Goal: Task Accomplishment & Management: Use online tool/utility

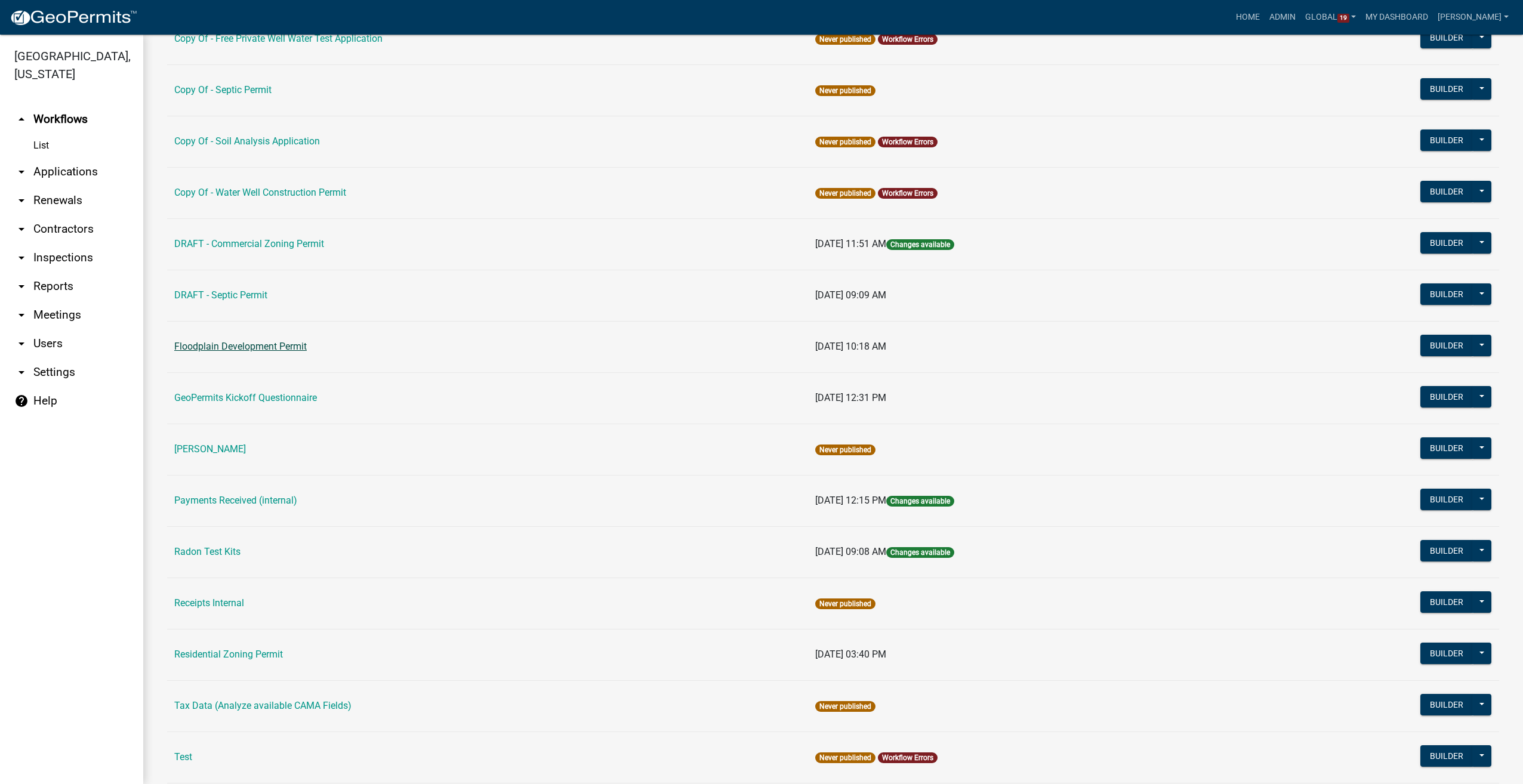
scroll to position [298, 0]
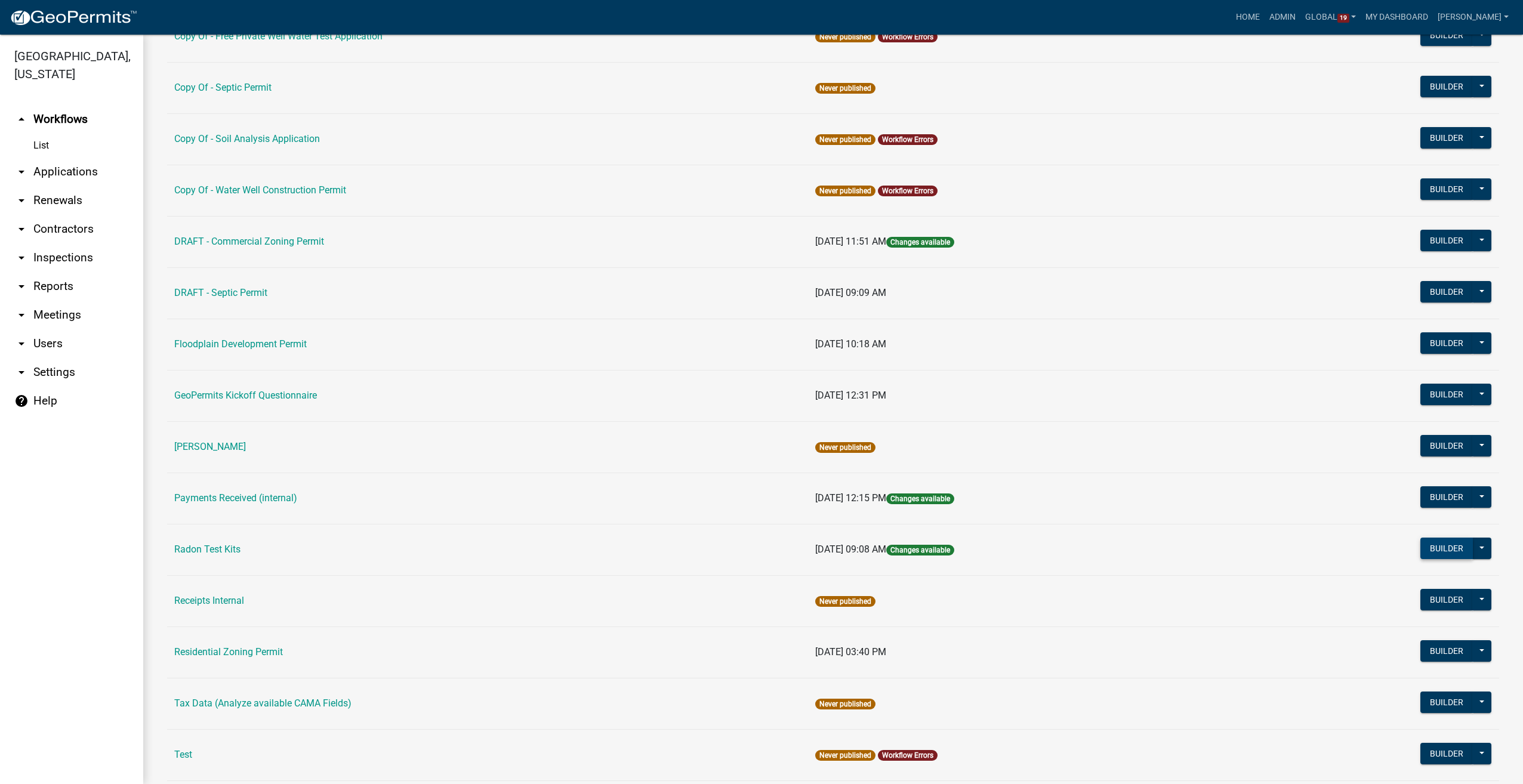
click at [1427, 550] on button "Builder" at bounding box center [1446, 548] width 52 height 22
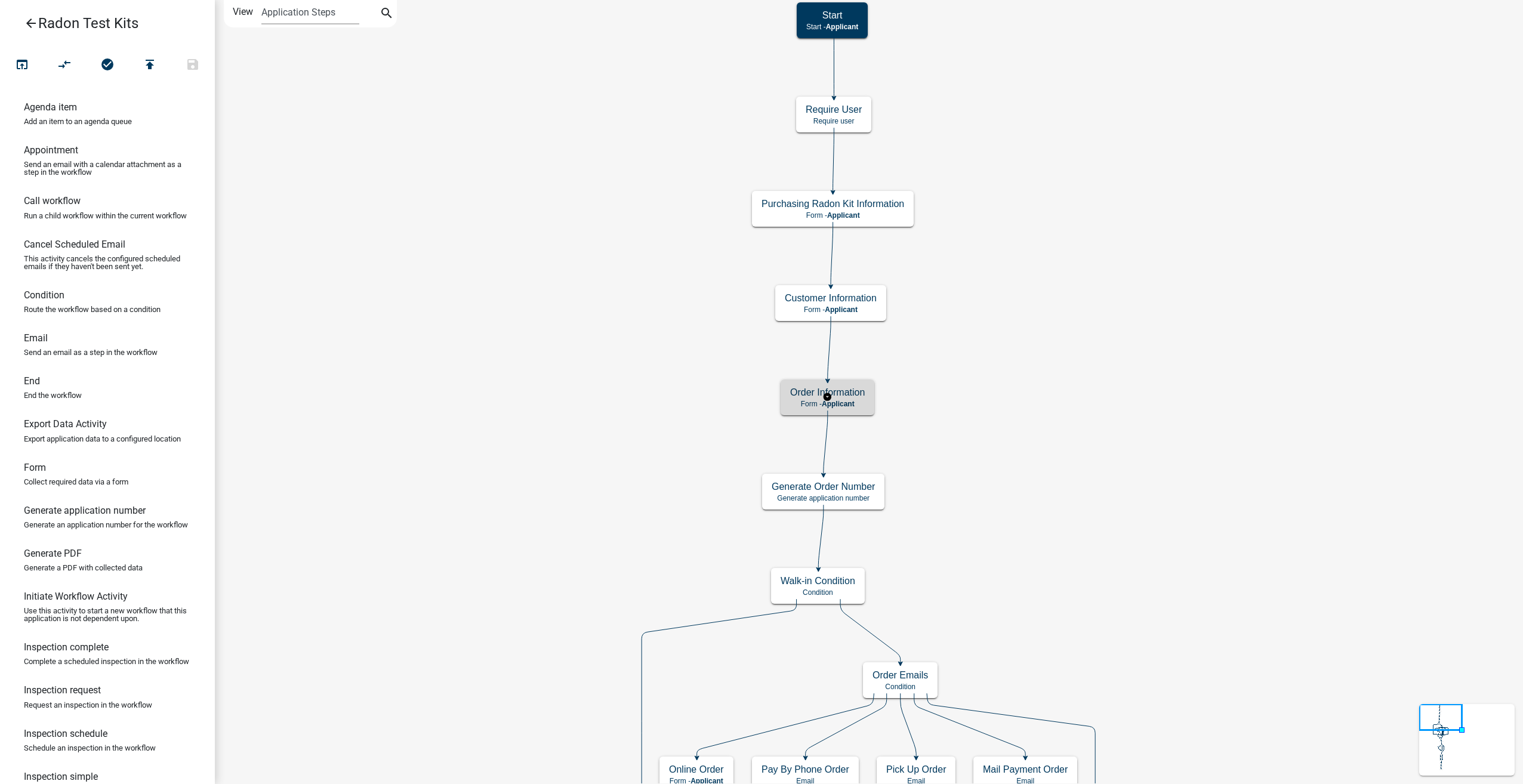
click at [853, 396] on h5 "Order Information" at bounding box center [827, 392] width 75 height 11
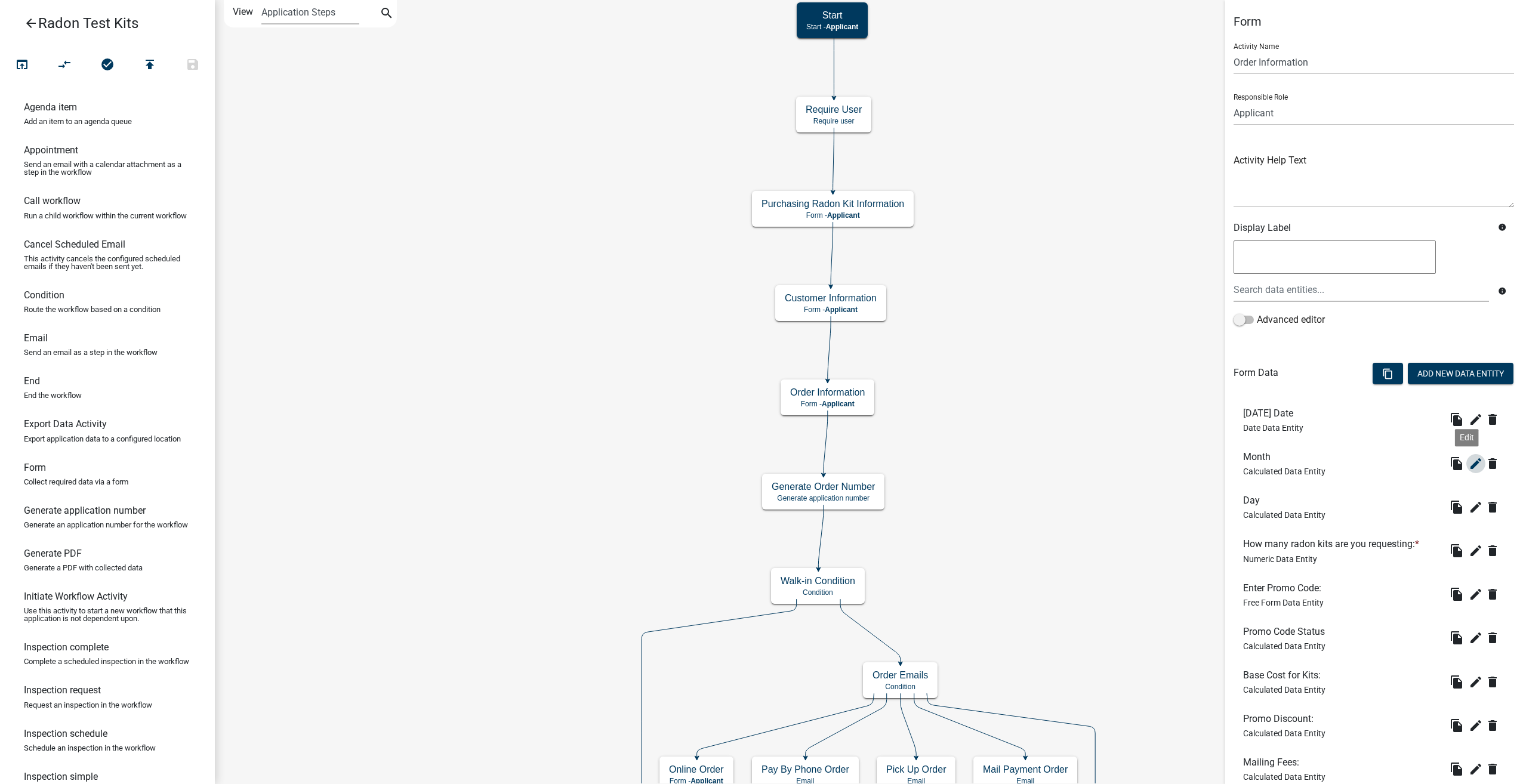
click at [1469, 463] on icon "edit" at bounding box center [1475, 463] width 14 height 14
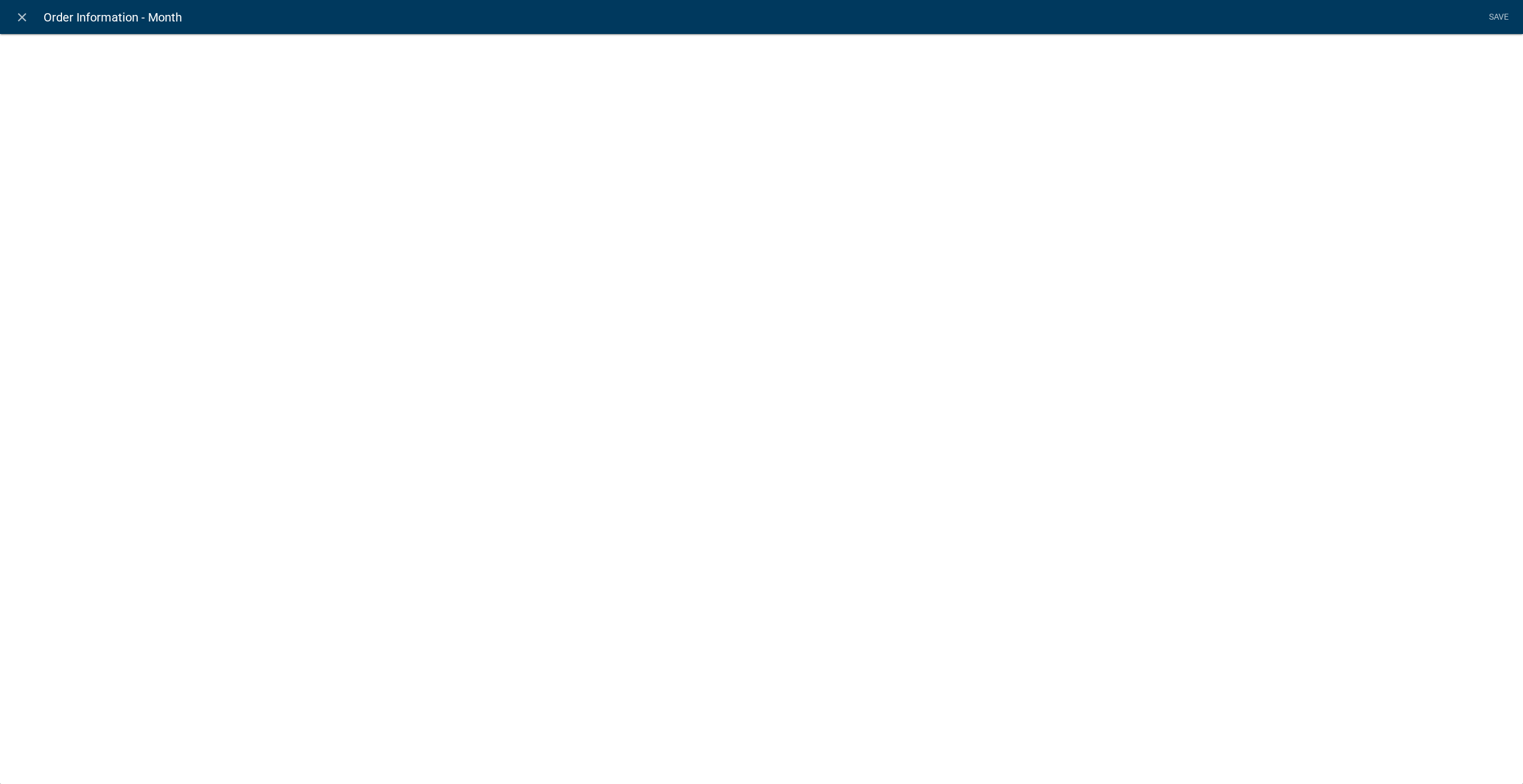
select select "calculated-value"
select select "2"
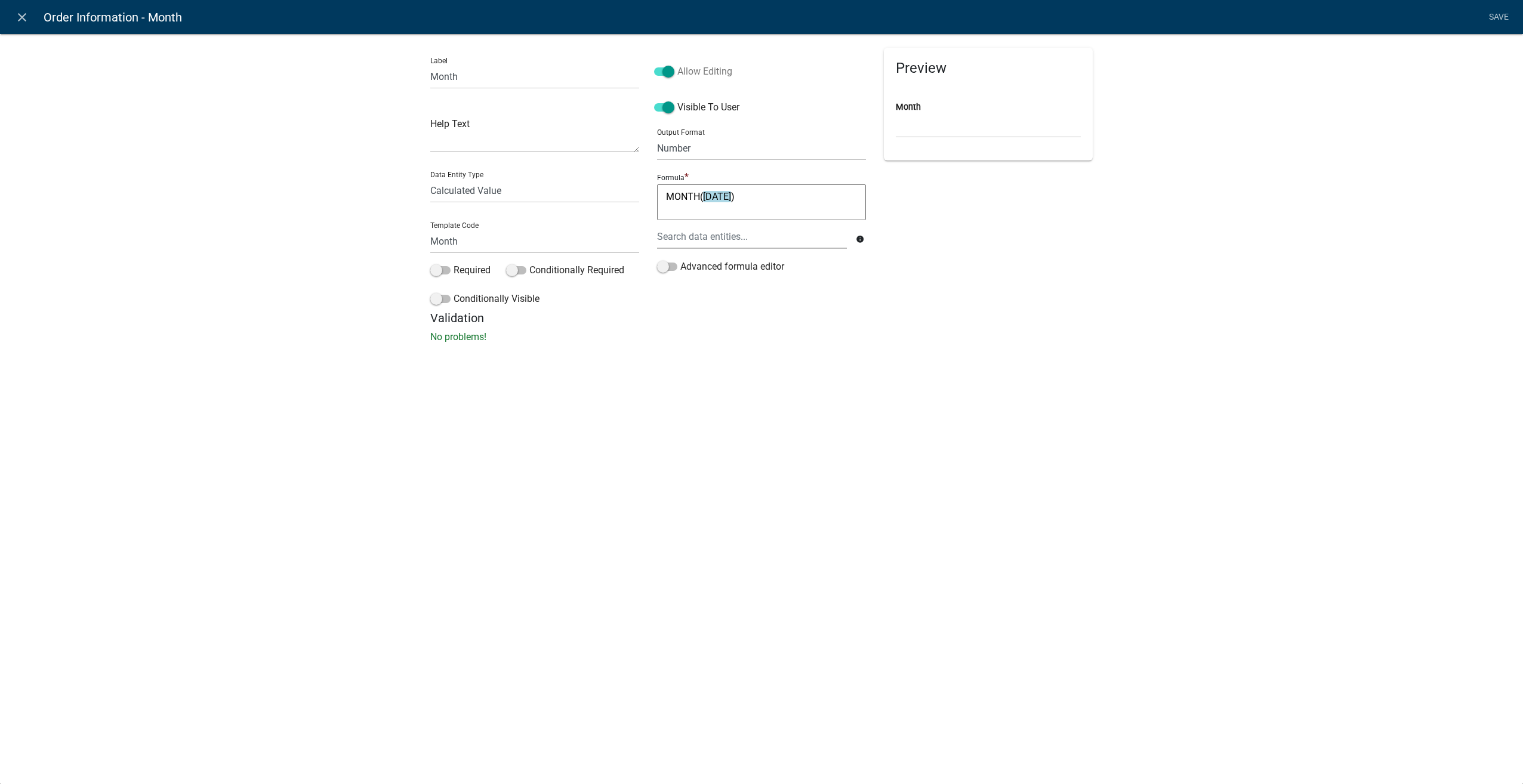
click at [666, 67] on span at bounding box center [664, 72] width 20 height 9
click at [677, 64] on input "Allow Editing" at bounding box center [677, 64] width 0 height 0
click at [663, 104] on span at bounding box center [664, 107] width 20 height 9
click at [677, 100] on input "Visible To User" at bounding box center [677, 100] width 0 height 0
click at [1498, 10] on link "Save" at bounding box center [1498, 17] width 30 height 23
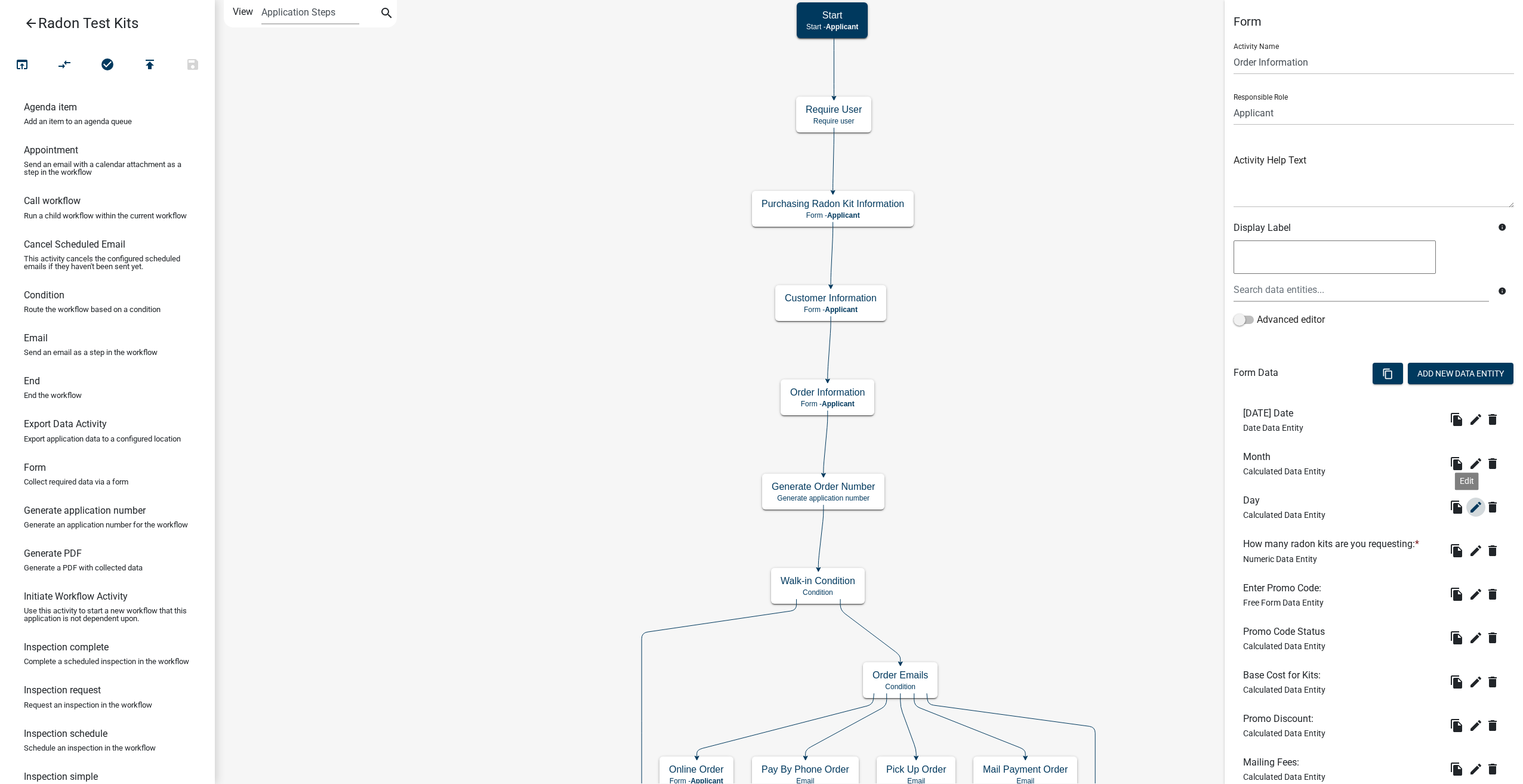
click at [1470, 511] on icon "edit" at bounding box center [1475, 506] width 14 height 14
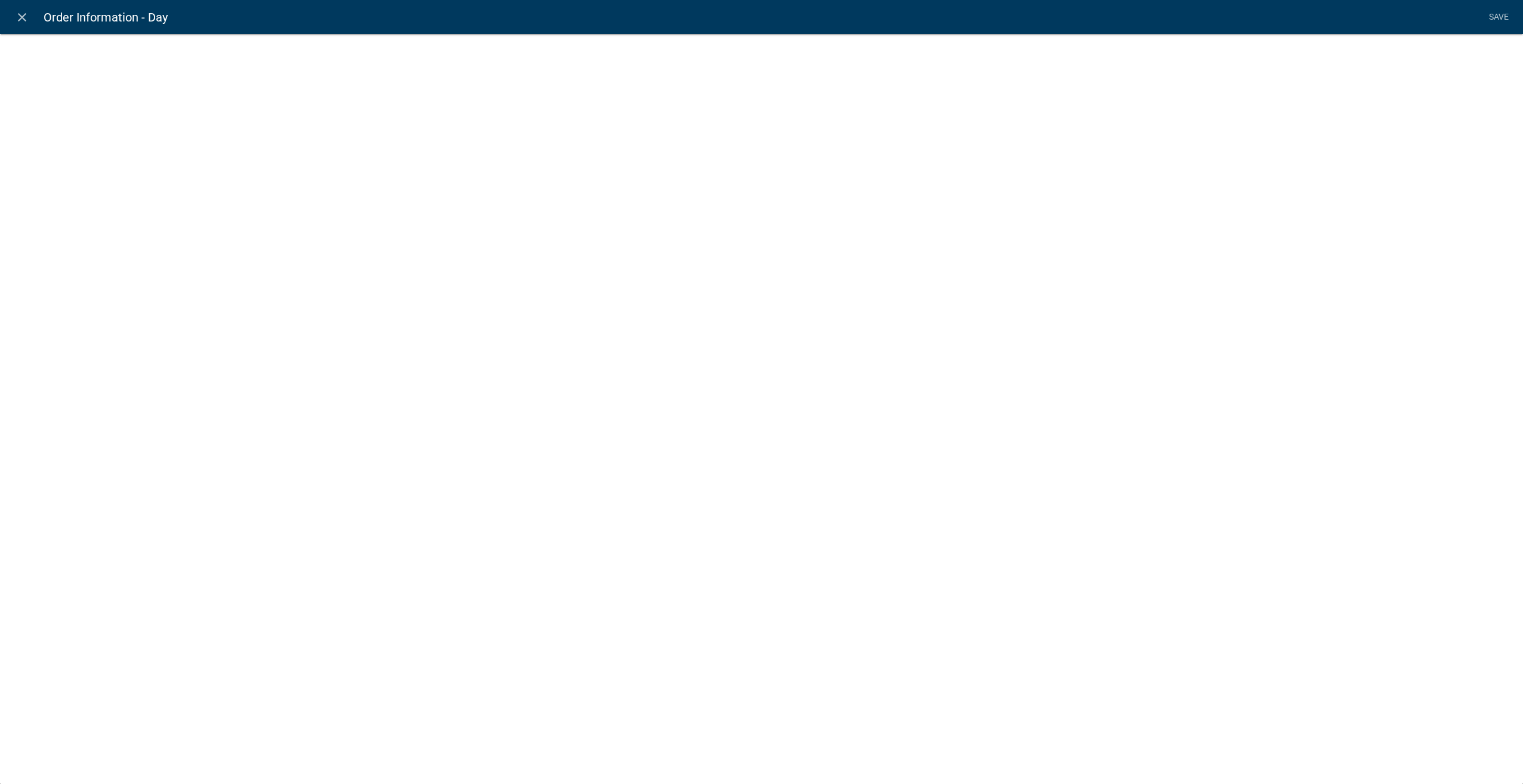
select select "calculated-value"
select select "2"
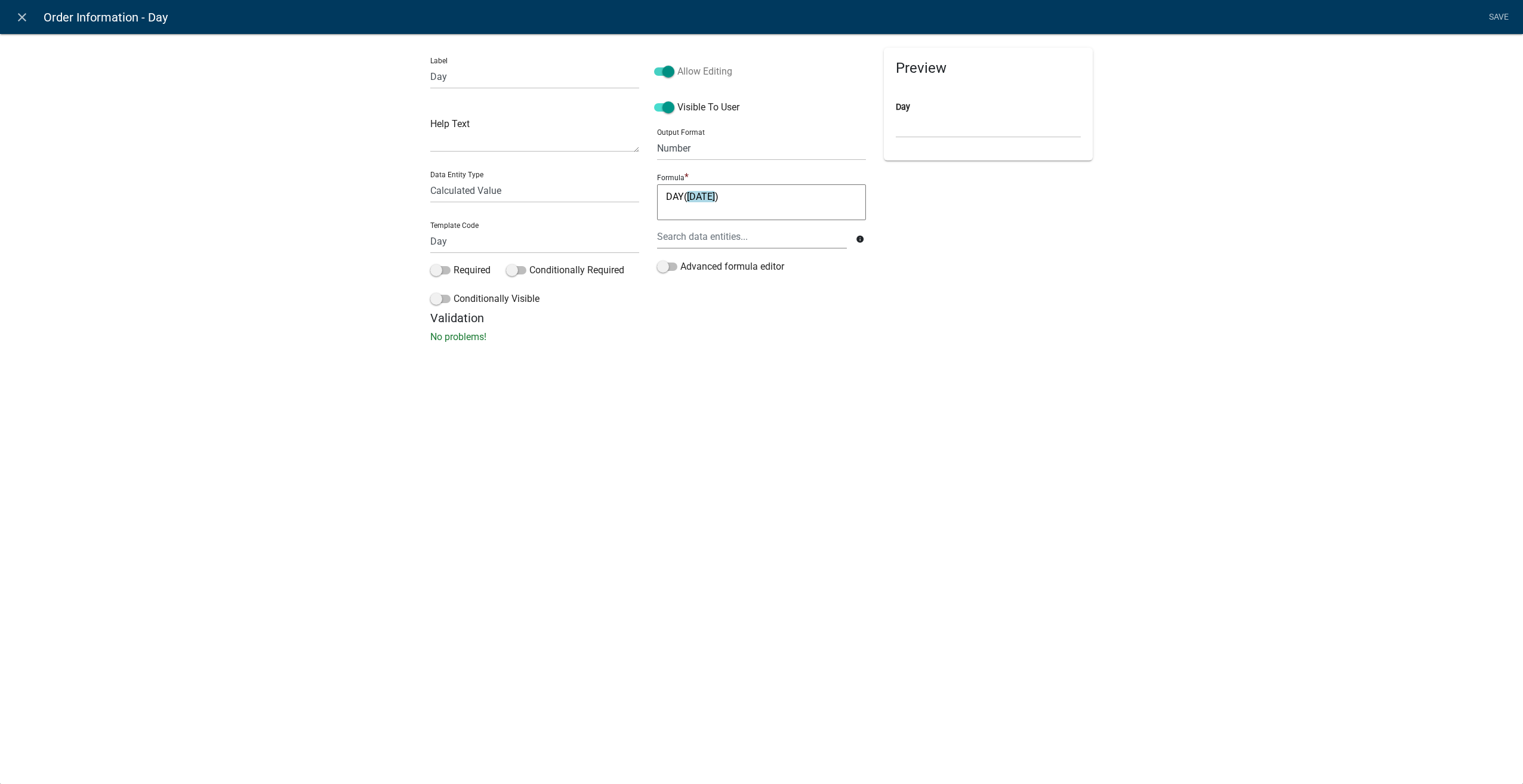
click at [668, 71] on span at bounding box center [664, 72] width 20 height 9
click at [677, 64] on input "Allow Editing" at bounding box center [677, 64] width 0 height 0
click at [668, 110] on span at bounding box center [664, 107] width 20 height 9
click at [677, 100] on input "Visible To User" at bounding box center [677, 100] width 0 height 0
click at [1493, 12] on link "Save" at bounding box center [1498, 17] width 30 height 23
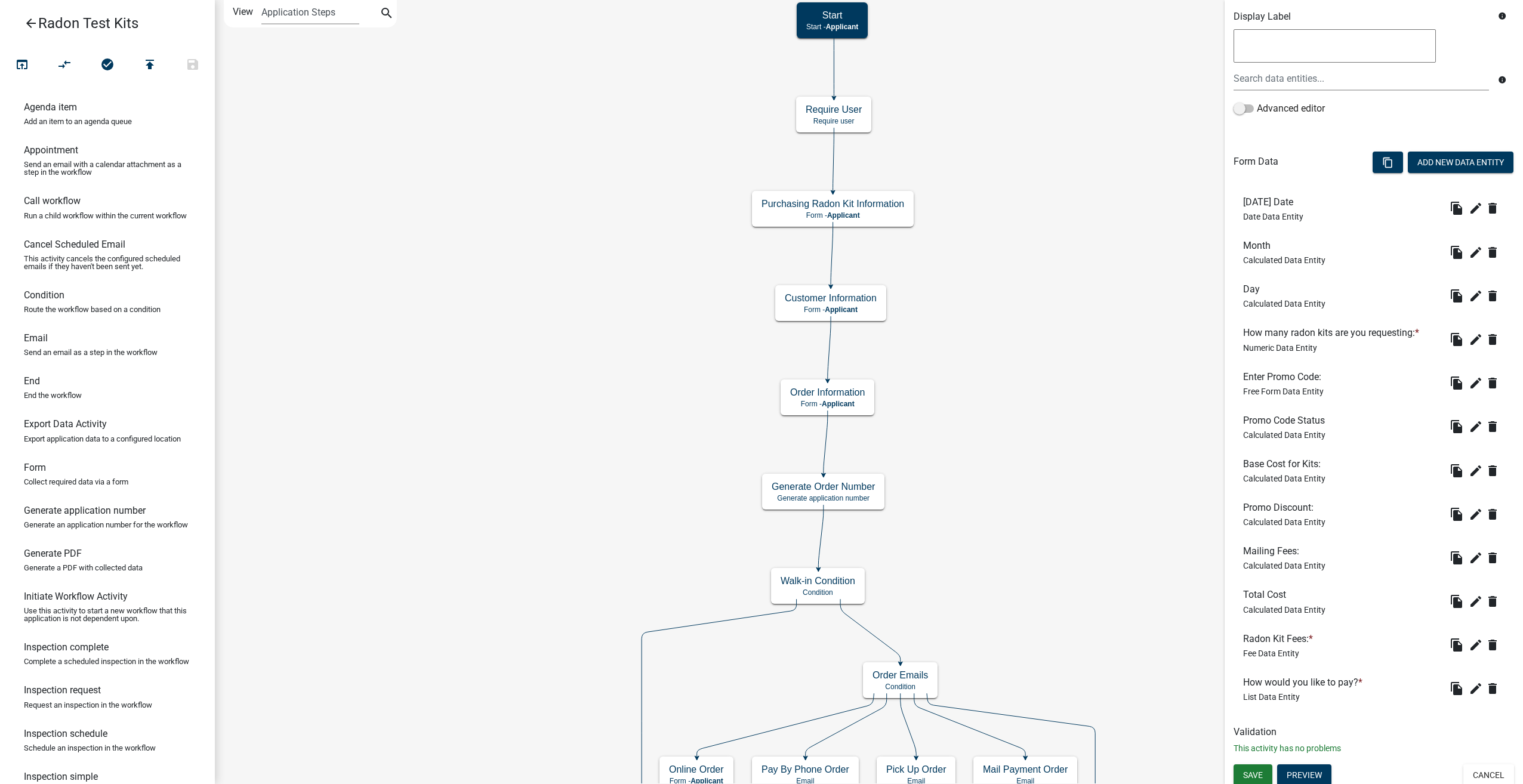
scroll to position [215, 0]
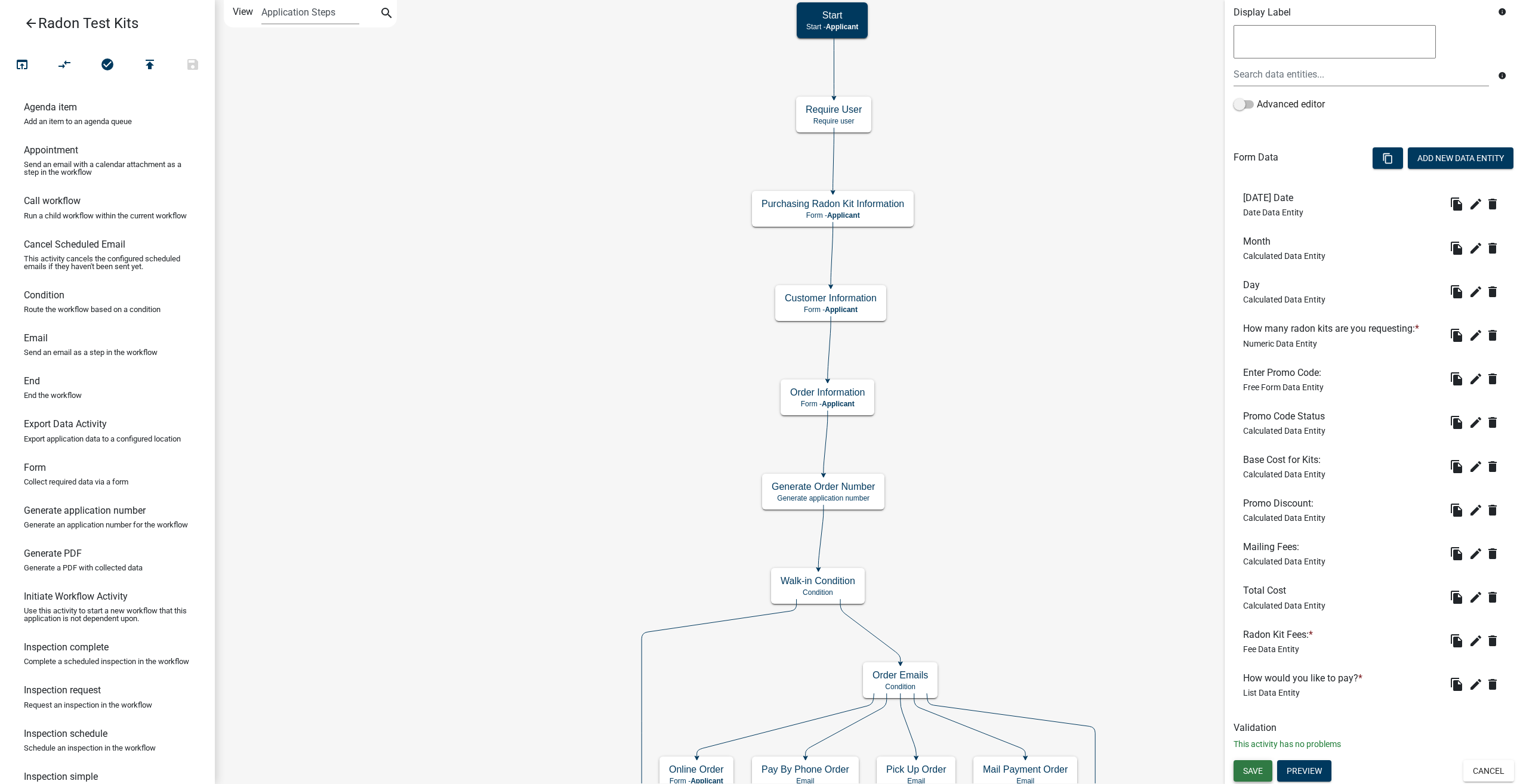
click at [1254, 775] on button "Save" at bounding box center [1253, 770] width 39 height 22
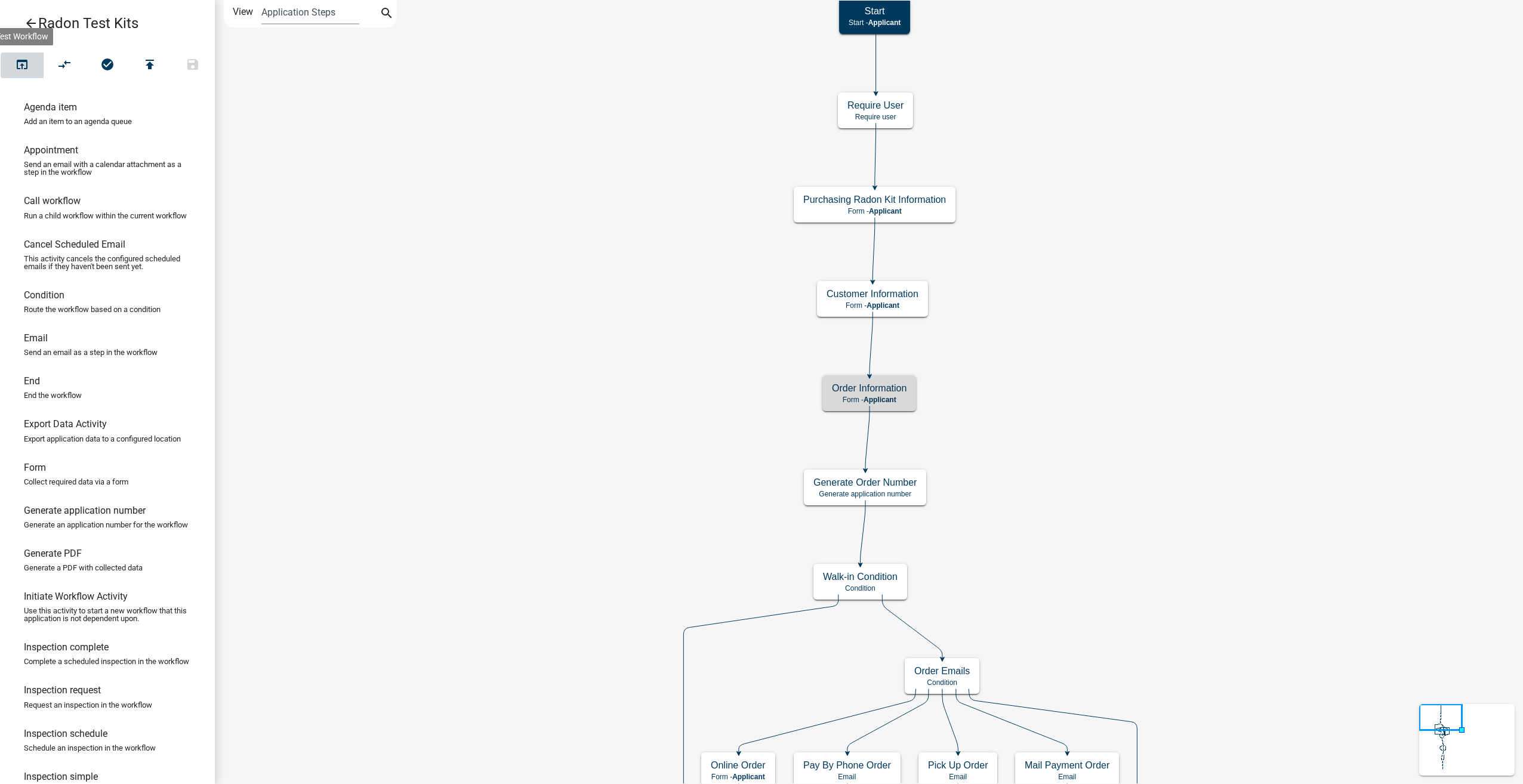
click at [23, 61] on icon "open_in_browser" at bounding box center [22, 65] width 14 height 17
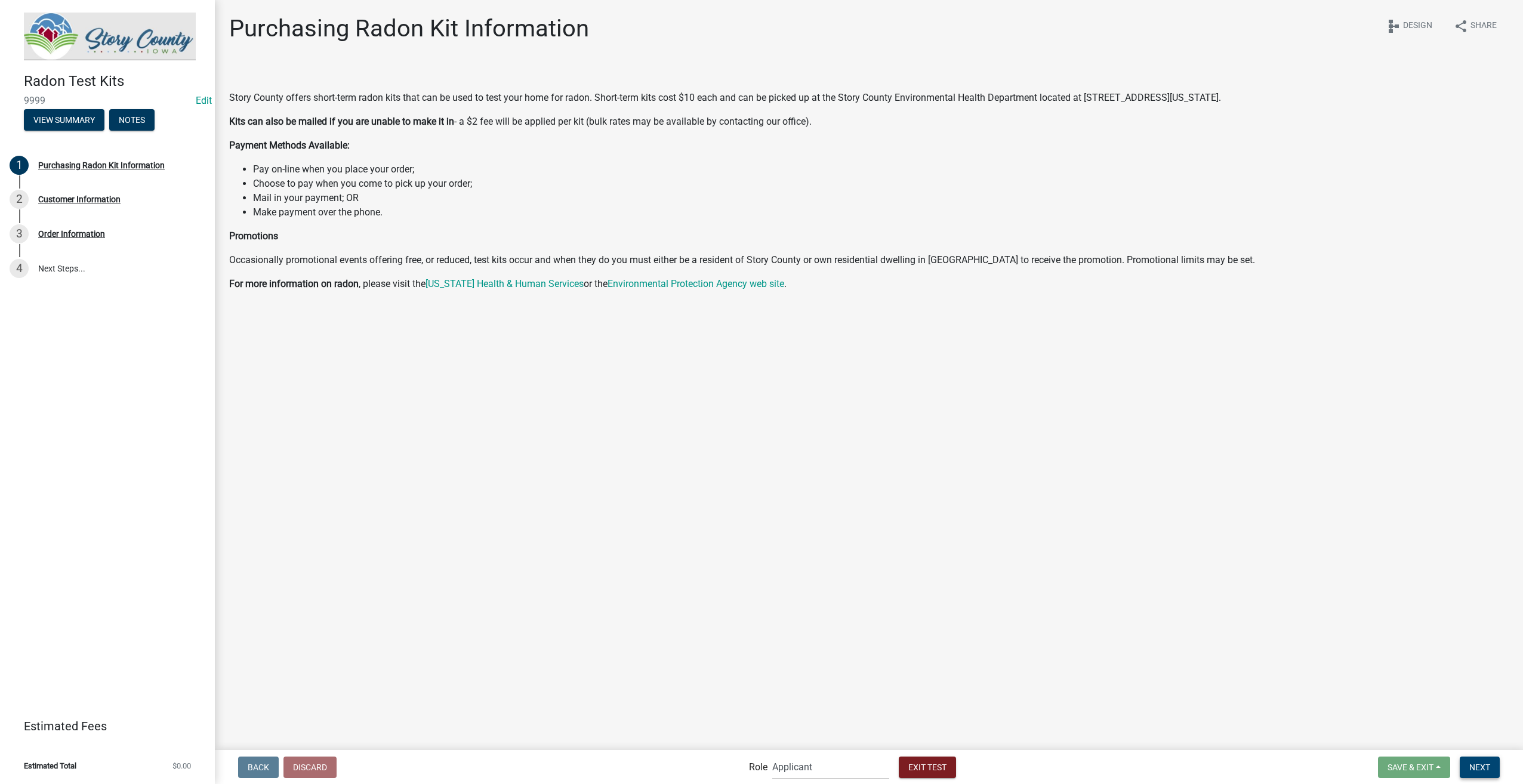
click at [1479, 774] on button "Next" at bounding box center [1479, 767] width 40 height 22
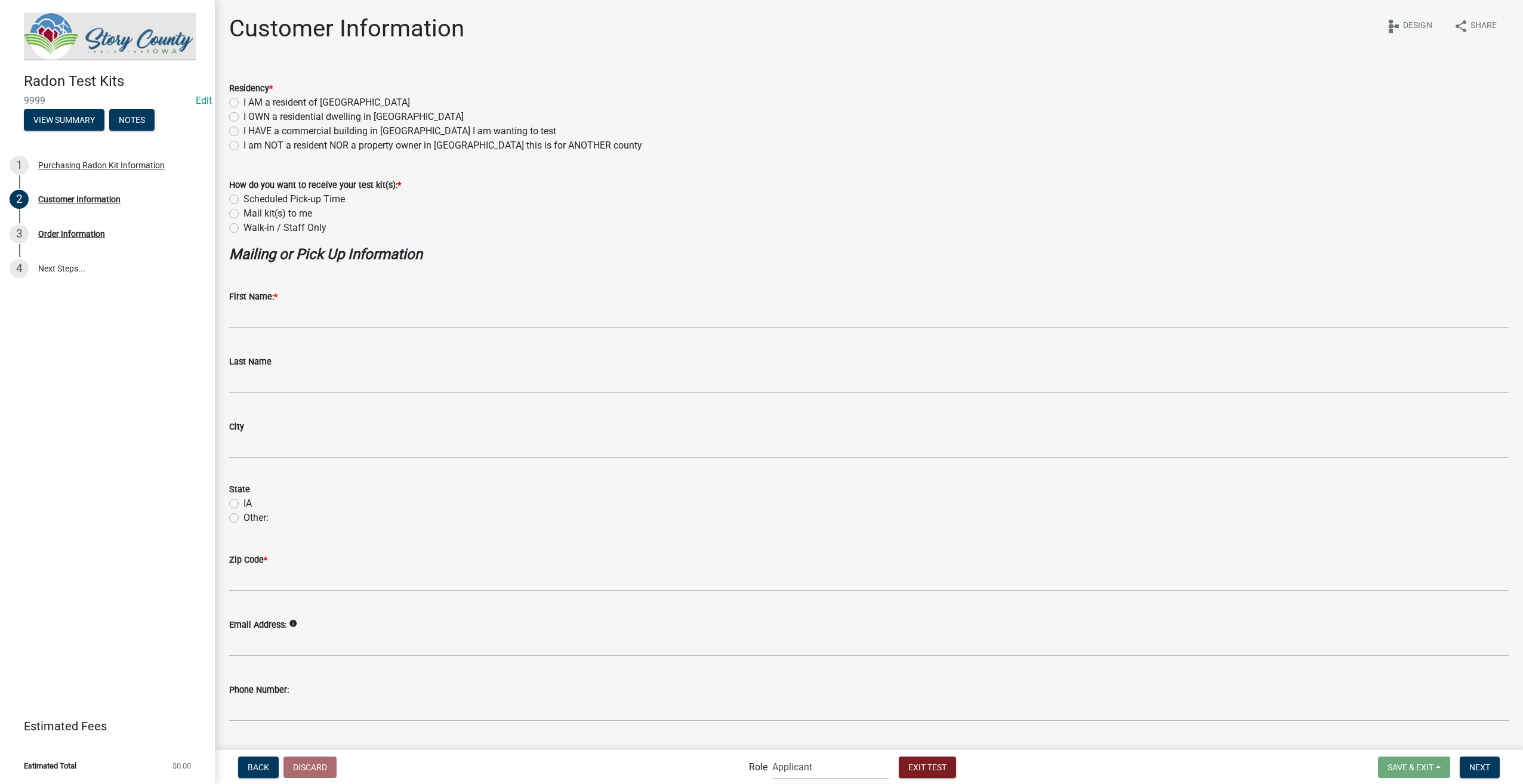
click at [244, 100] on label "I AM a resident of [GEOGRAPHIC_DATA]" at bounding box center [327, 102] width 167 height 14
click at [244, 100] on input "I AM a resident of [GEOGRAPHIC_DATA]" at bounding box center [247, 99] width 8 height 8
radio input "true"
click at [244, 230] on label "Walk-in / Staff Only" at bounding box center [285, 228] width 83 height 14
click at [244, 228] on input "Walk-in / Staff Only" at bounding box center [247, 225] width 8 height 8
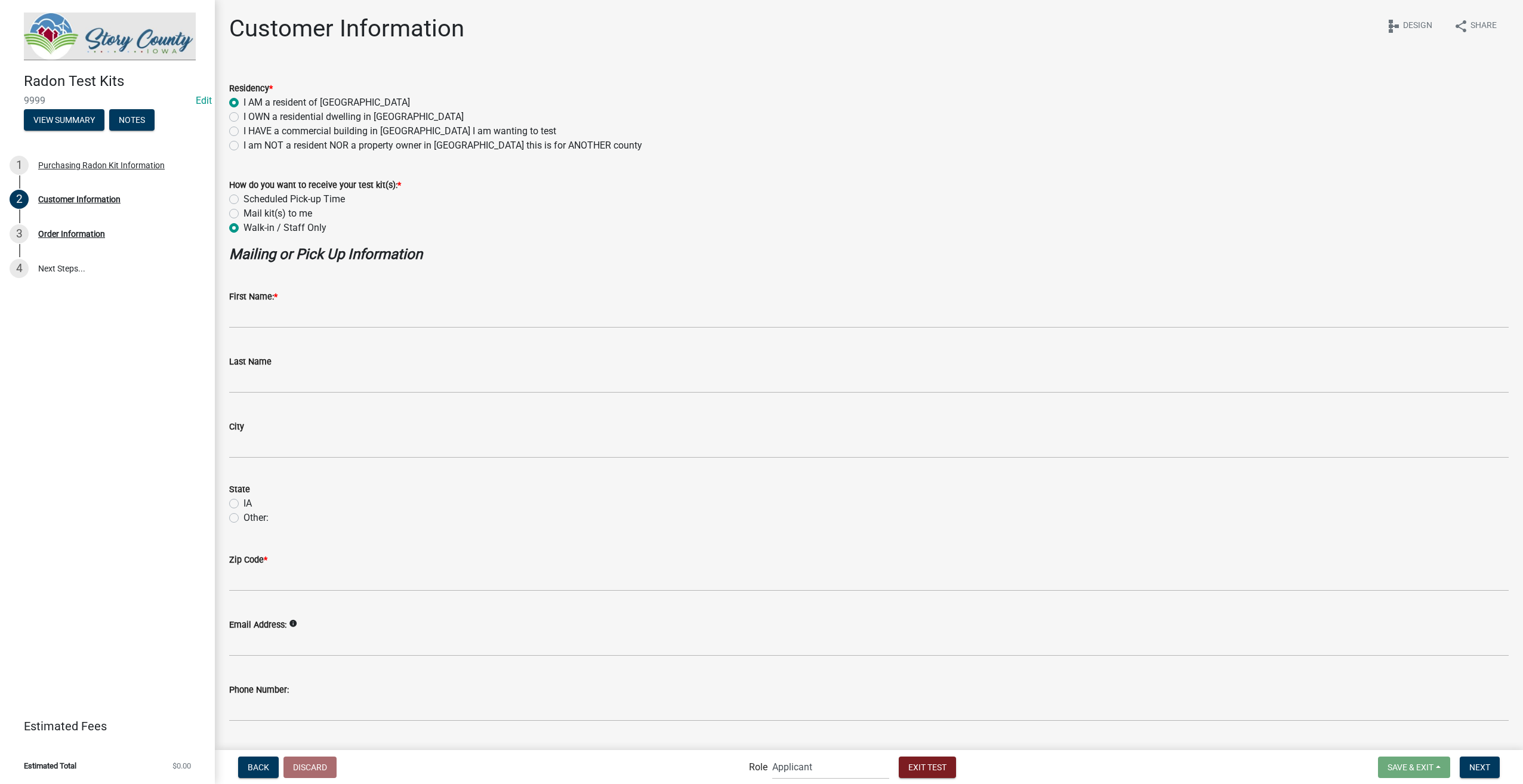
radio input "true"
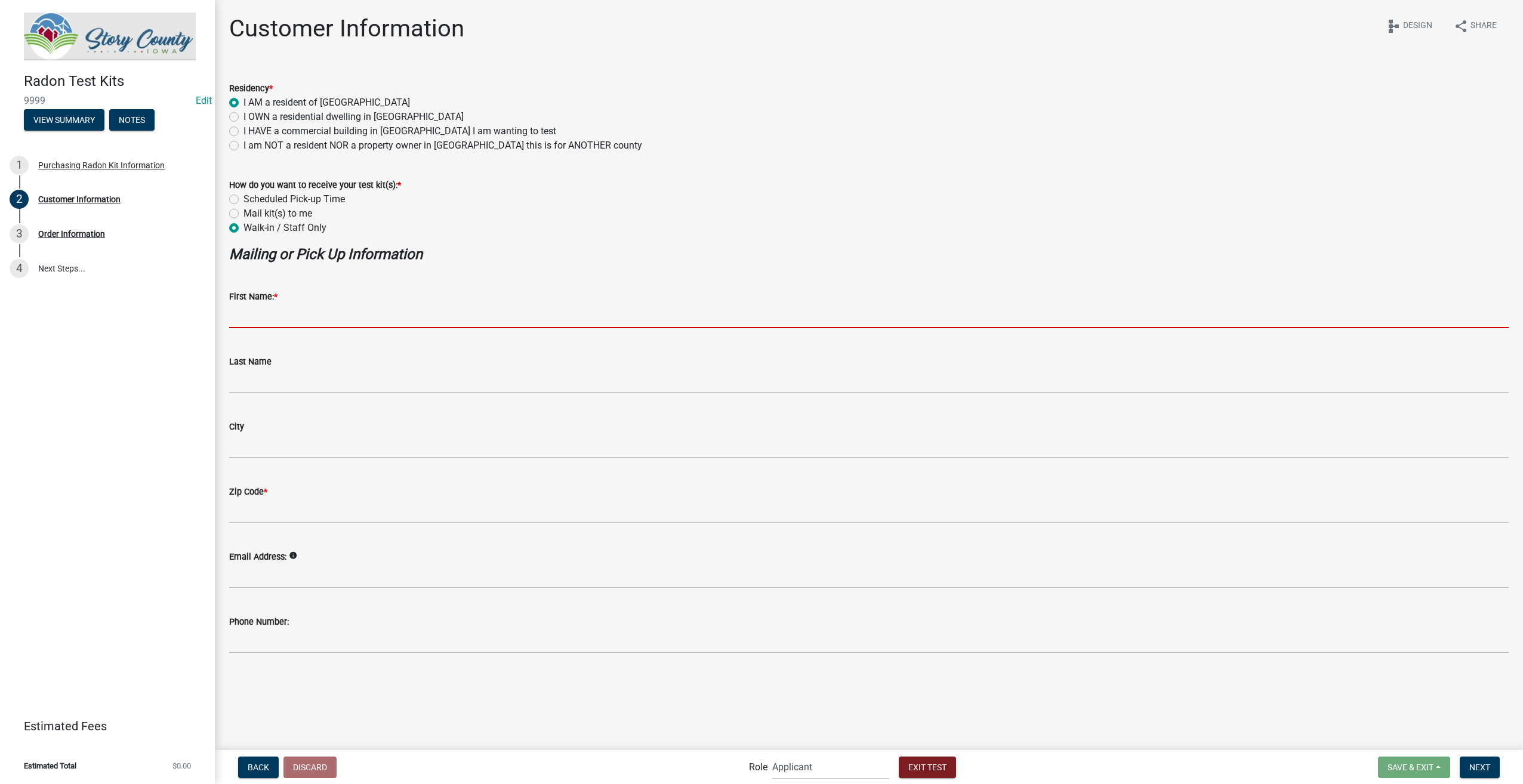
click at [252, 318] on input "First Name: *" at bounding box center [868, 316] width 1279 height 25
type input "Custom"
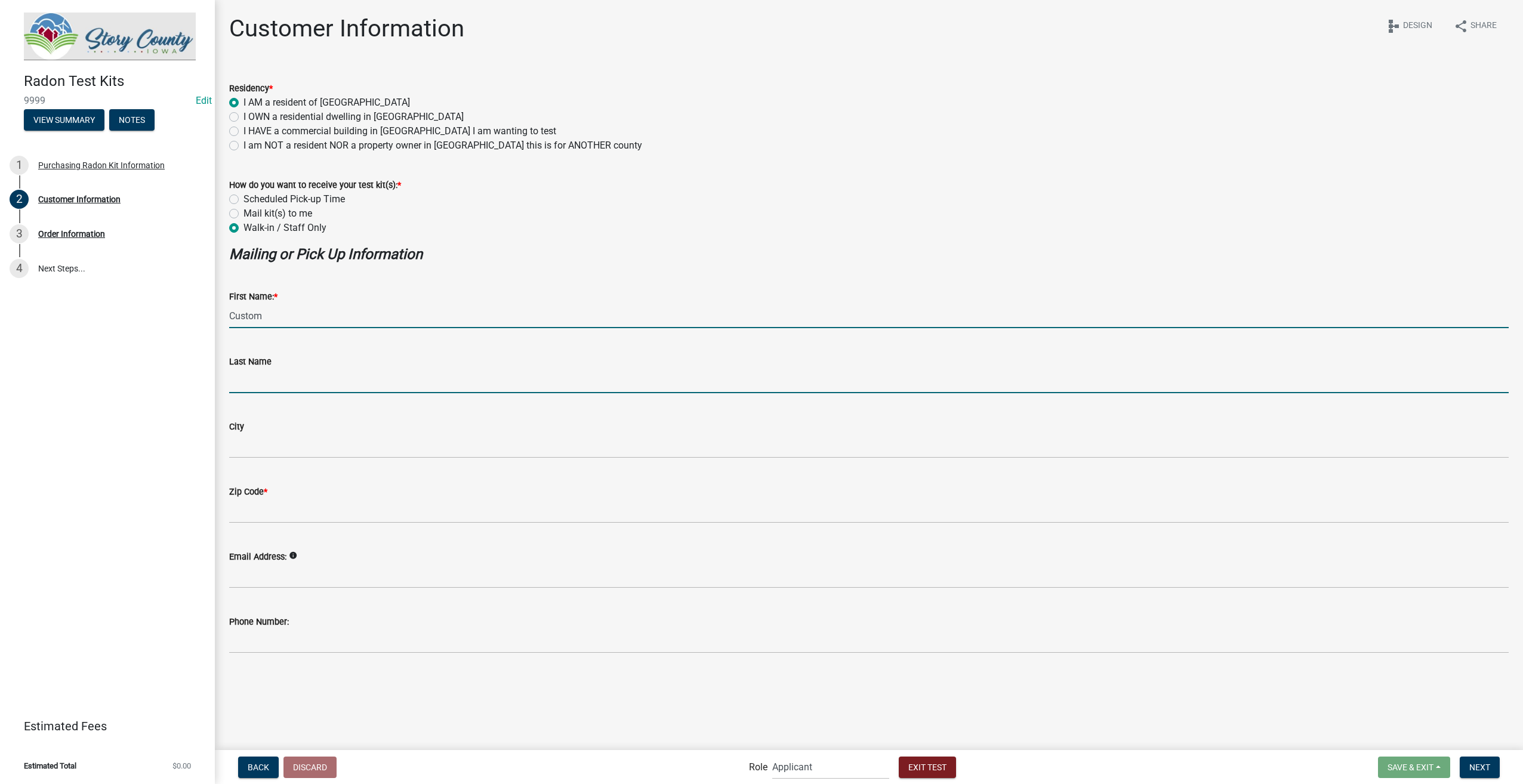
type input "Testing"
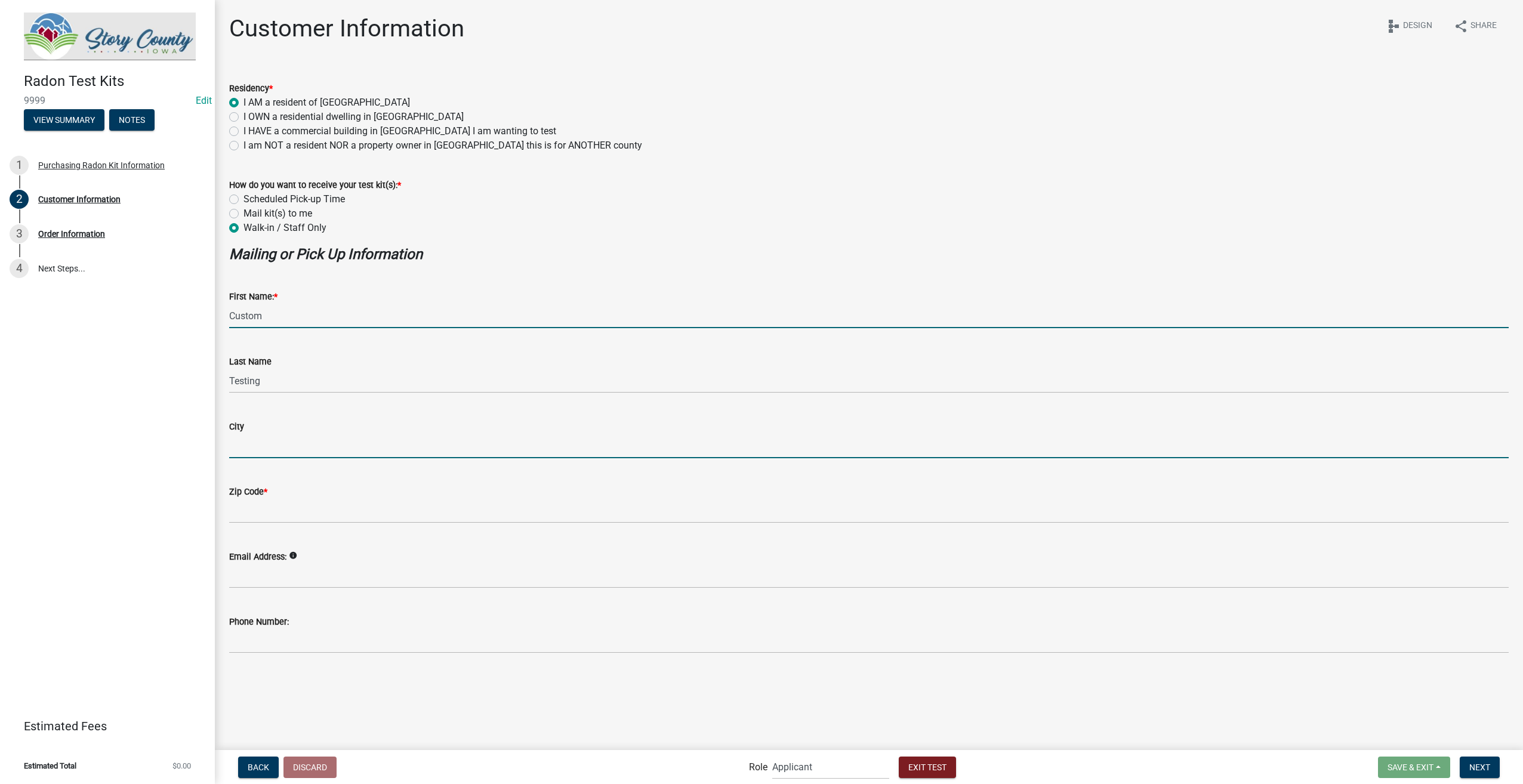
type input "[GEOGRAPHIC_DATA]"
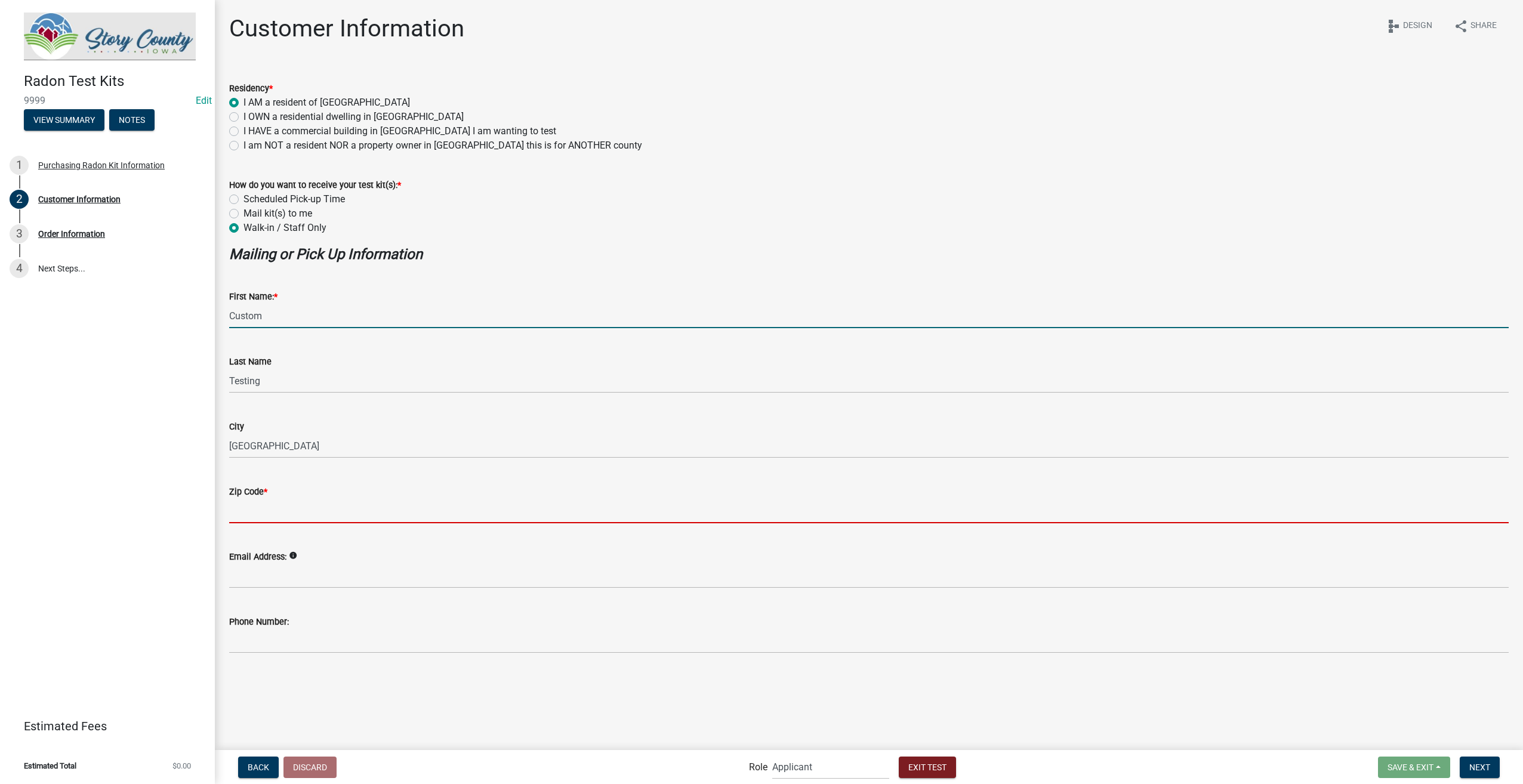
type input "46216"
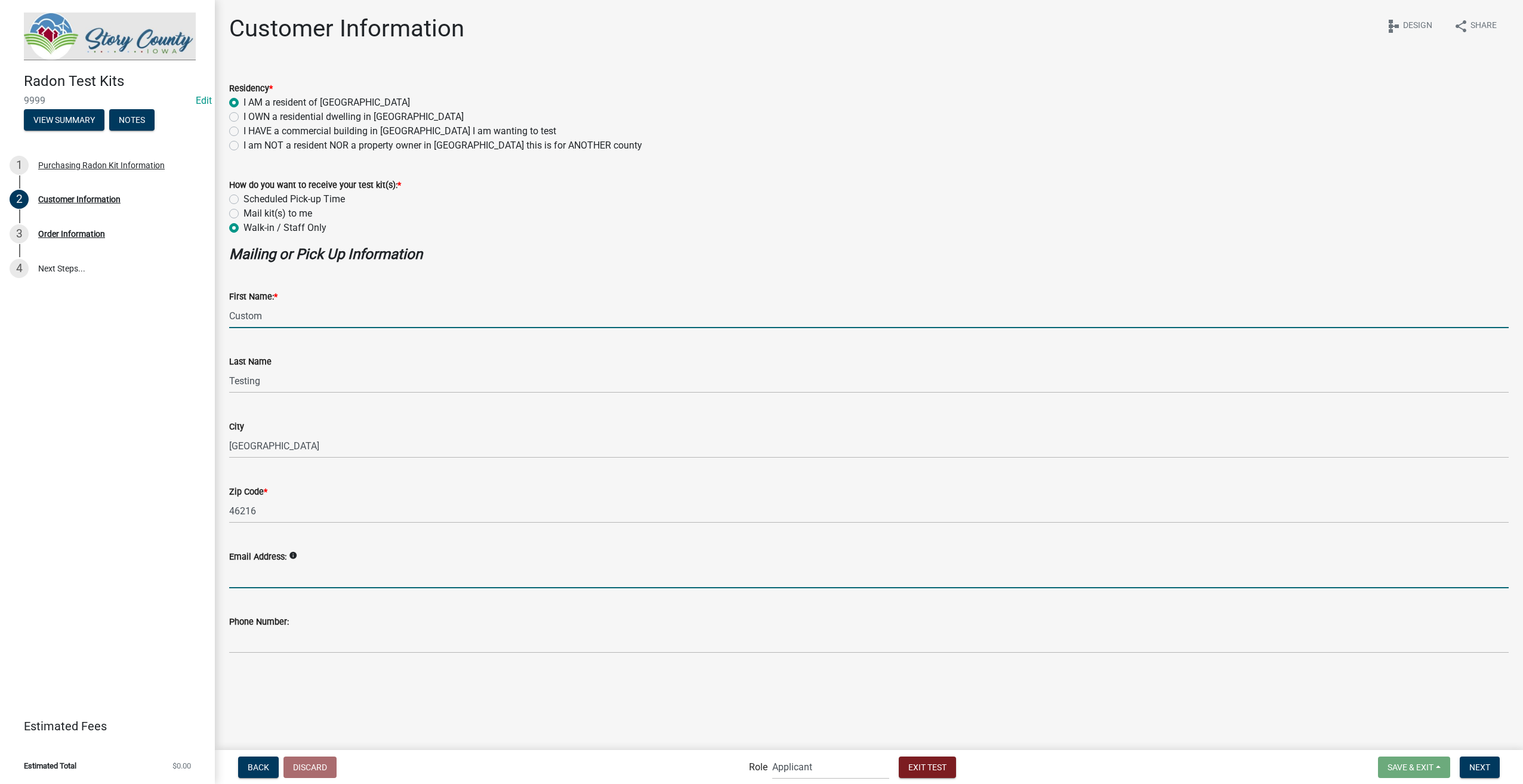
type input "[EMAIL_ADDRESS][DOMAIN_NAME]"
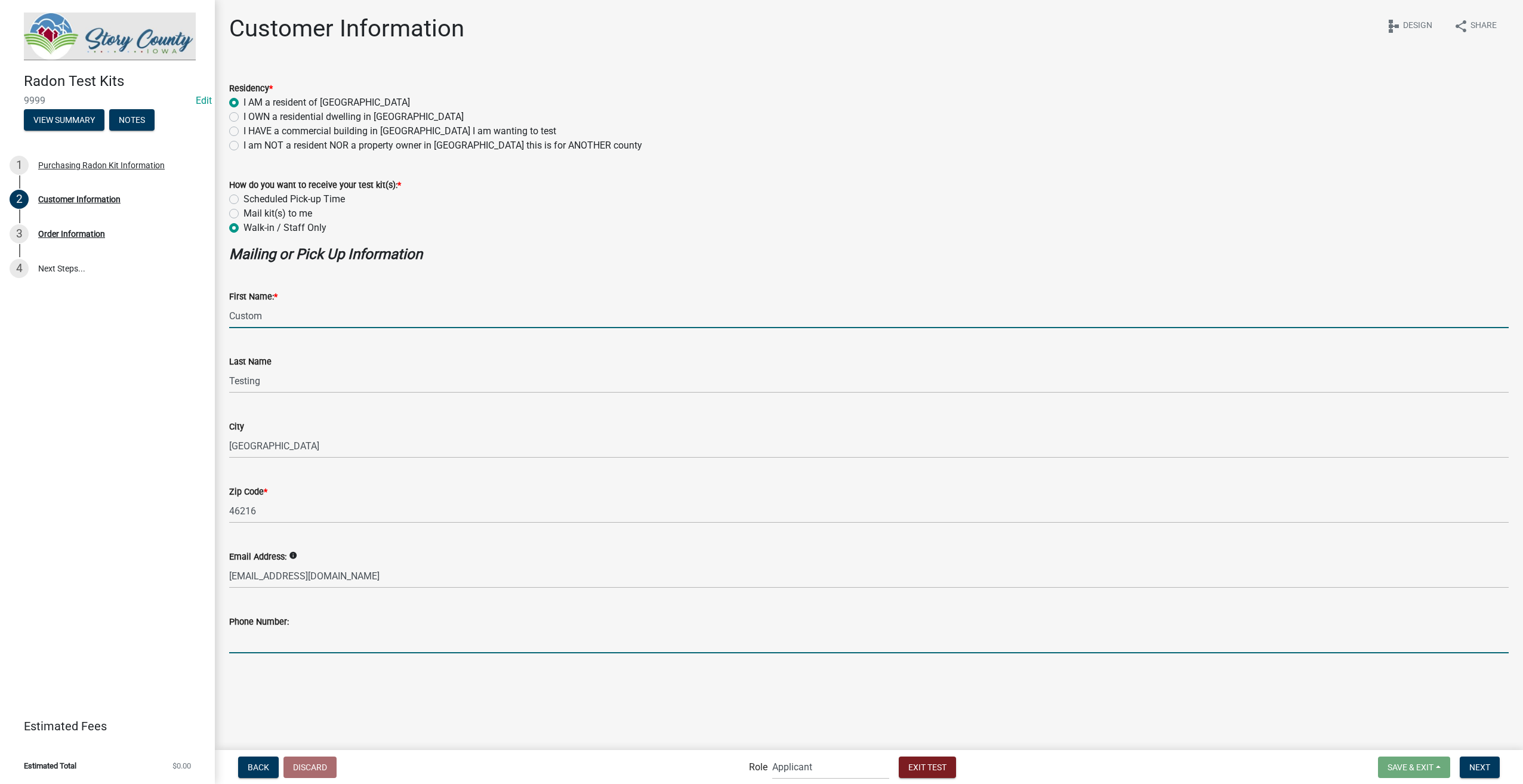
type input "3178267392"
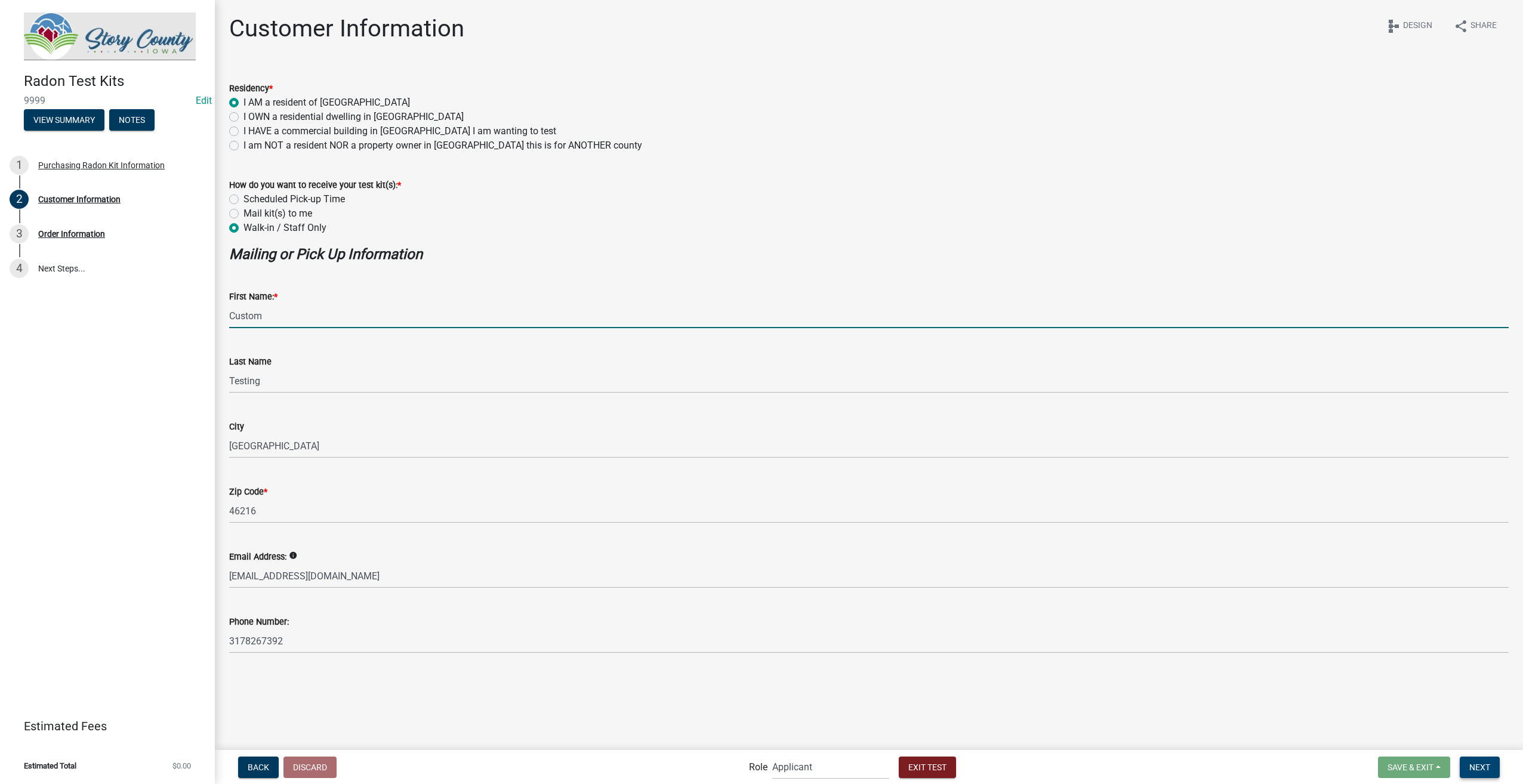
click at [1487, 764] on span "Next" at bounding box center [1480, 766] width 21 height 9
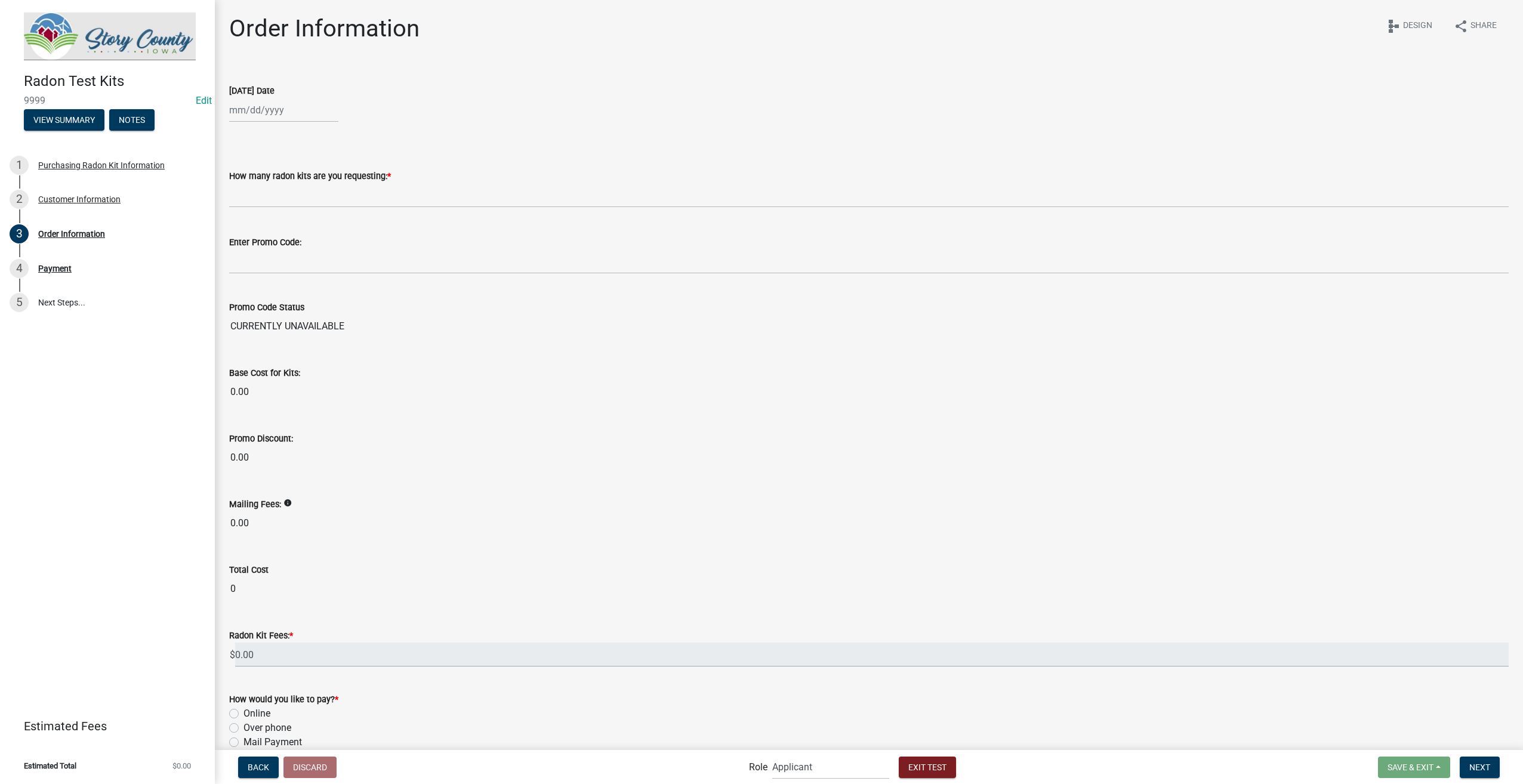
click at [301, 104] on input "[DATE] Date" at bounding box center [283, 110] width 109 height 25
select select "9"
select select "2025"
click at [239, 135] on span "Previous month" at bounding box center [241, 135] width 9 height 9
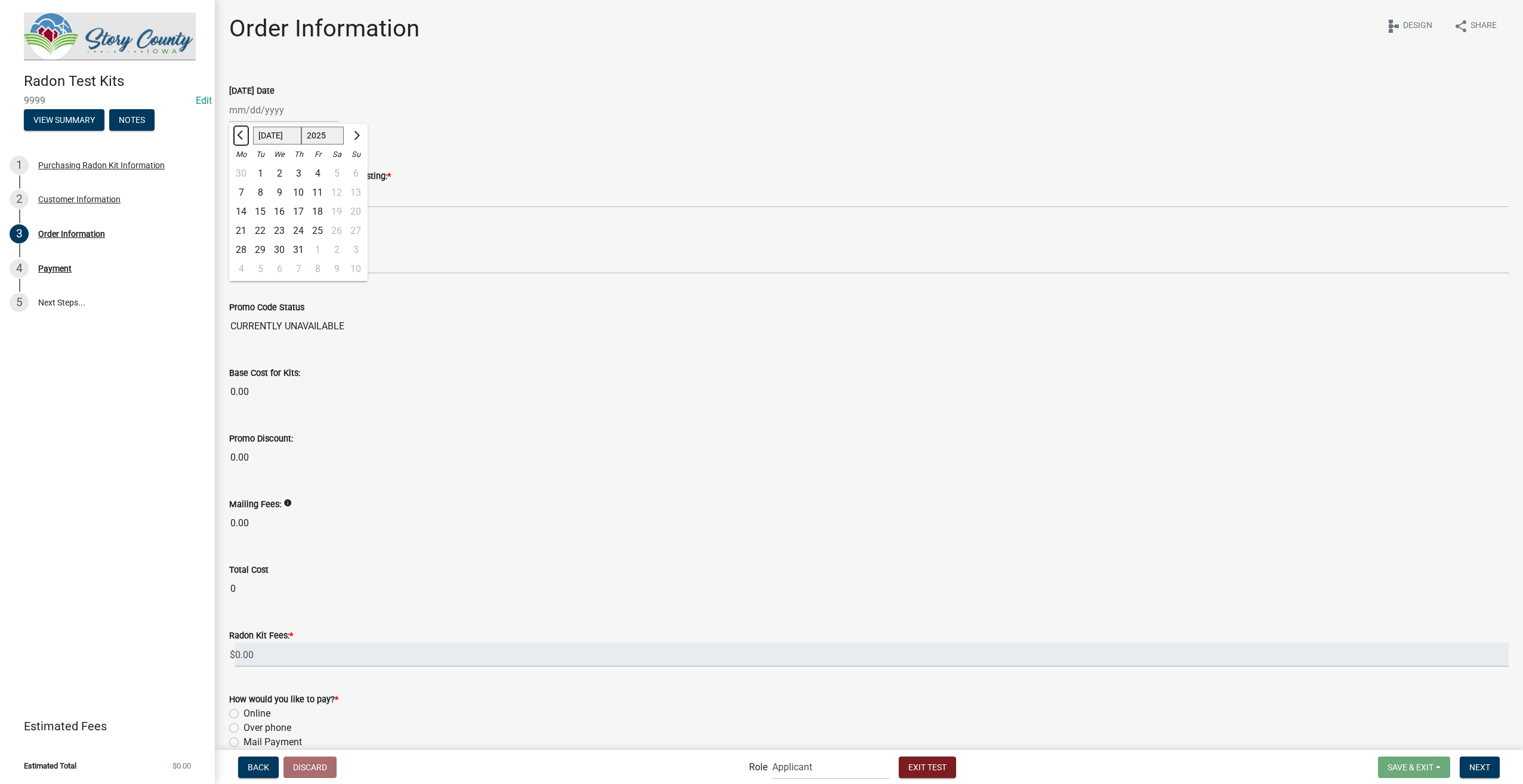
click at [239, 135] on span "Previous month" at bounding box center [241, 135] width 9 height 9
click at [354, 135] on span "Next month" at bounding box center [355, 135] width 9 height 9
select select "7"
click at [237, 209] on div "14" at bounding box center [241, 212] width 19 height 19
type input "[DATE]"
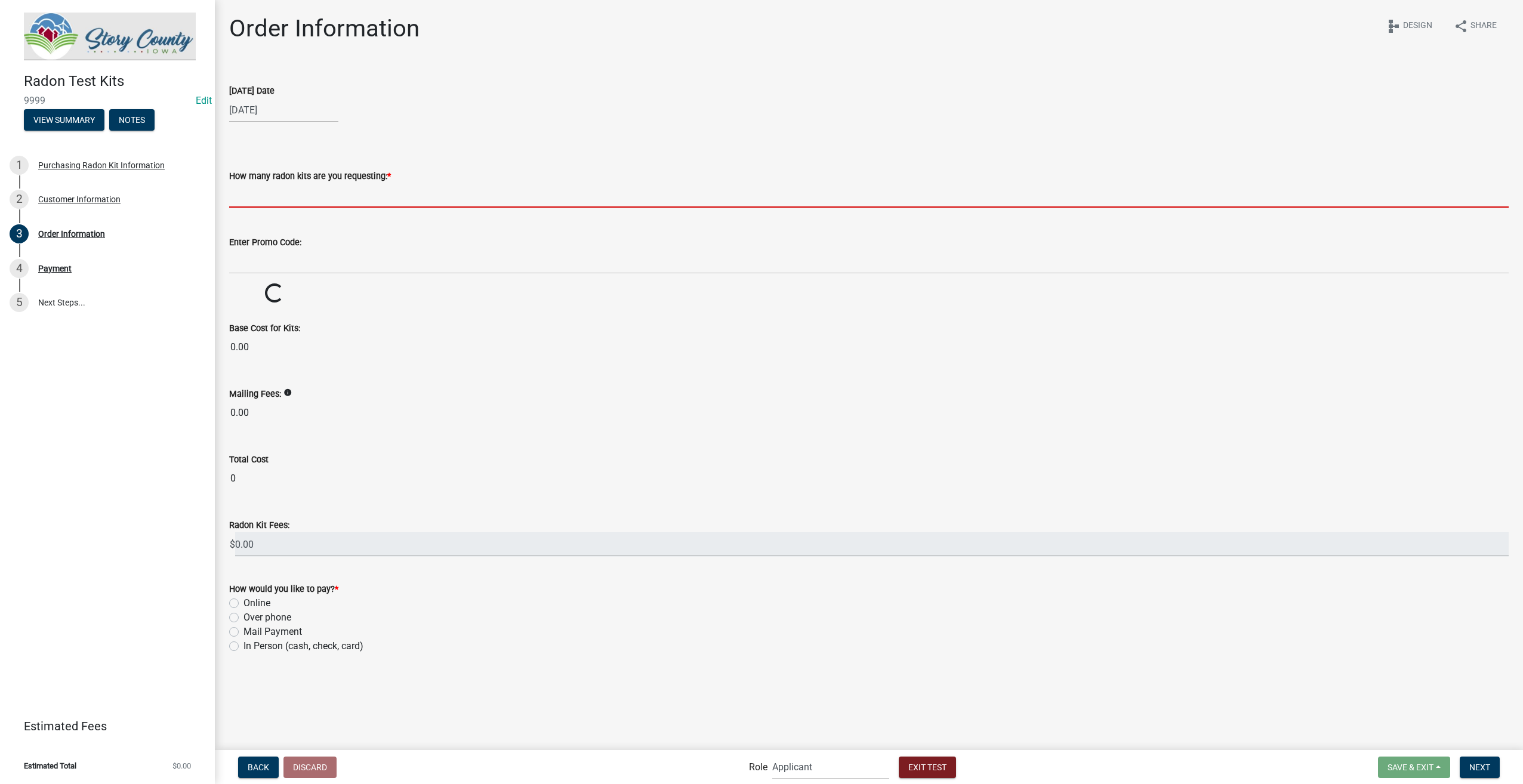
click at [314, 191] on input "text" at bounding box center [868, 196] width 1279 height 25
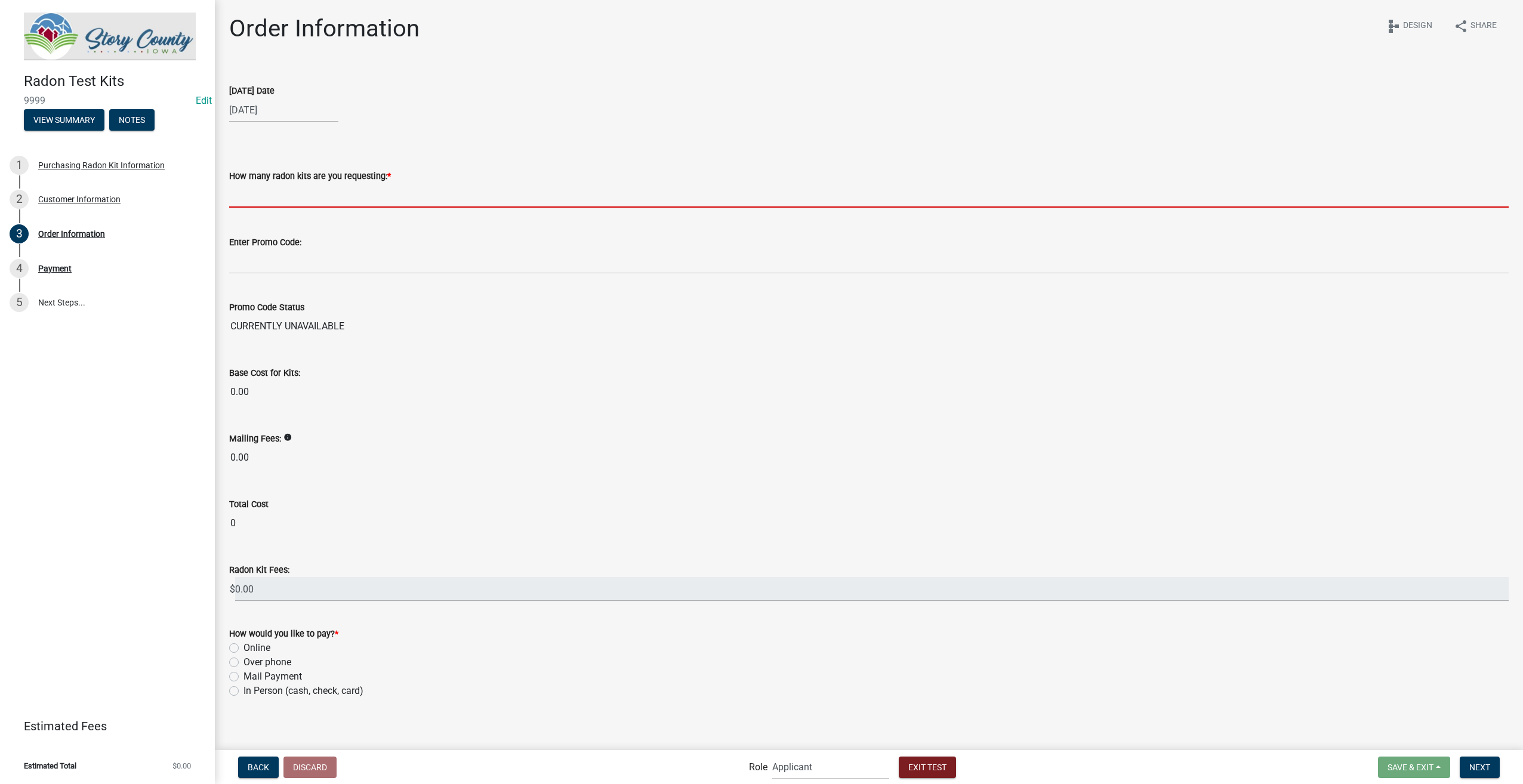
type input "4"
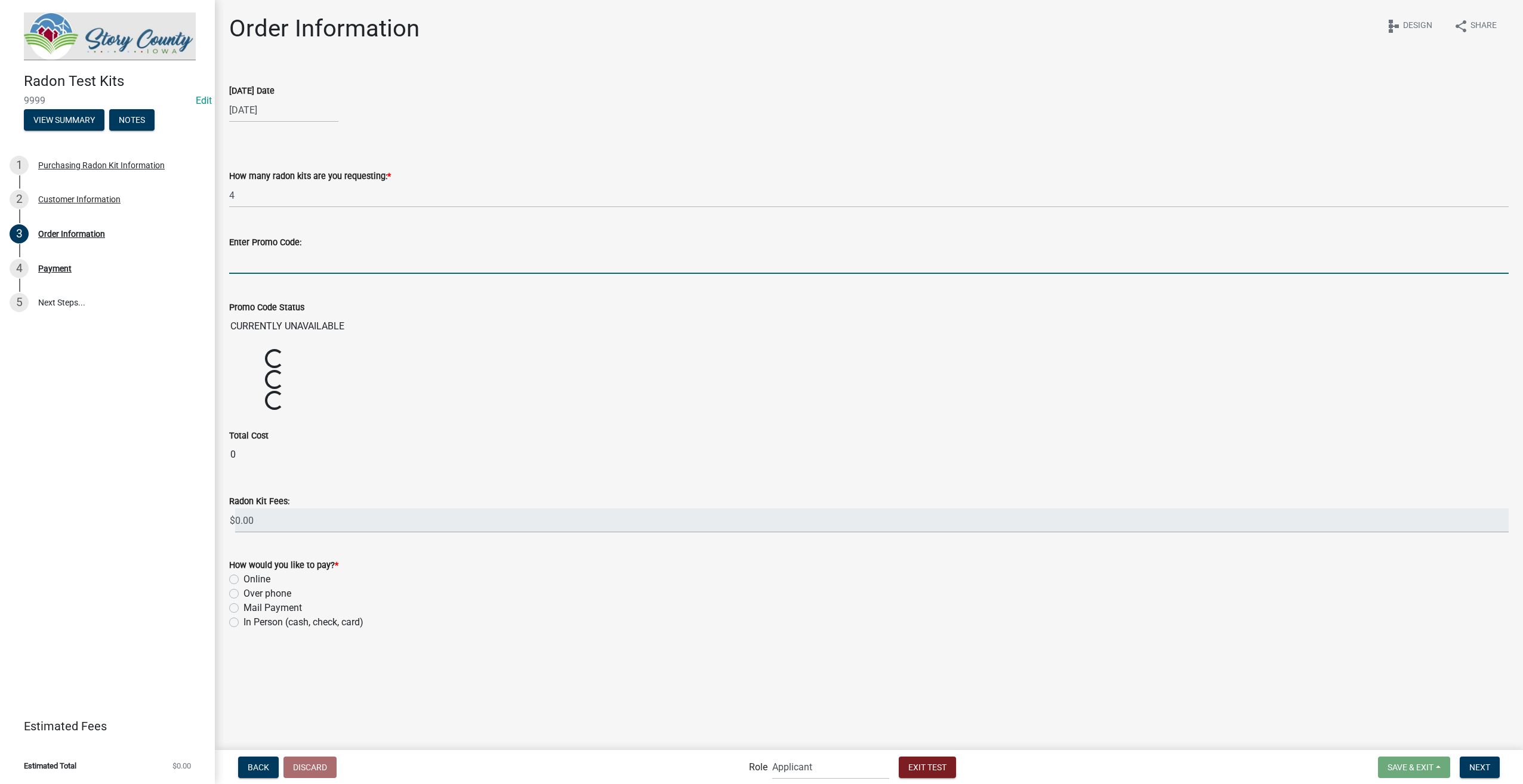
click at [275, 259] on input "Enter Promo Code:" at bounding box center [868, 262] width 1279 height 25
type input "radon"
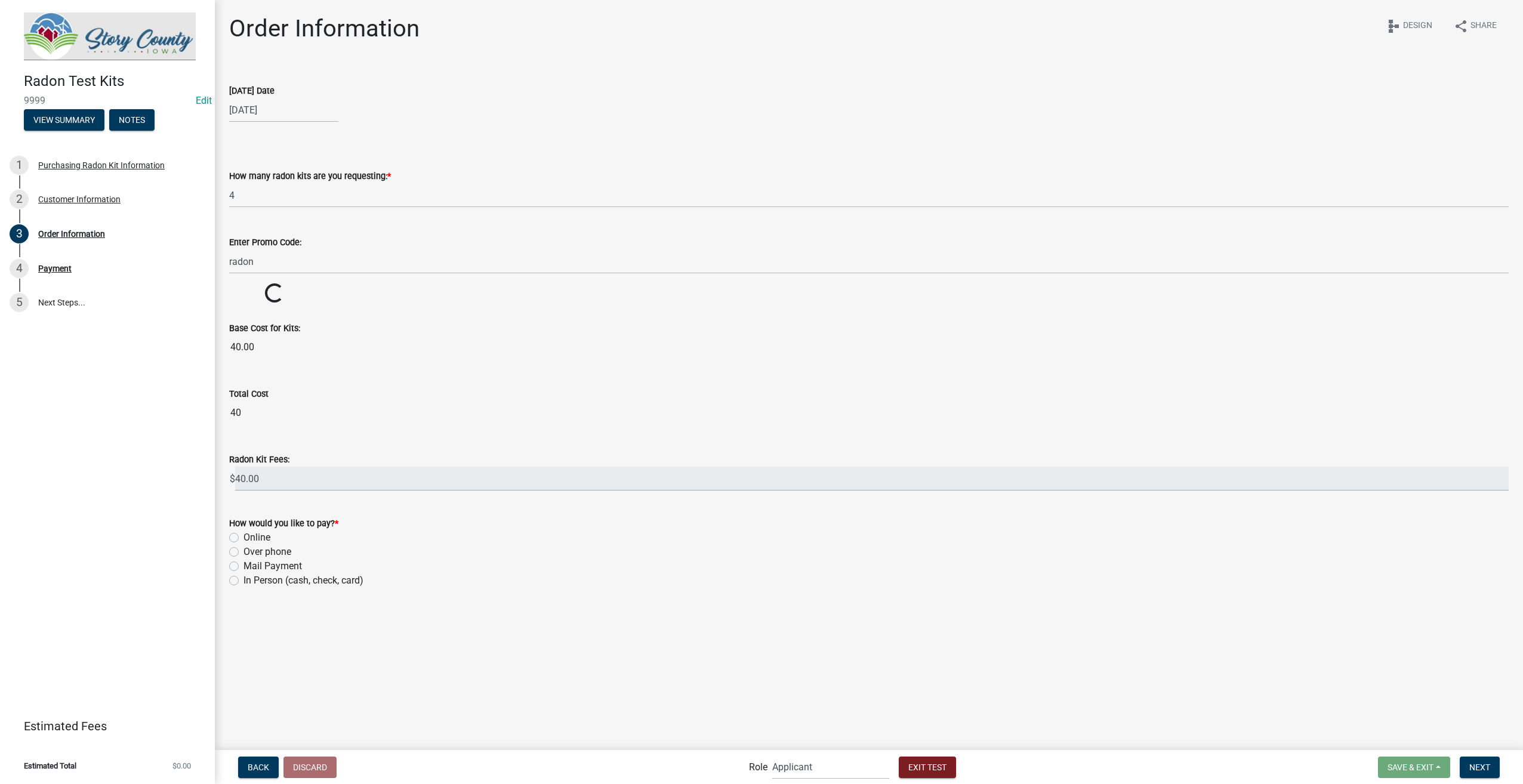
click at [376, 305] on wm-data-entity-input-list "[DATE] Date [DATE] How many radon kits are you requesting: * 4 Enter Promo Code…" at bounding box center [868, 332] width 1279 height 532
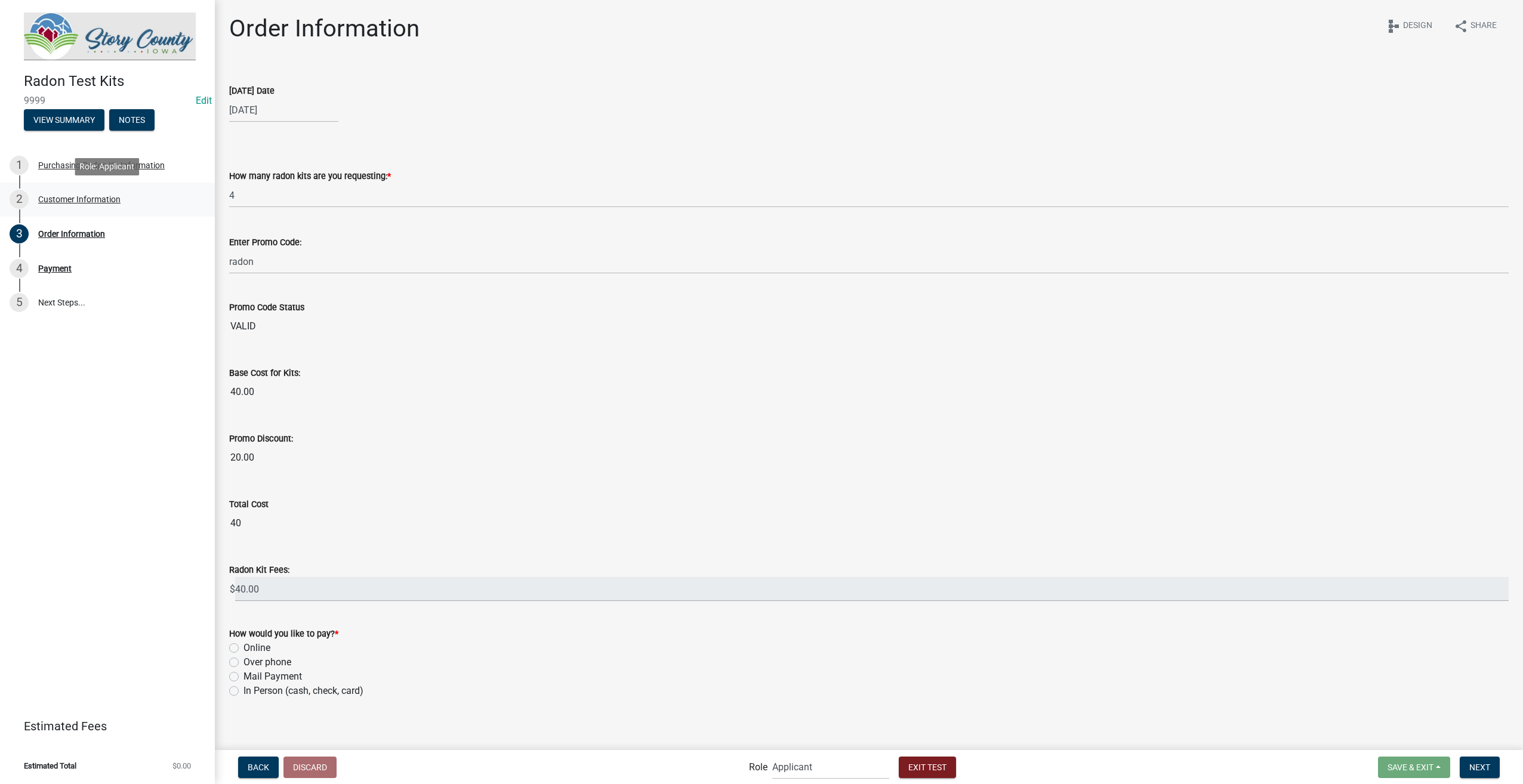
click at [62, 205] on div "2 Customer Information" at bounding box center [102, 199] width 186 height 19
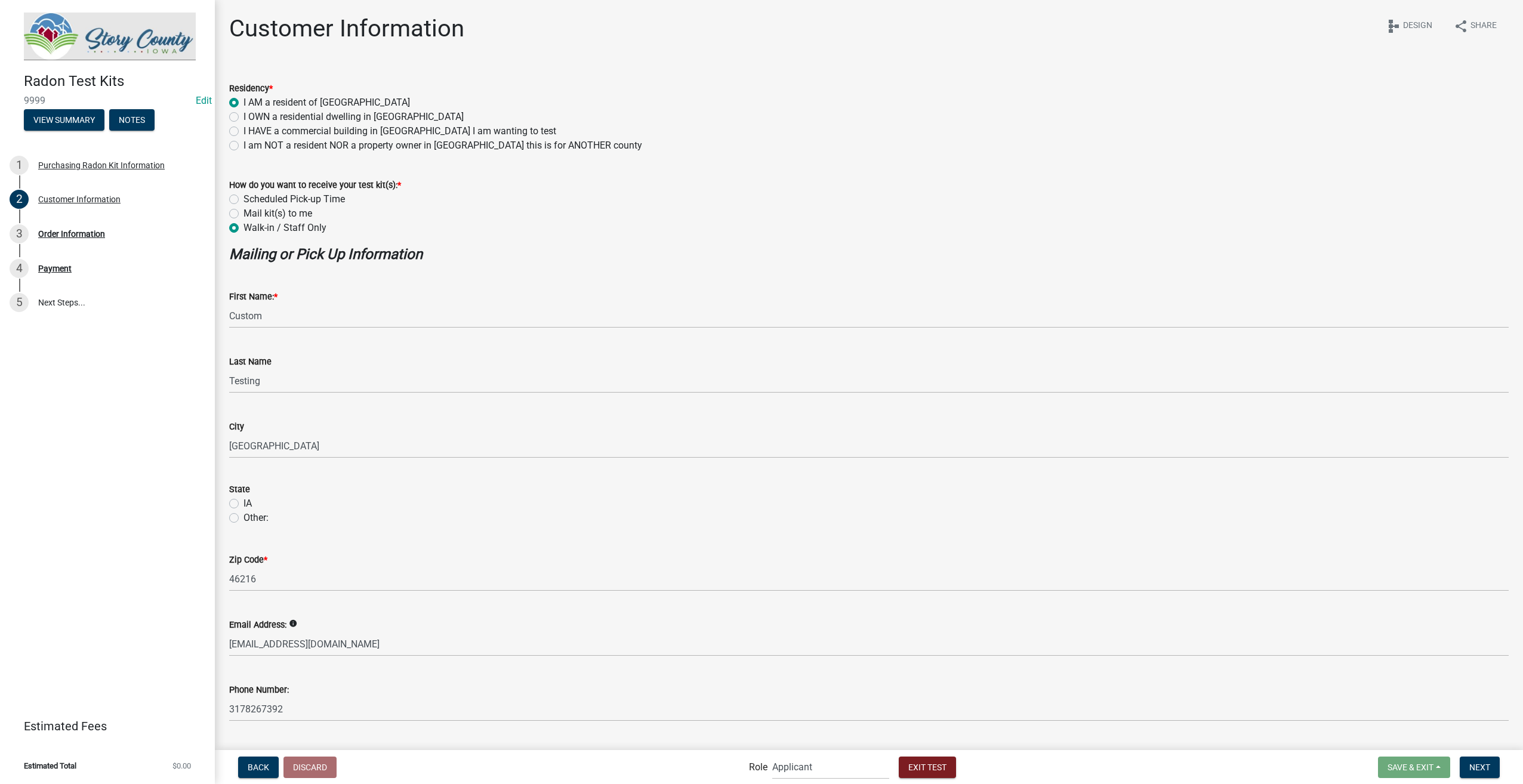
click at [244, 501] on label "IA" at bounding box center [248, 503] width 9 height 14
click at [244, 501] on input "IA" at bounding box center [247, 500] width 8 height 8
radio input "true"
click at [1473, 768] on span "Next" at bounding box center [1480, 766] width 21 height 9
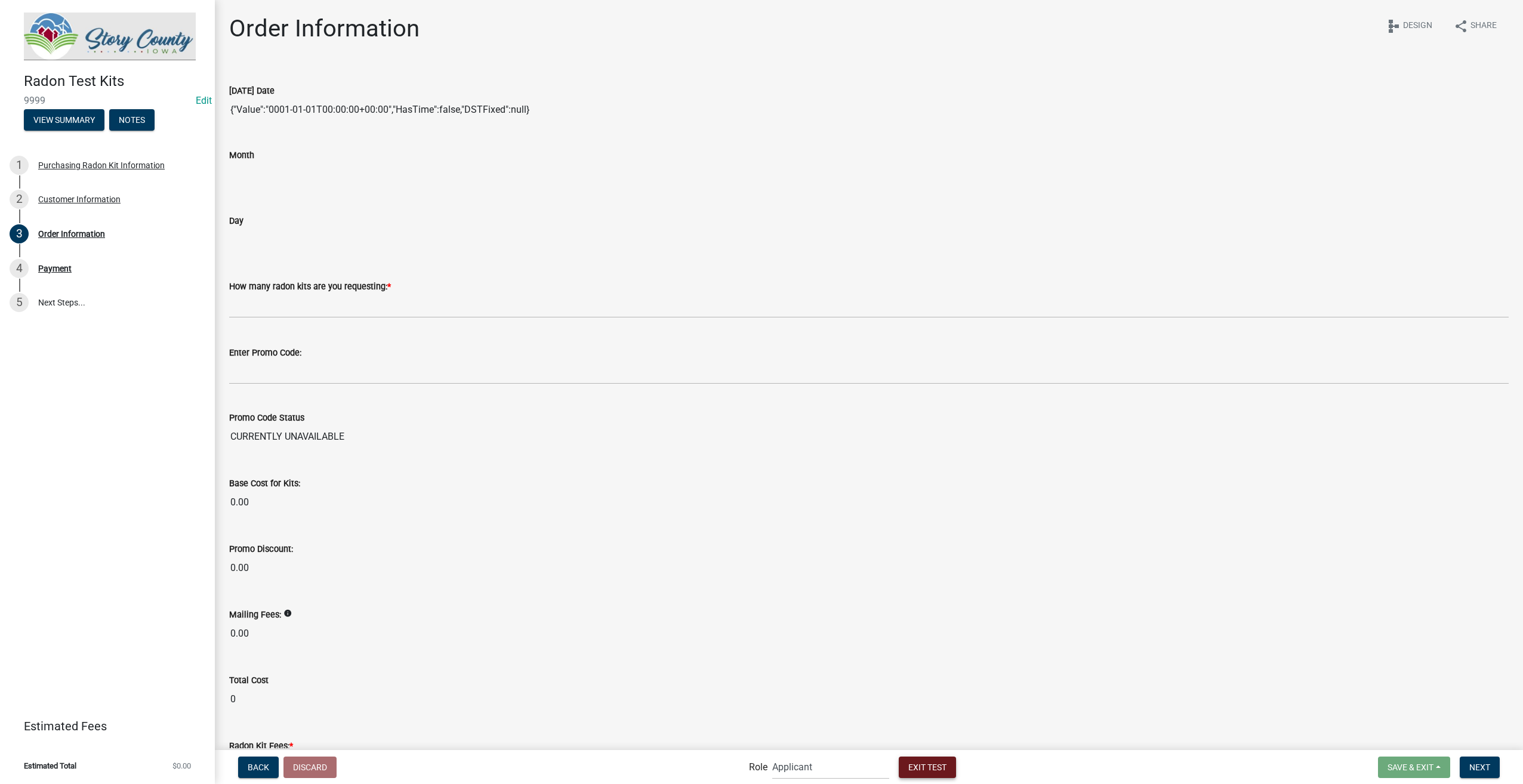
click at [916, 773] on button "Exit Test" at bounding box center [927, 767] width 57 height 22
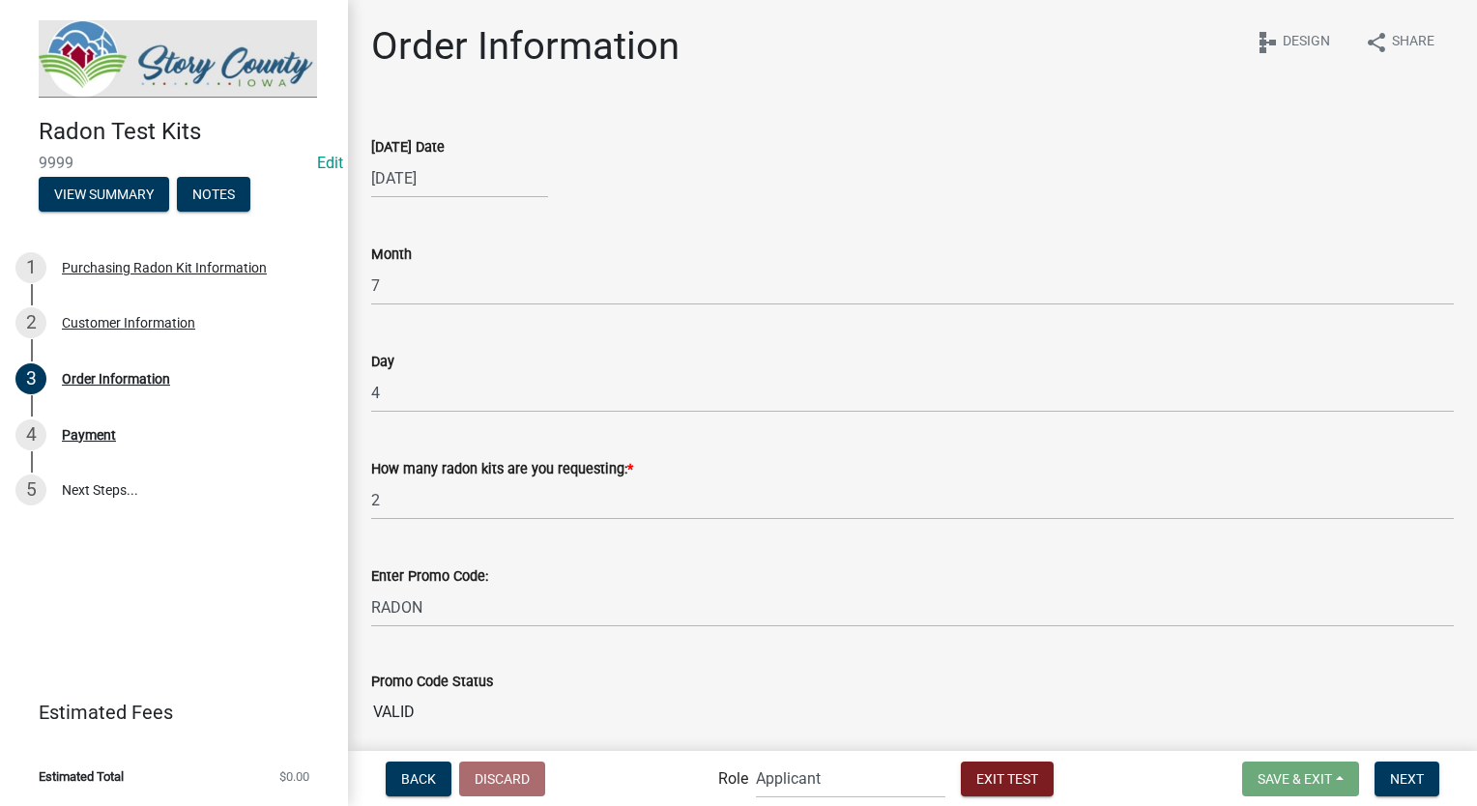
scroll to position [483, 0]
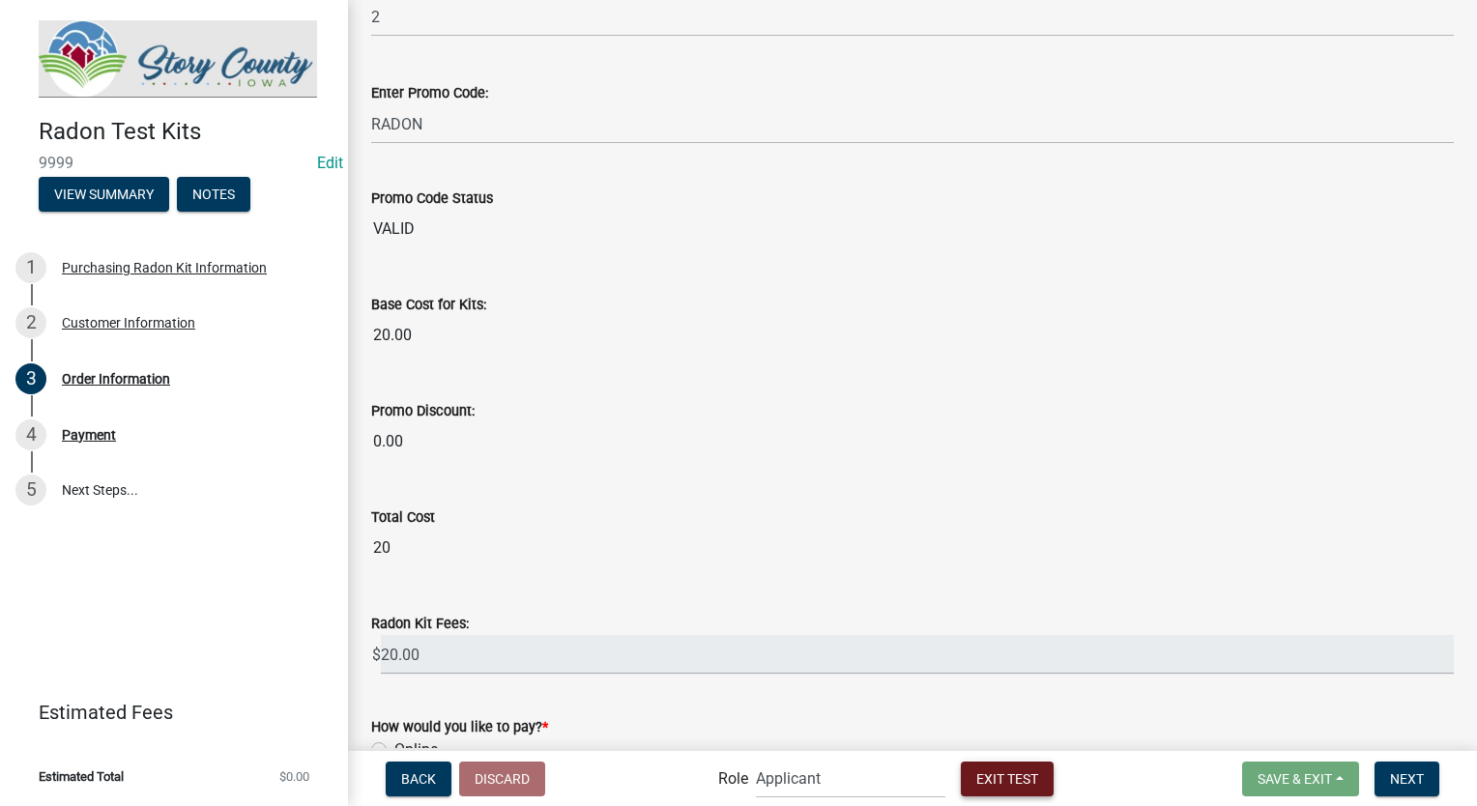
click at [1033, 778] on span "Exit Test" at bounding box center [1008, 778] width 62 height 15
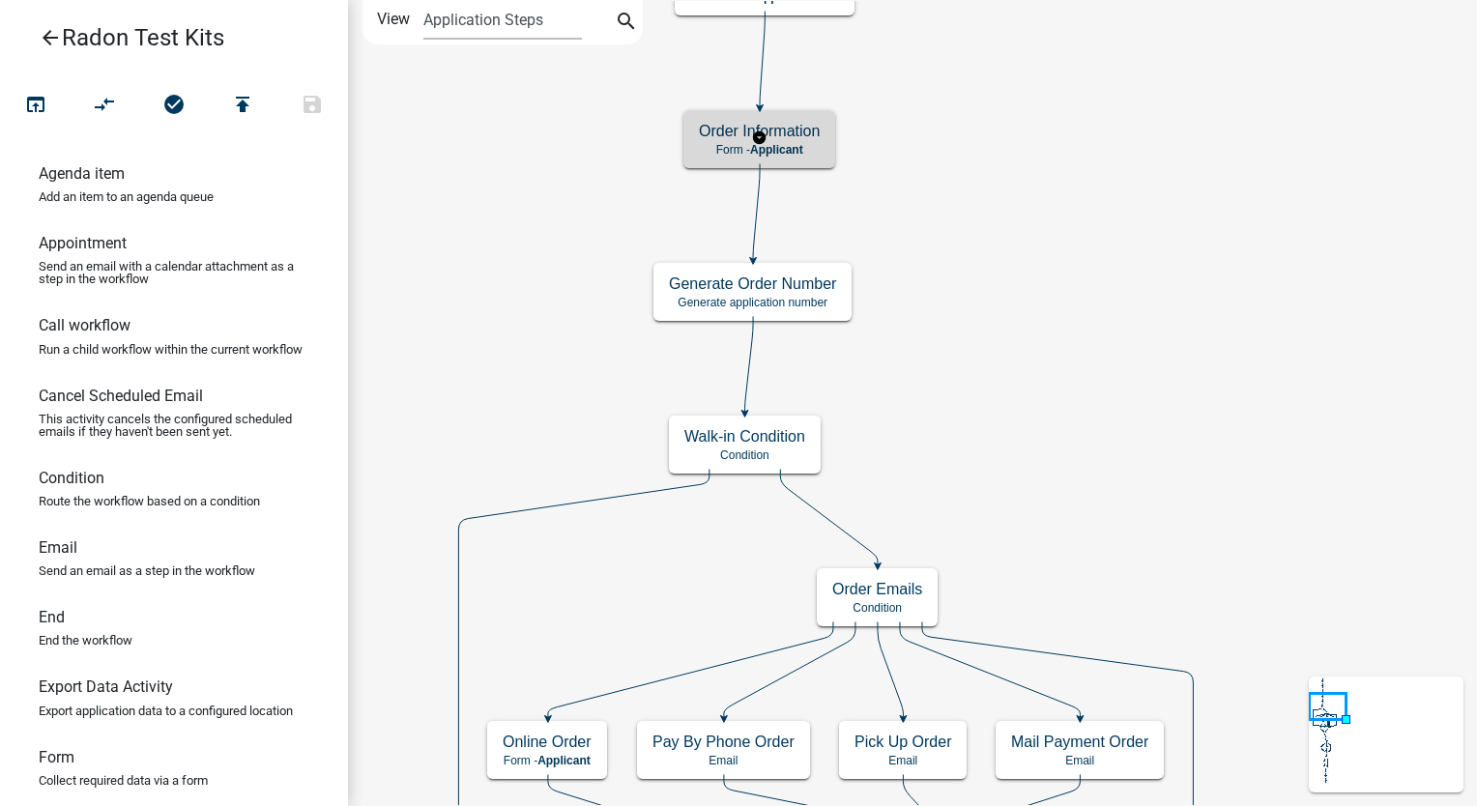
click at [812, 138] on h5 "Order Information" at bounding box center [759, 131] width 121 height 18
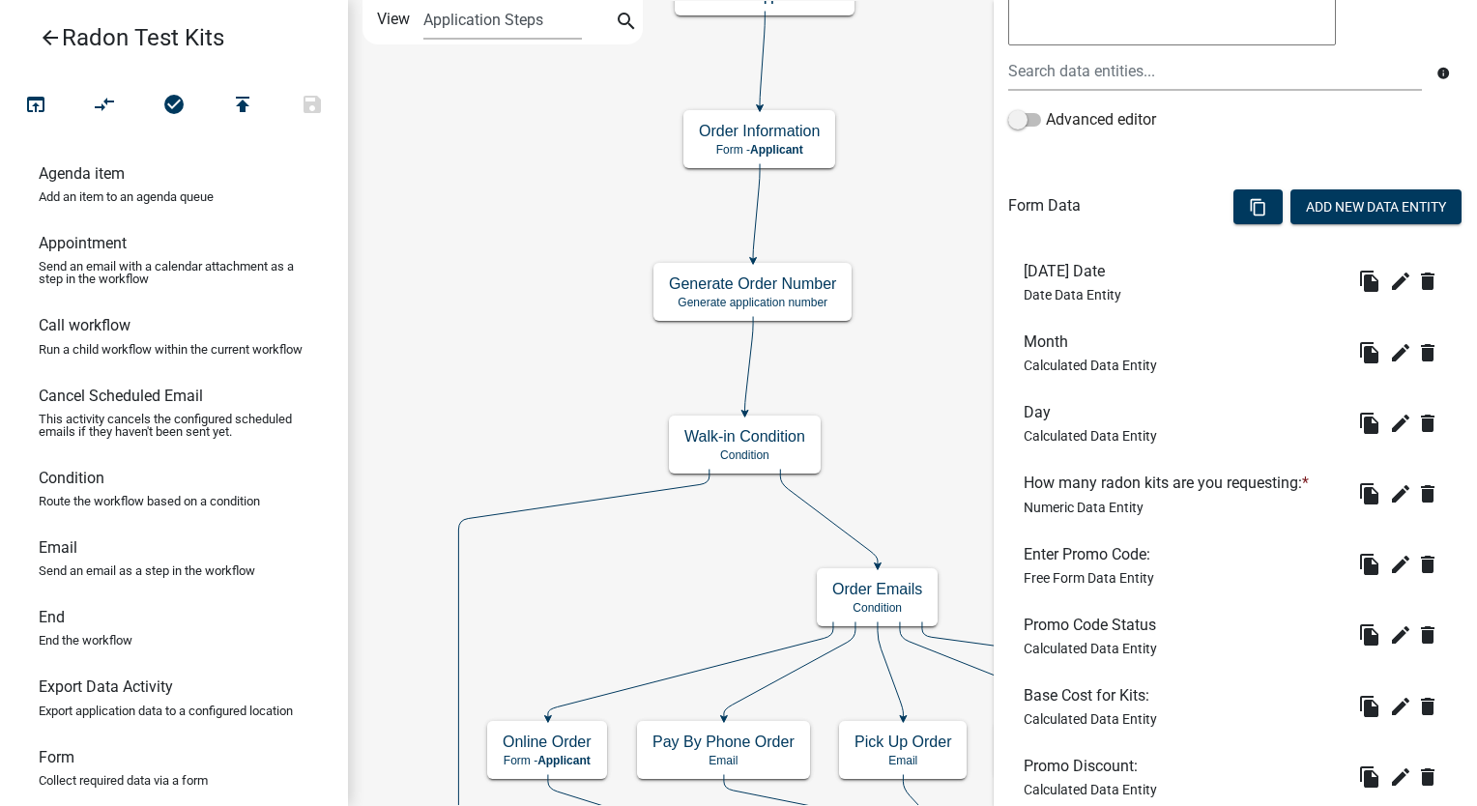
scroll to position [677, 0]
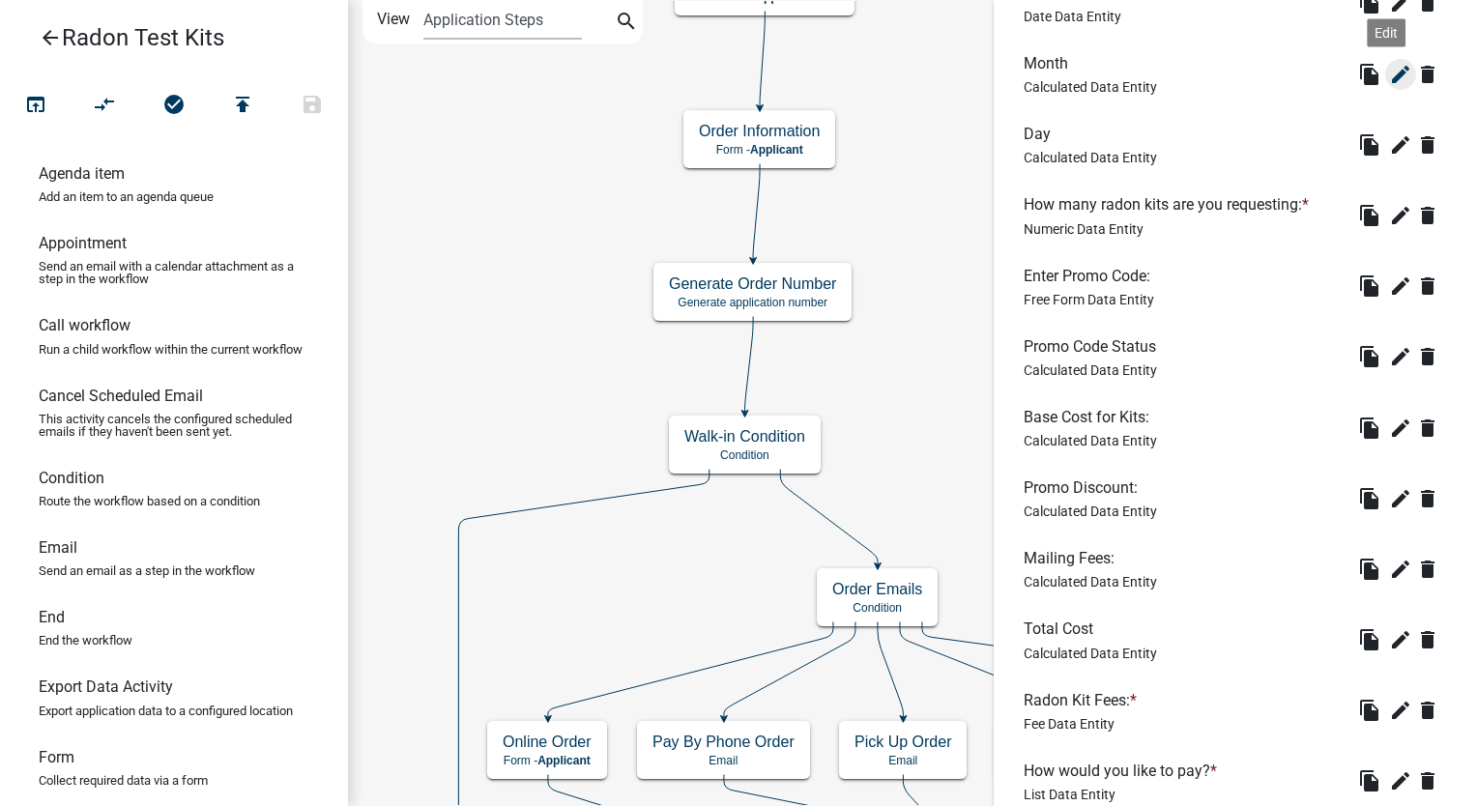
click at [1391, 78] on icon "edit" at bounding box center [1400, 74] width 23 height 23
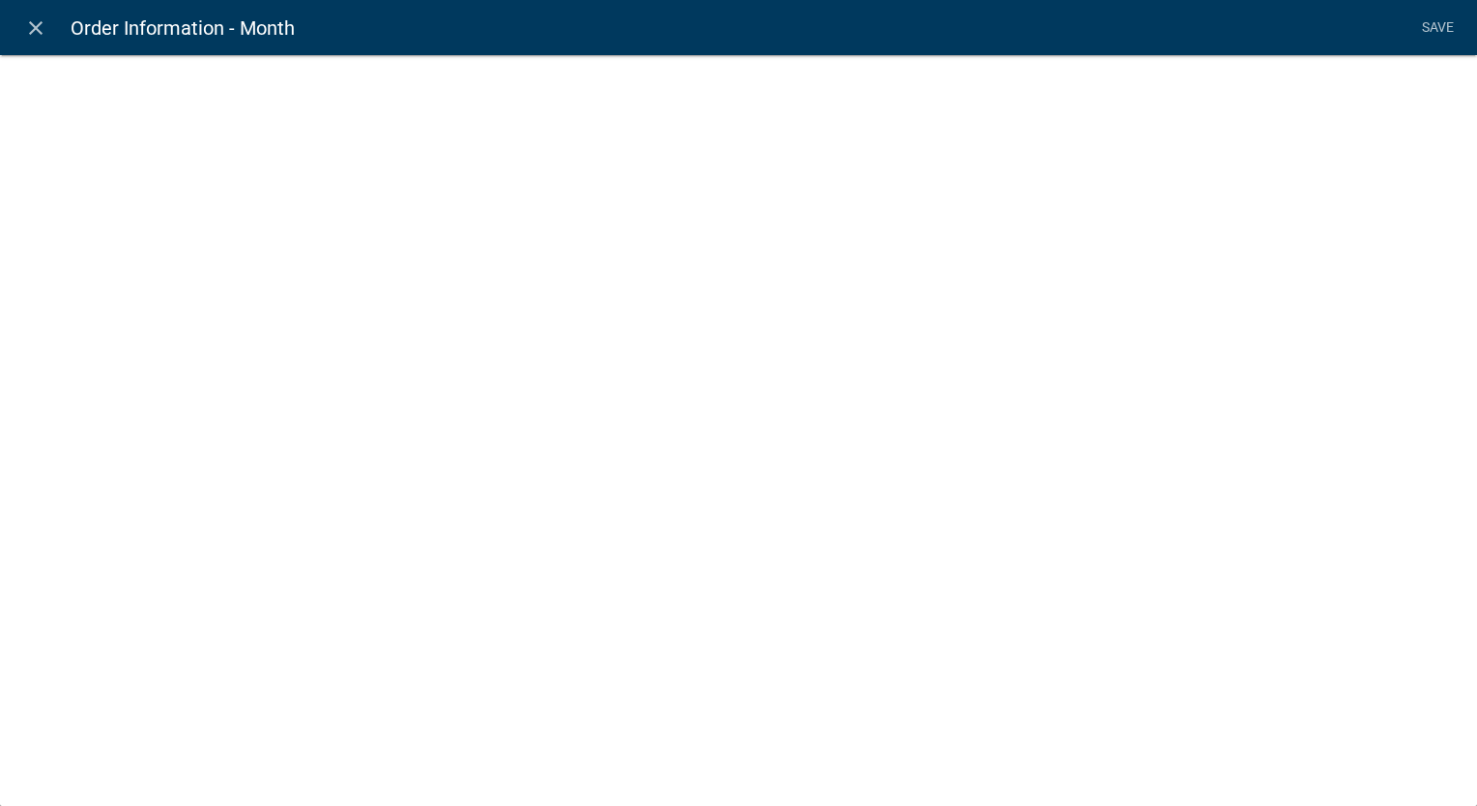
select select "calculated-value"
select select "2"
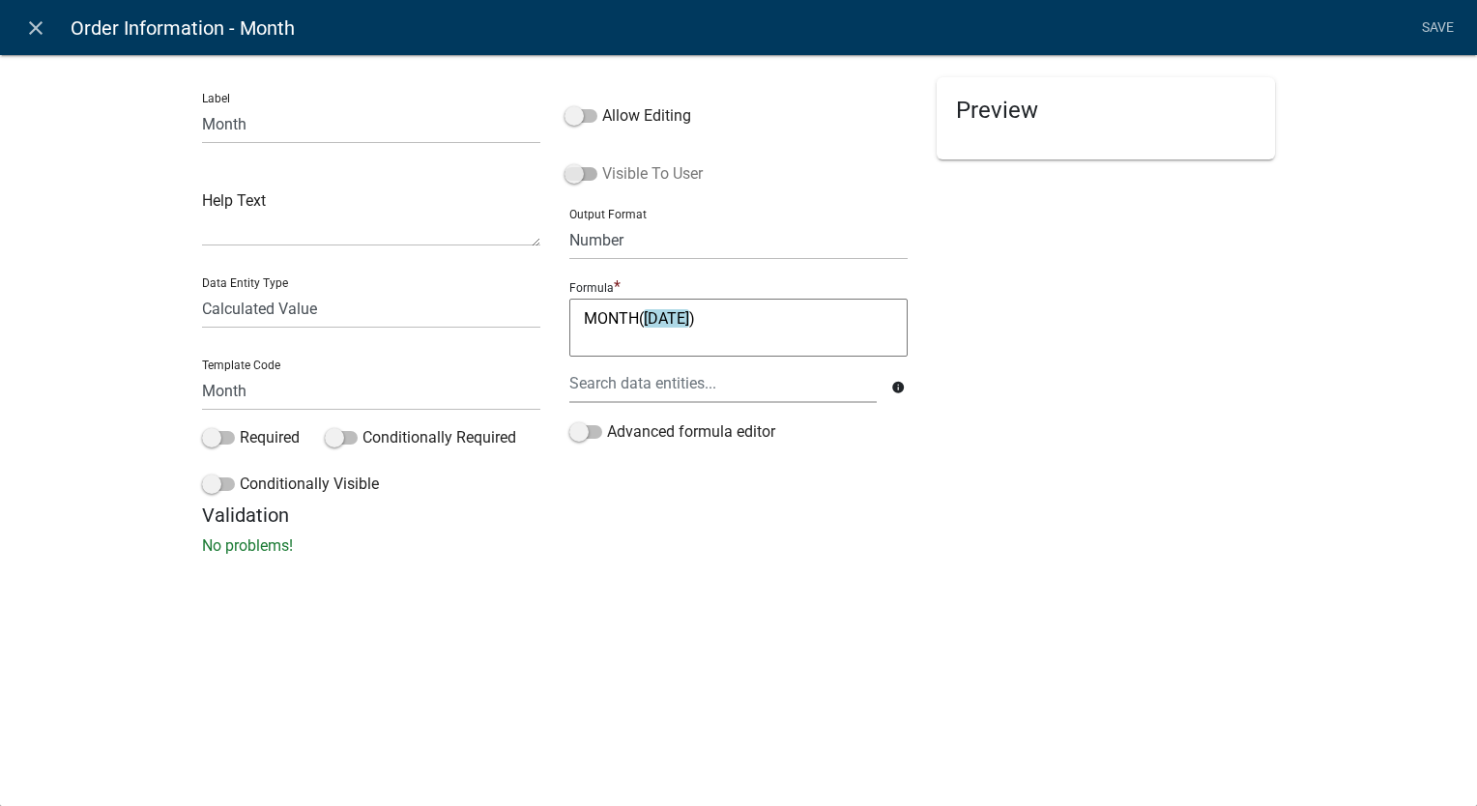
click at [570, 171] on span at bounding box center [581, 174] width 33 height 14
click at [602, 162] on input "Visible To User" at bounding box center [602, 162] width 0 height 0
click at [1437, 15] on link "Save" at bounding box center [1438, 28] width 48 height 37
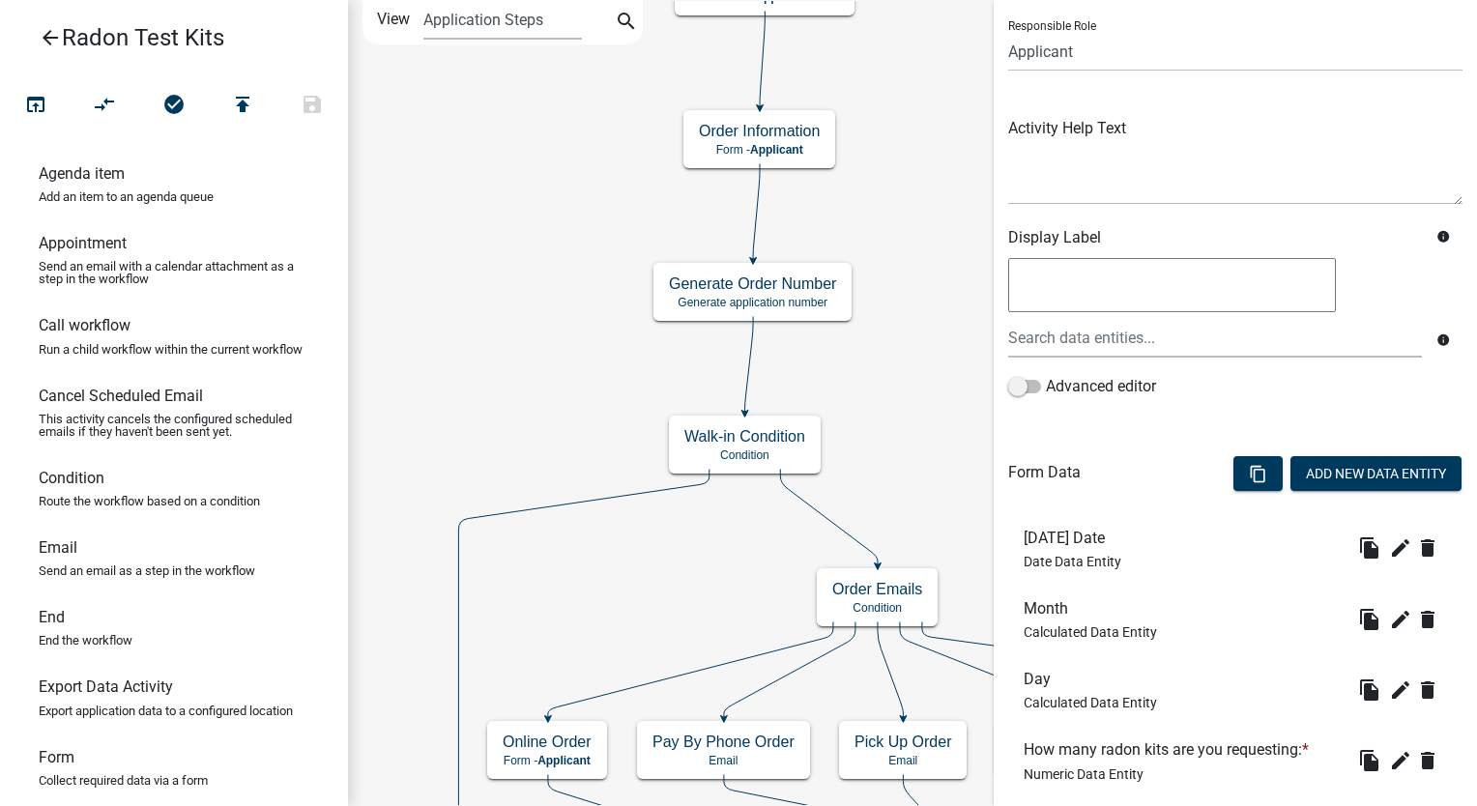
scroll to position [193, 0]
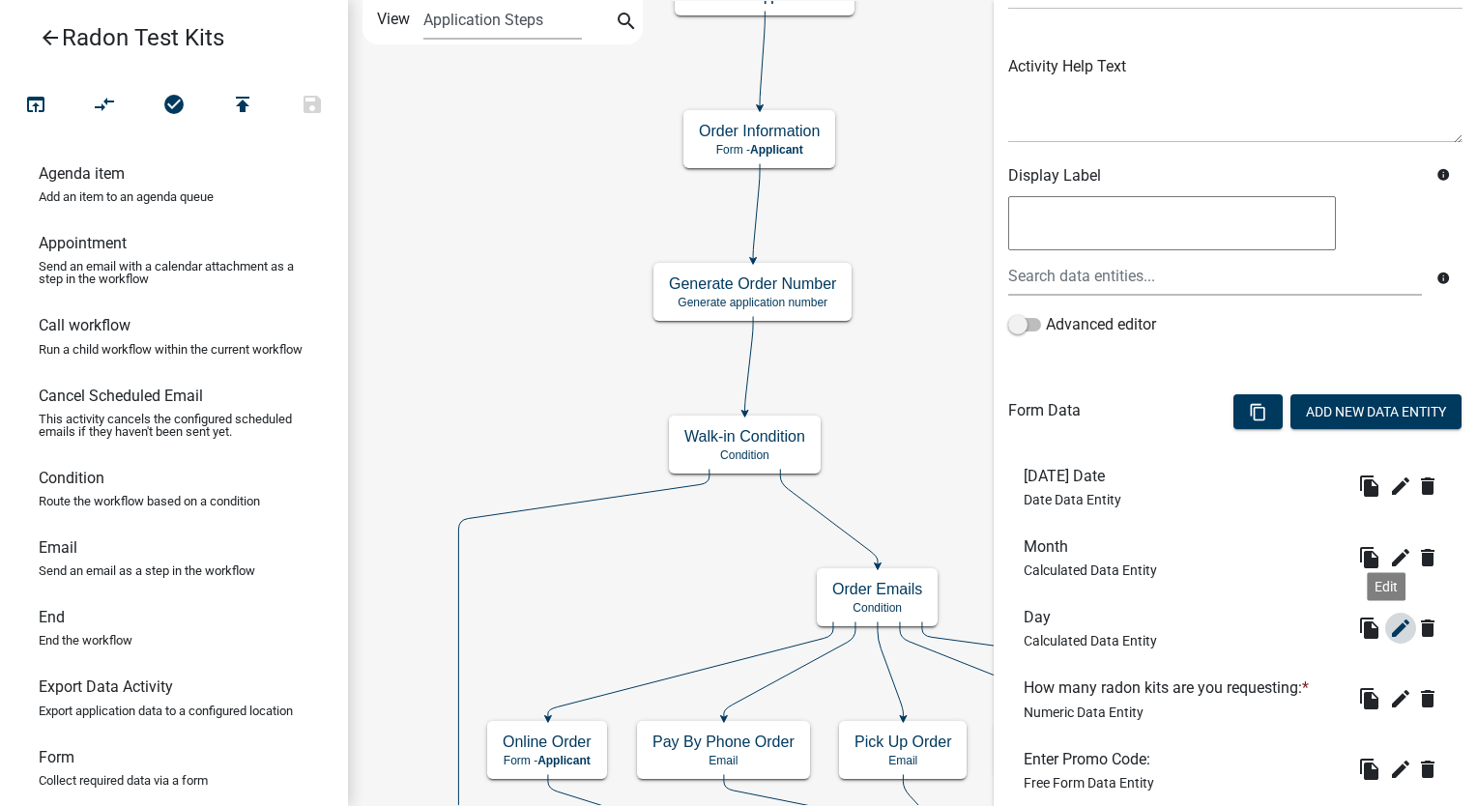
click at [1389, 620] on icon "edit" at bounding box center [1400, 628] width 23 height 23
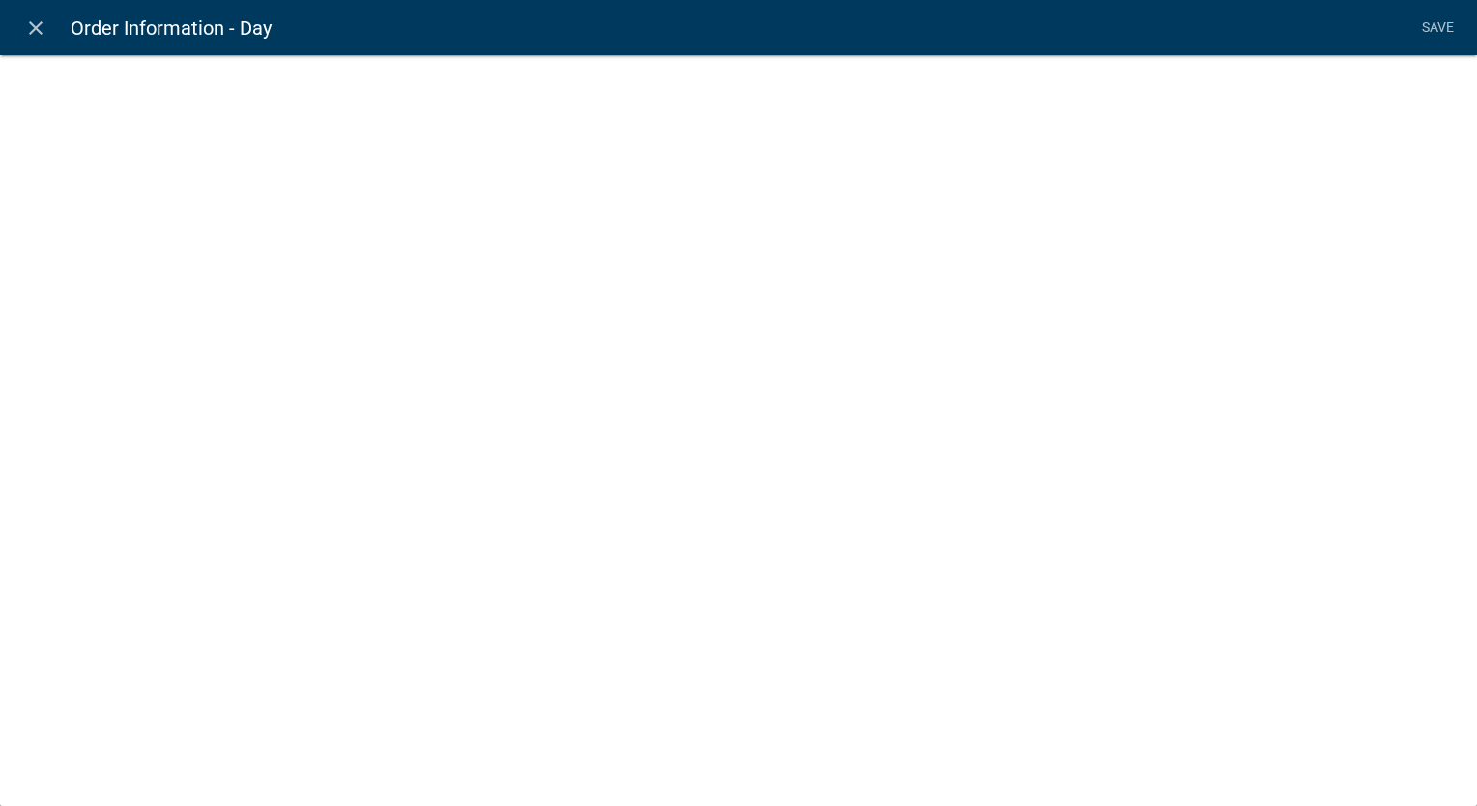
select select "calculated-value"
select select "2"
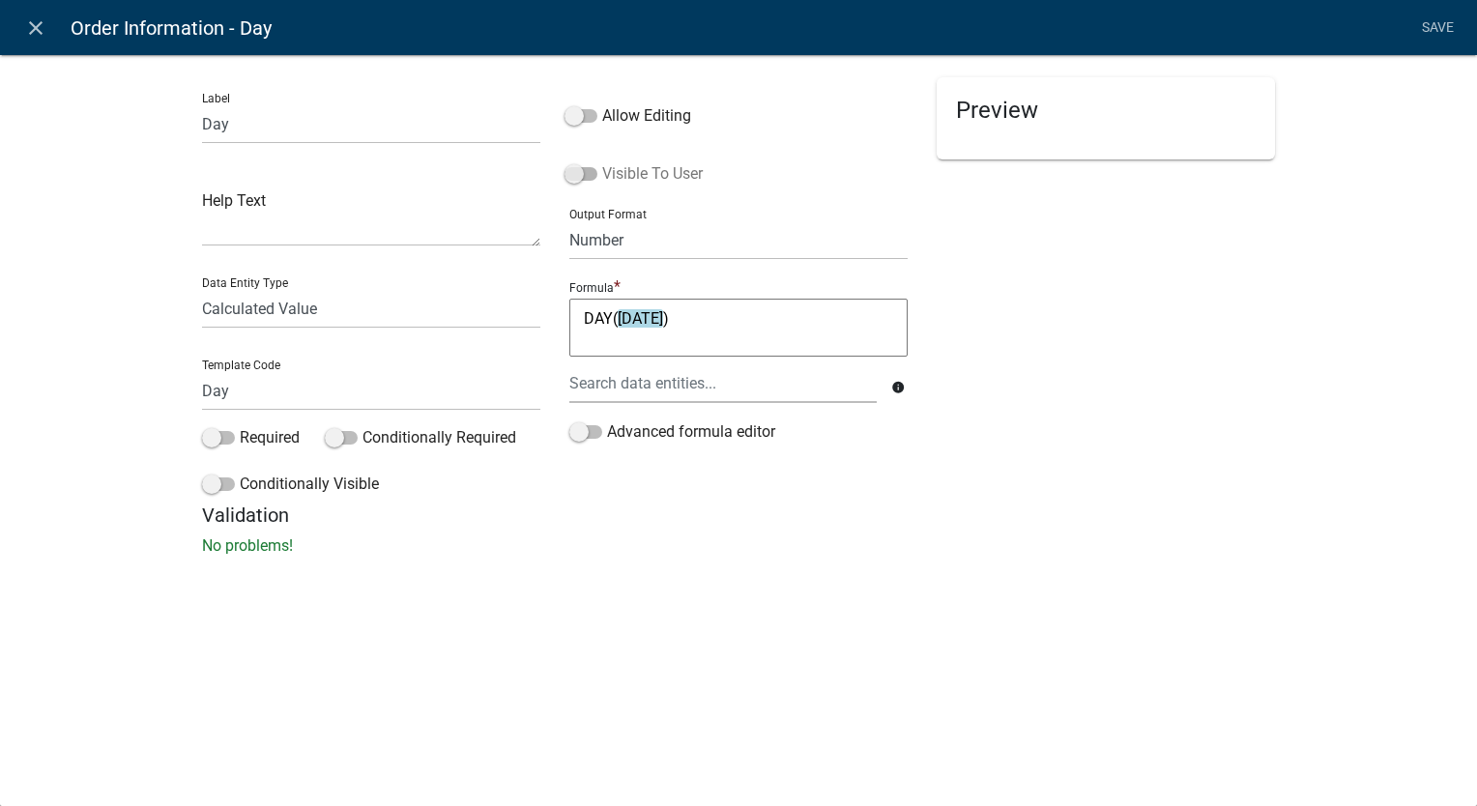
click at [575, 172] on span at bounding box center [581, 174] width 33 height 14
click at [602, 162] on input "Visible To User" at bounding box center [602, 162] width 0 height 0
click at [1439, 25] on link "Save" at bounding box center [1438, 28] width 48 height 37
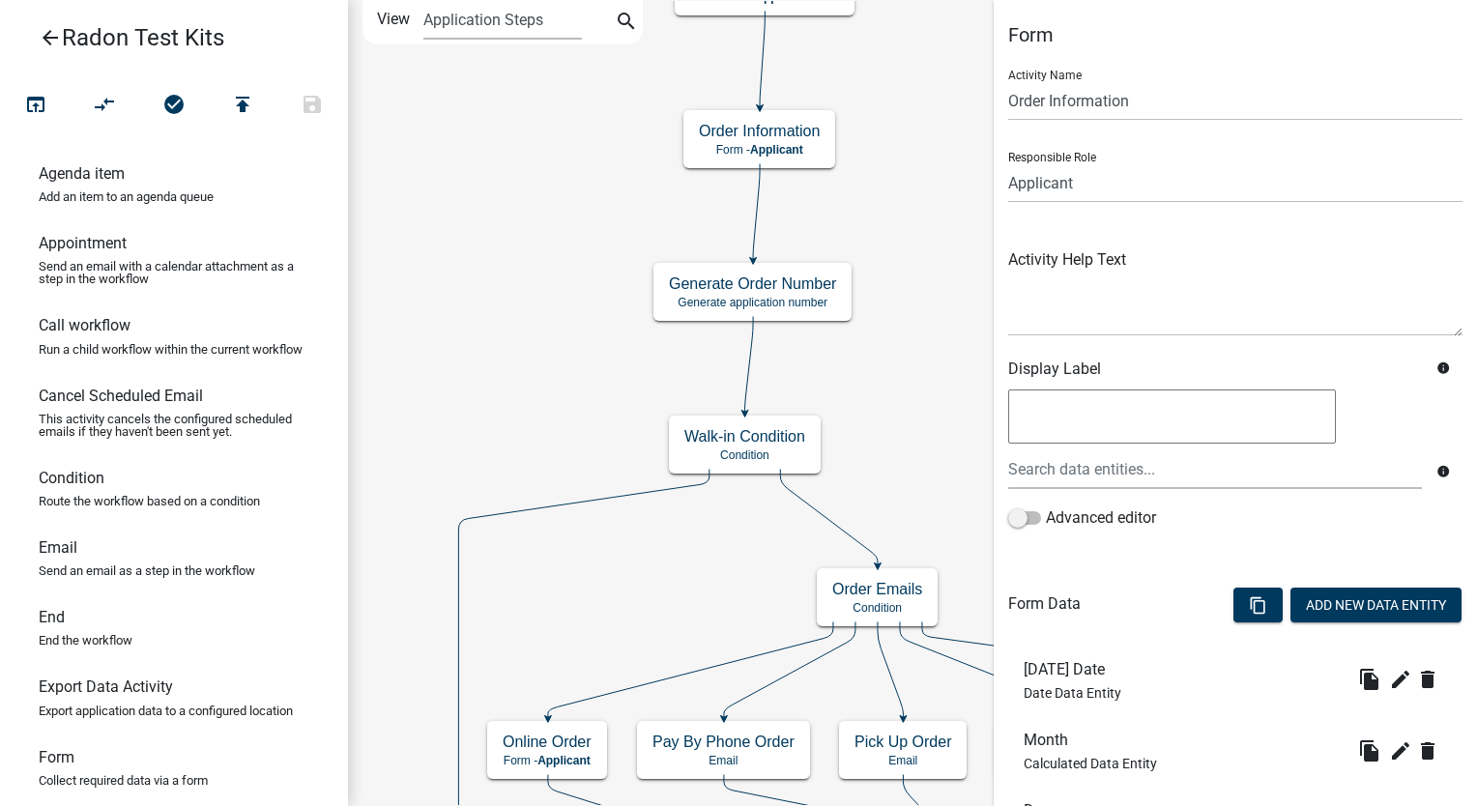
scroll to position [0, 0]
click at [1389, 677] on icon "edit" at bounding box center [1400, 679] width 23 height 23
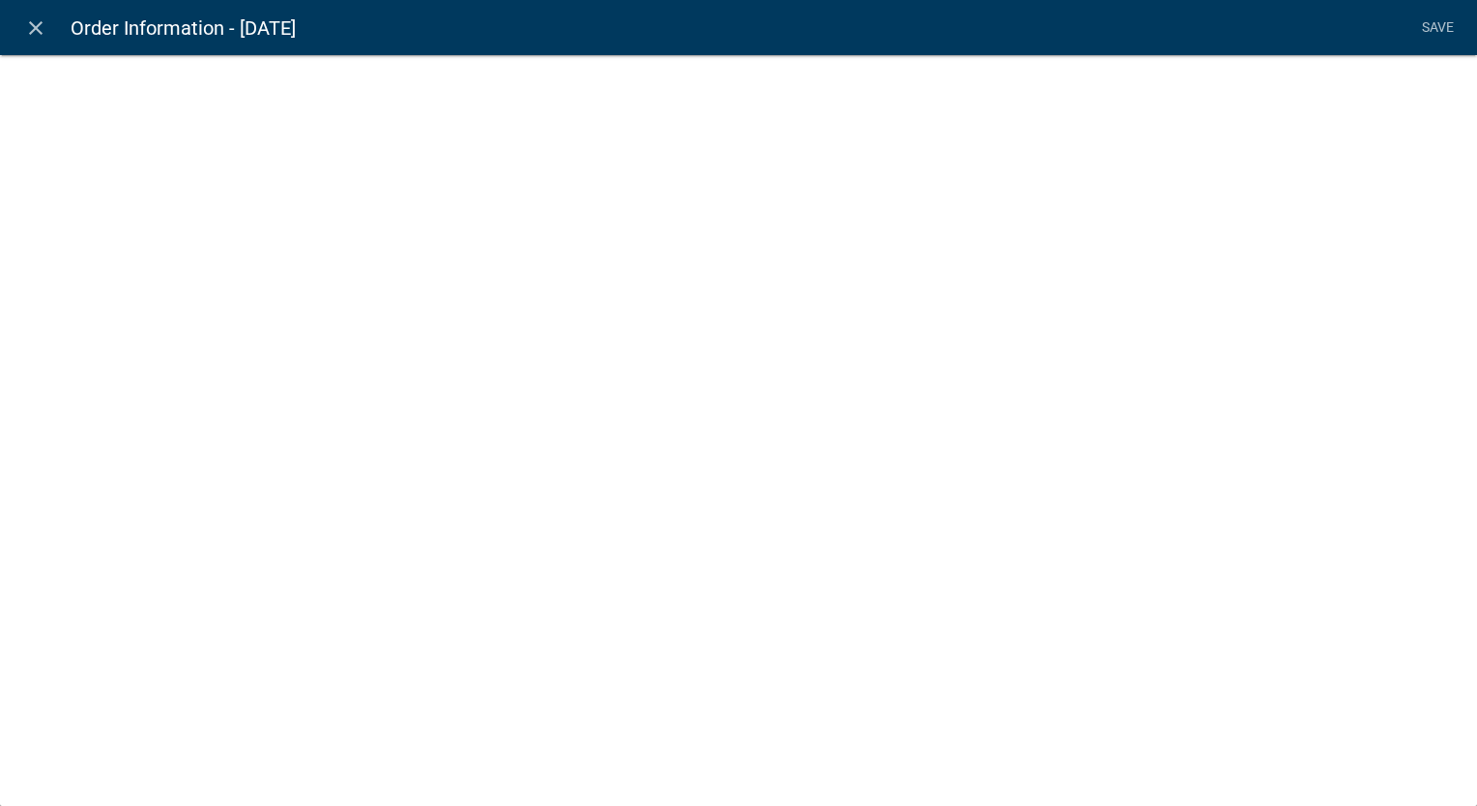
select select "date"
select select
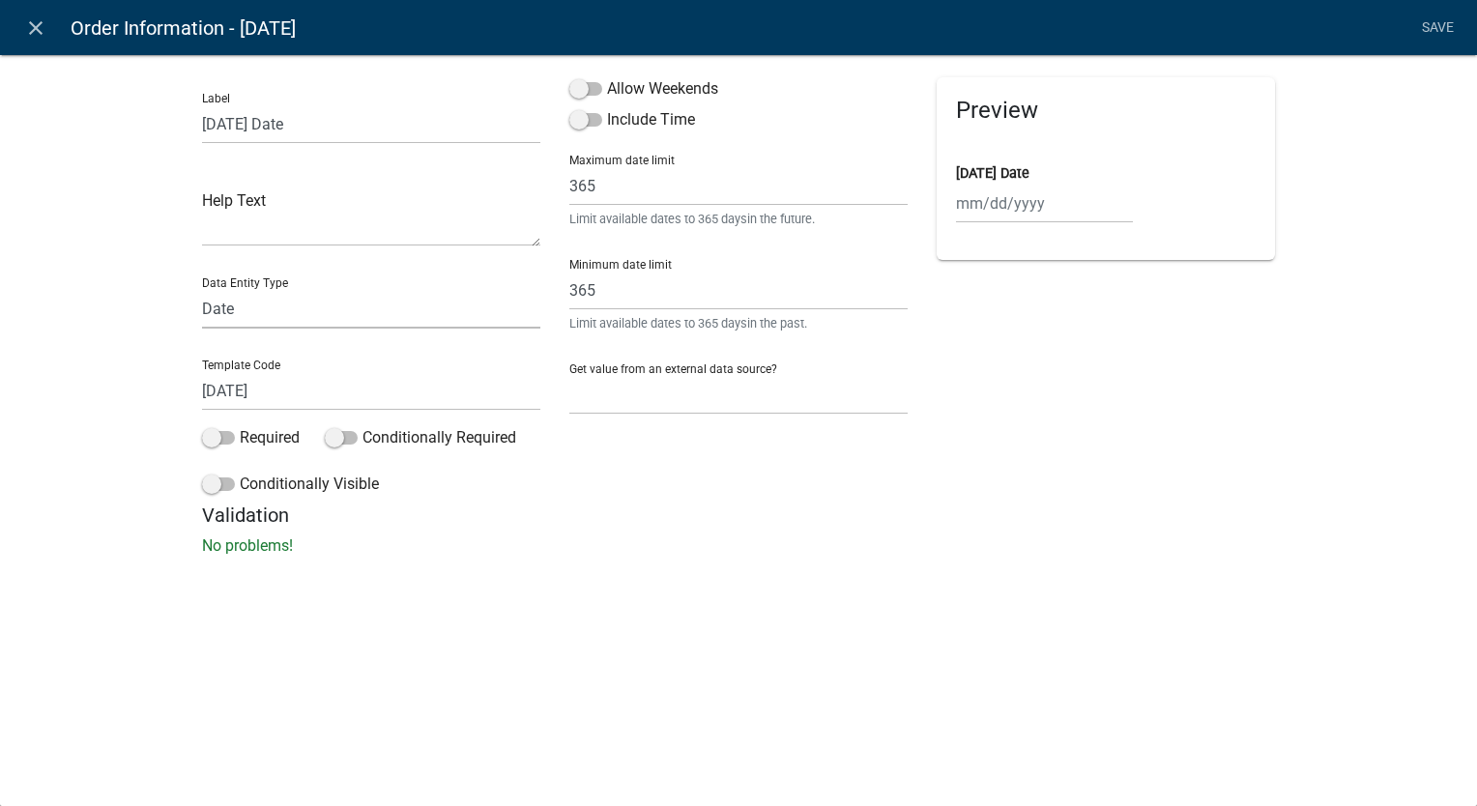
click at [263, 317] on select "Free Form Text Document Display Entity Value Fee Numeric Data Date Map Sketch D…" at bounding box center [371, 309] width 338 height 40
select select "today"
click at [202, 289] on select "Free Form Text Document Display Entity Value Fee Numeric Data Date Map Sketch D…" at bounding box center [371, 309] width 338 height 40
select select "today"
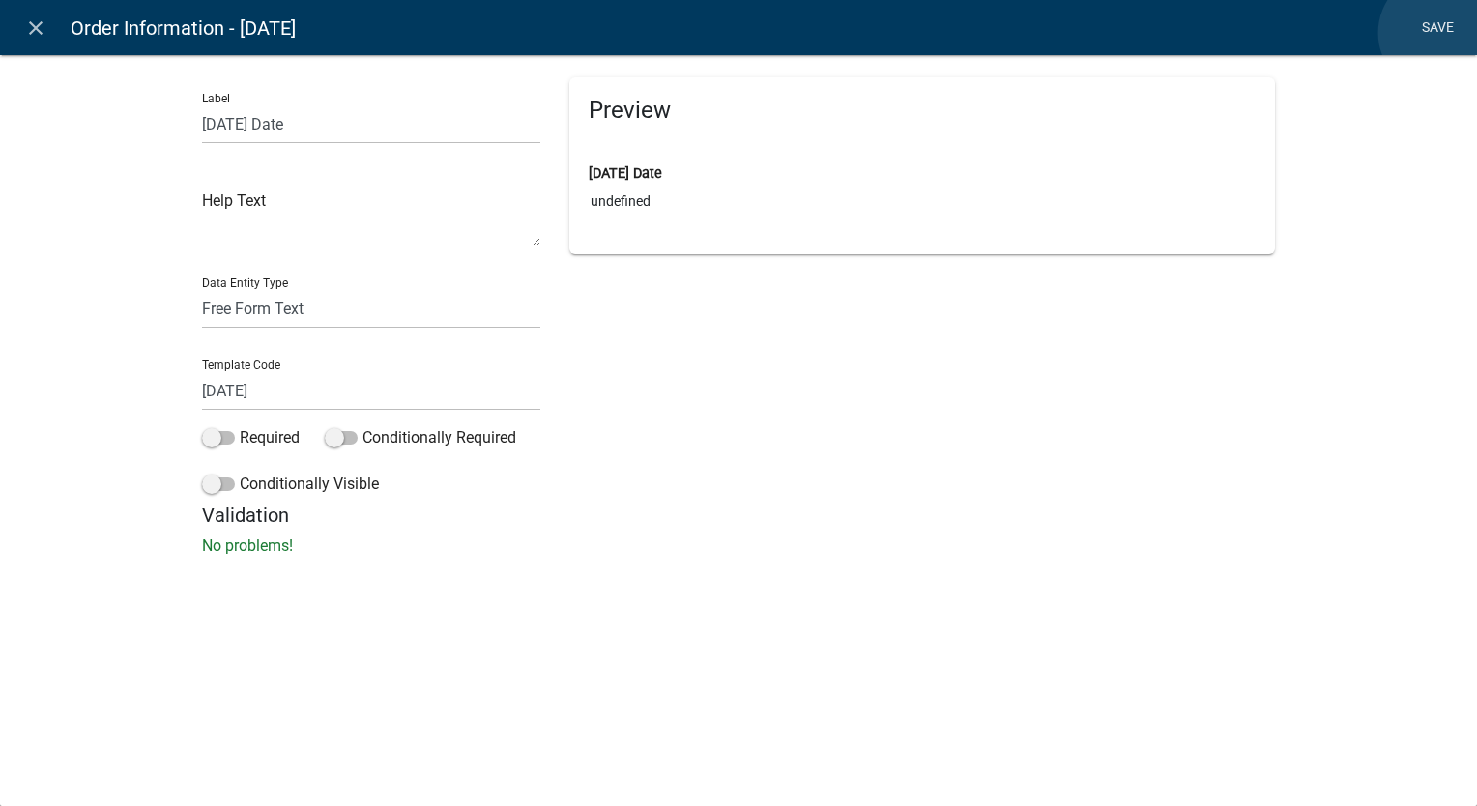
click at [1440, 33] on link "Save" at bounding box center [1438, 28] width 48 height 37
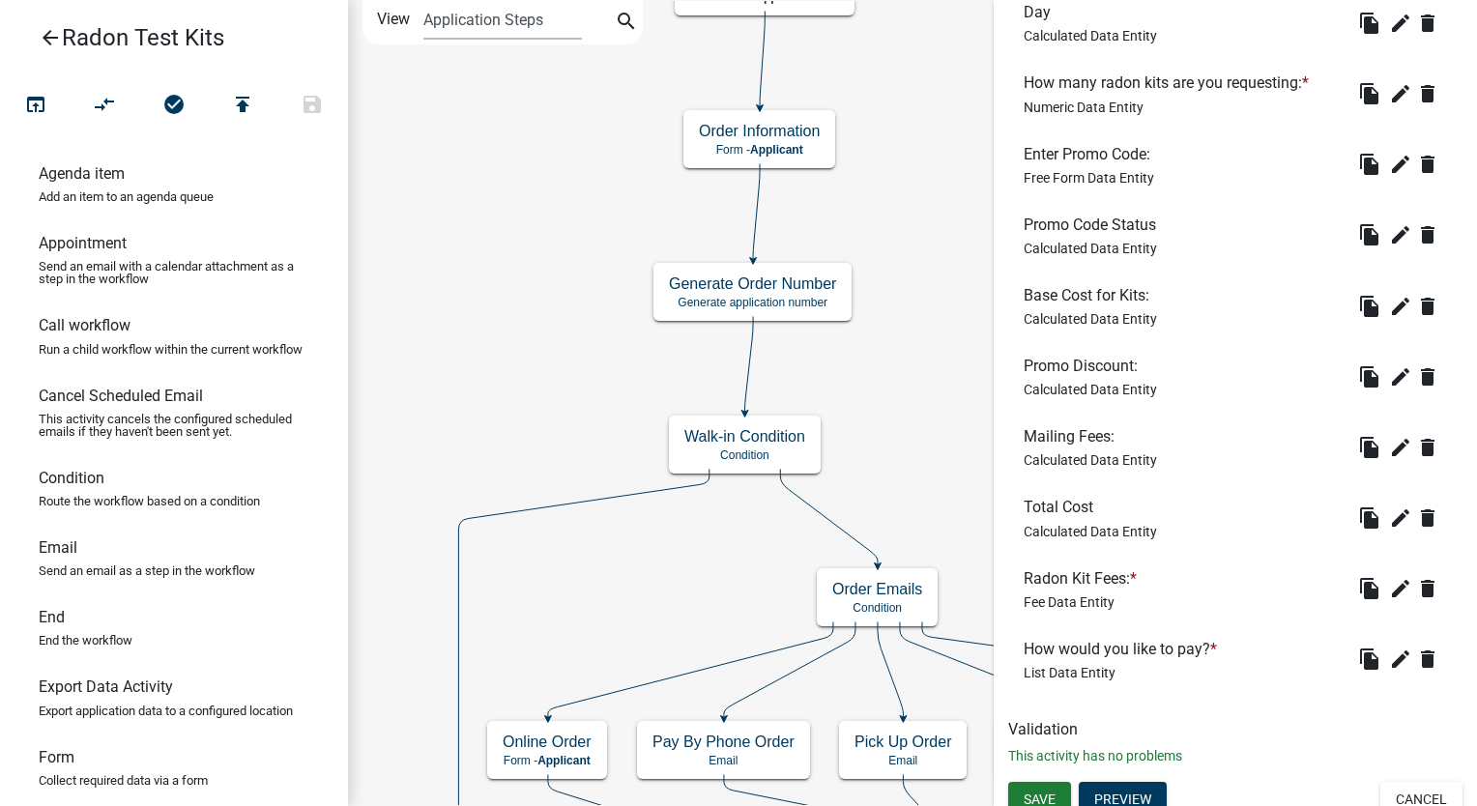
scroll to position [813, 0]
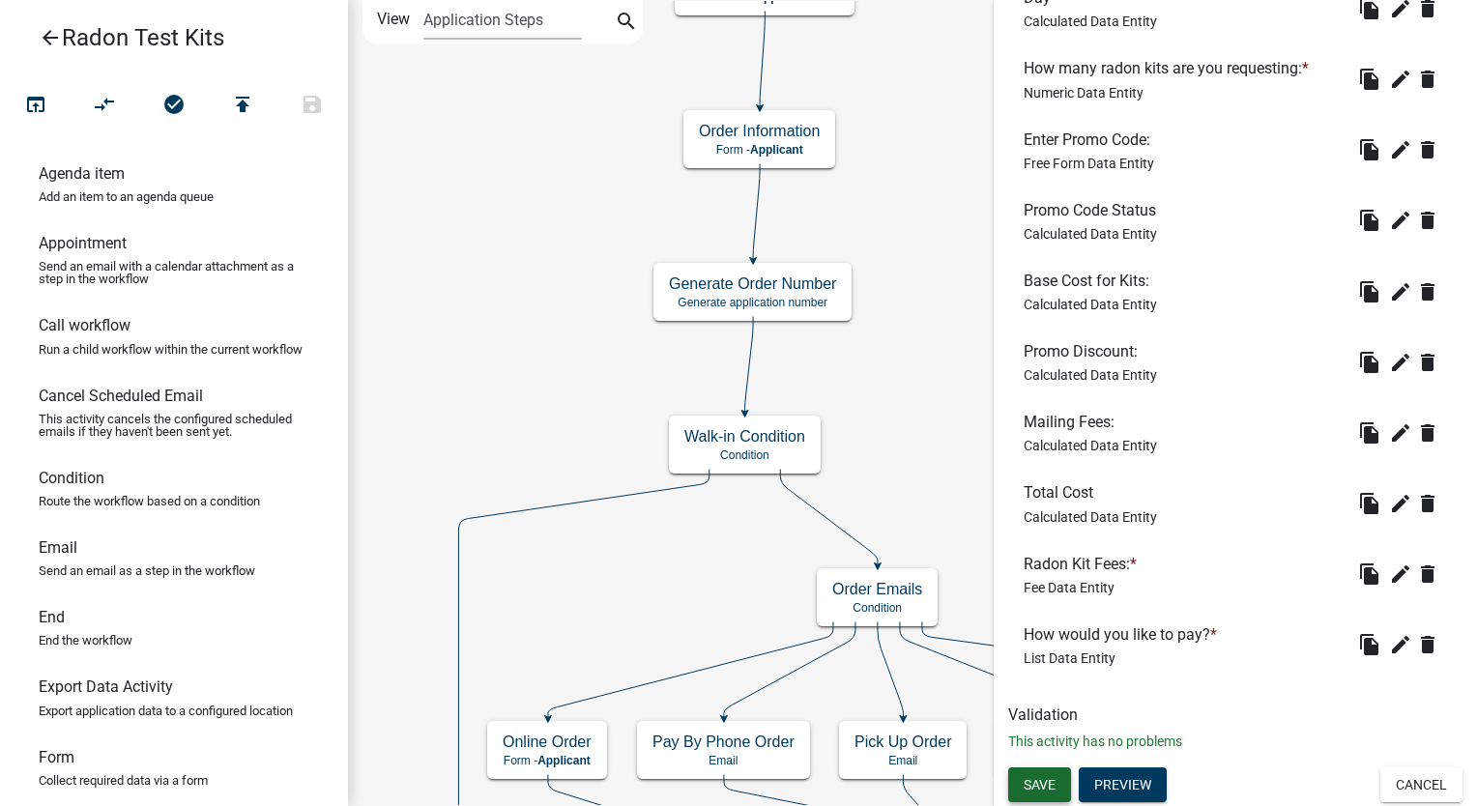
click at [1037, 781] on span "Save" at bounding box center [1040, 784] width 32 height 15
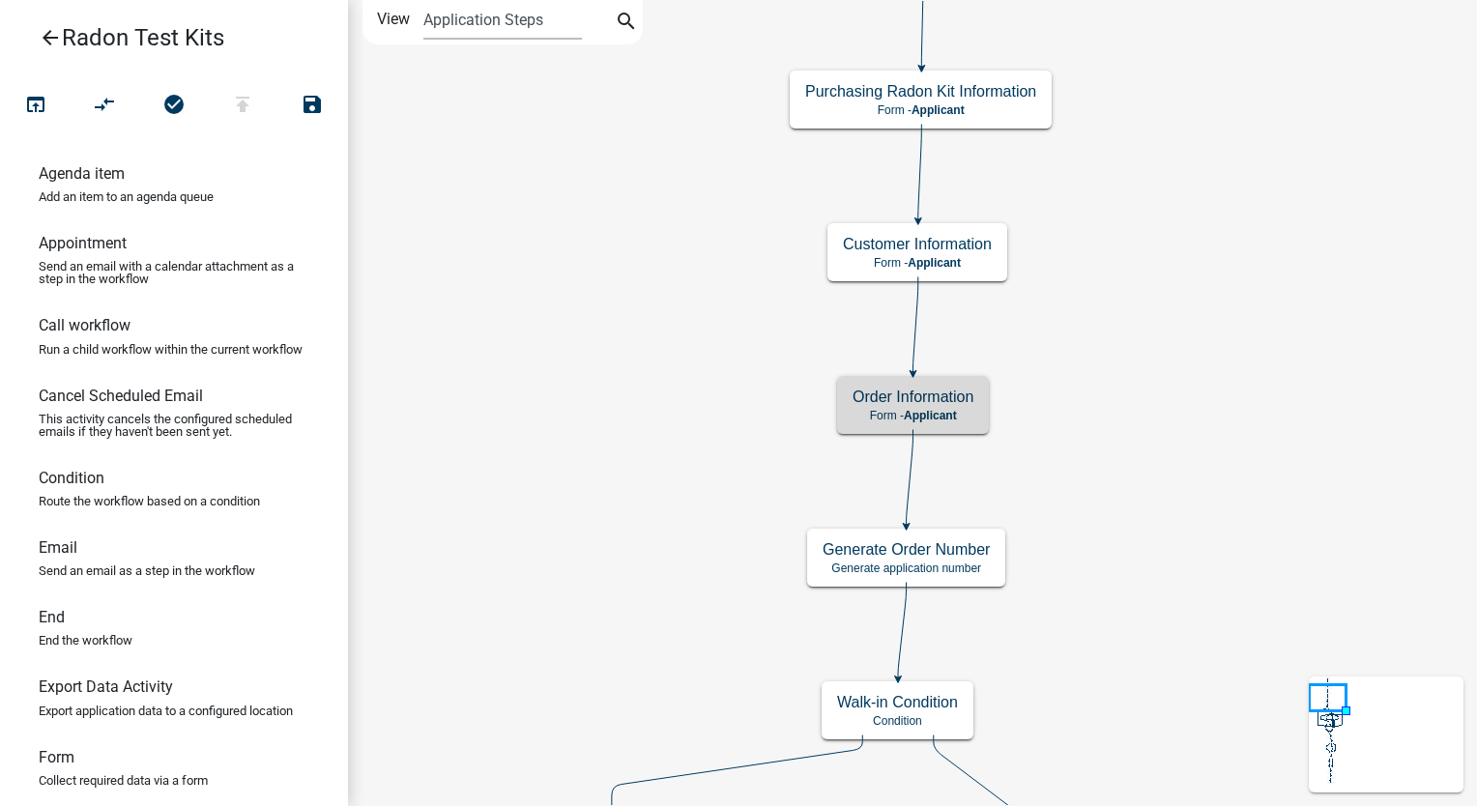
scroll to position [0, 0]
click at [22, 102] on button "open_in_browser" at bounding box center [36, 106] width 70 height 42
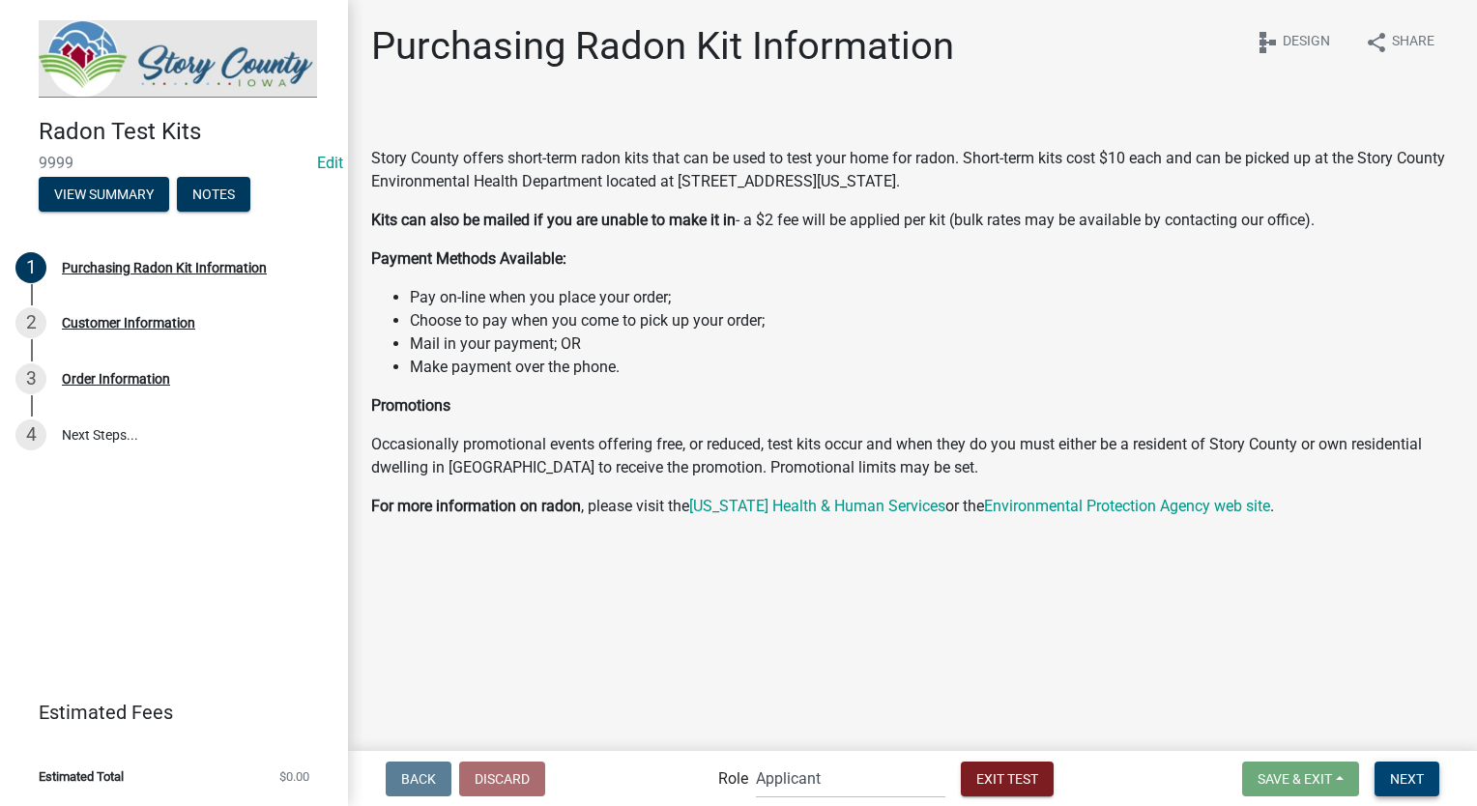
click at [1402, 764] on button "Next" at bounding box center [1407, 779] width 65 height 35
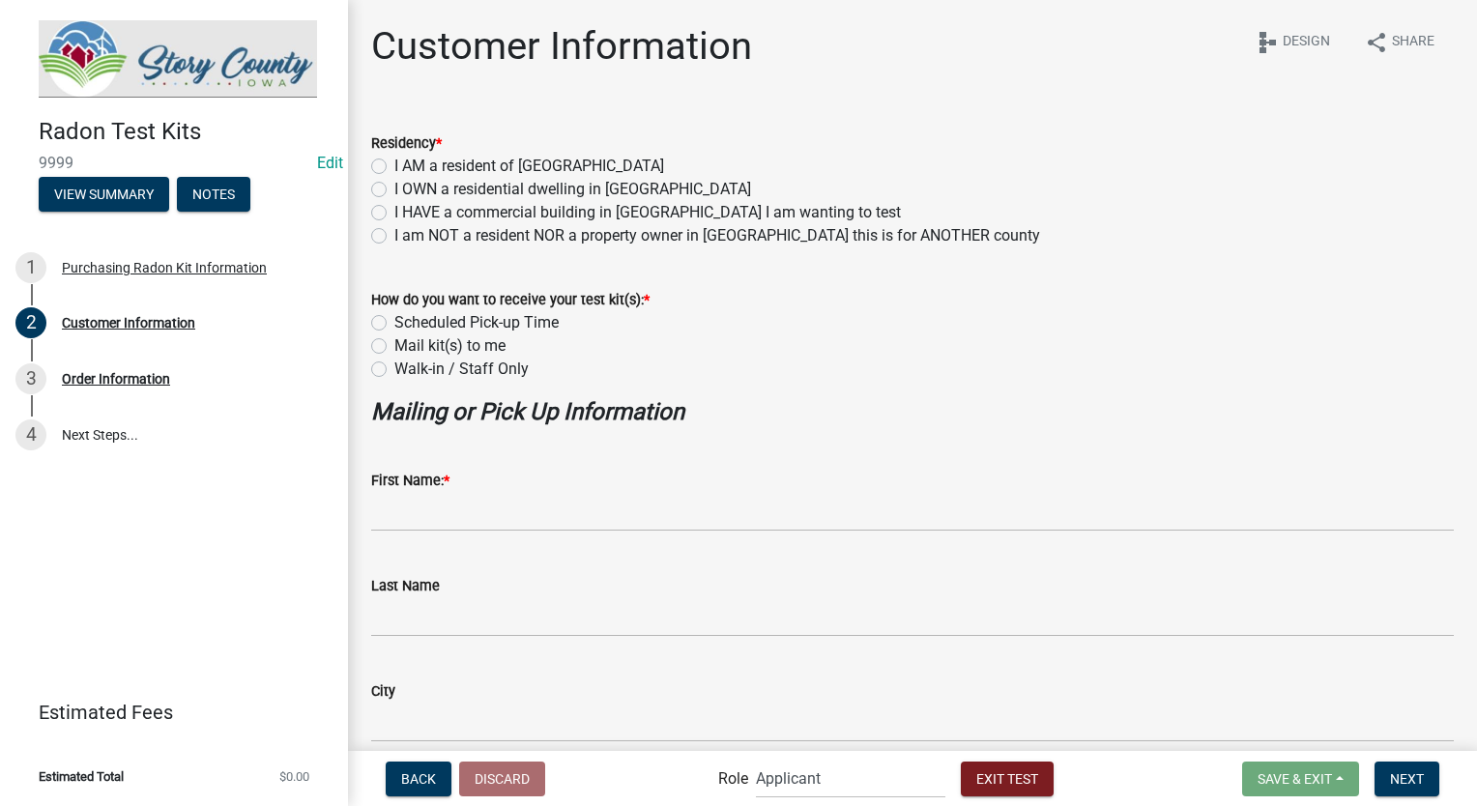
click at [379, 157] on div "I AM a resident of [GEOGRAPHIC_DATA]" at bounding box center [912, 166] width 1083 height 23
click at [395, 164] on label "I AM a resident of [GEOGRAPHIC_DATA]" at bounding box center [530, 166] width 270 height 23
click at [395, 164] on input "I AM a resident of [GEOGRAPHIC_DATA]" at bounding box center [401, 161] width 13 height 13
radio input "true"
click at [395, 370] on label "Walk-in / Staff Only" at bounding box center [462, 369] width 134 height 23
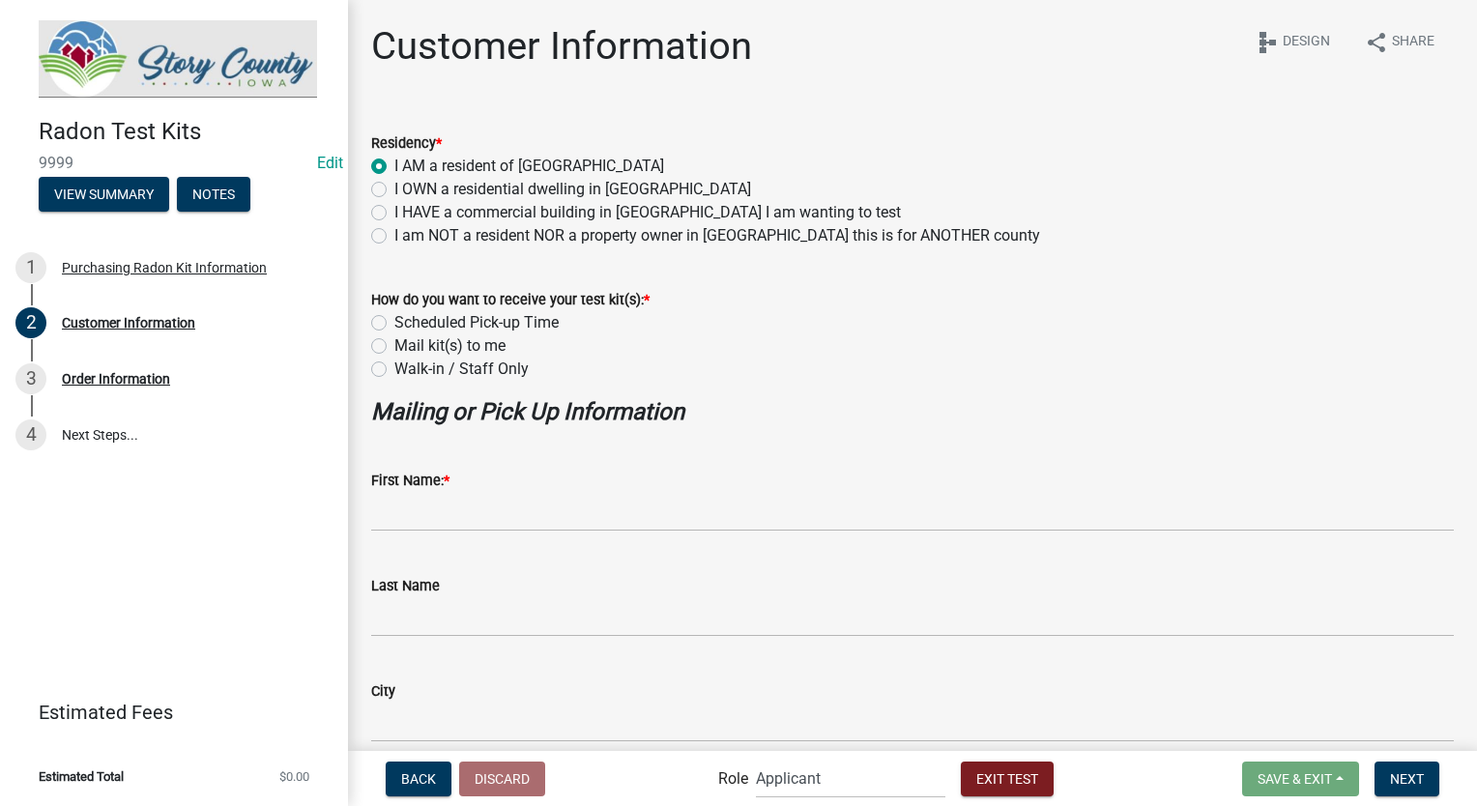
click at [395, 370] on input "Walk-in / Staff Only" at bounding box center [401, 364] width 13 height 13
radio input "true"
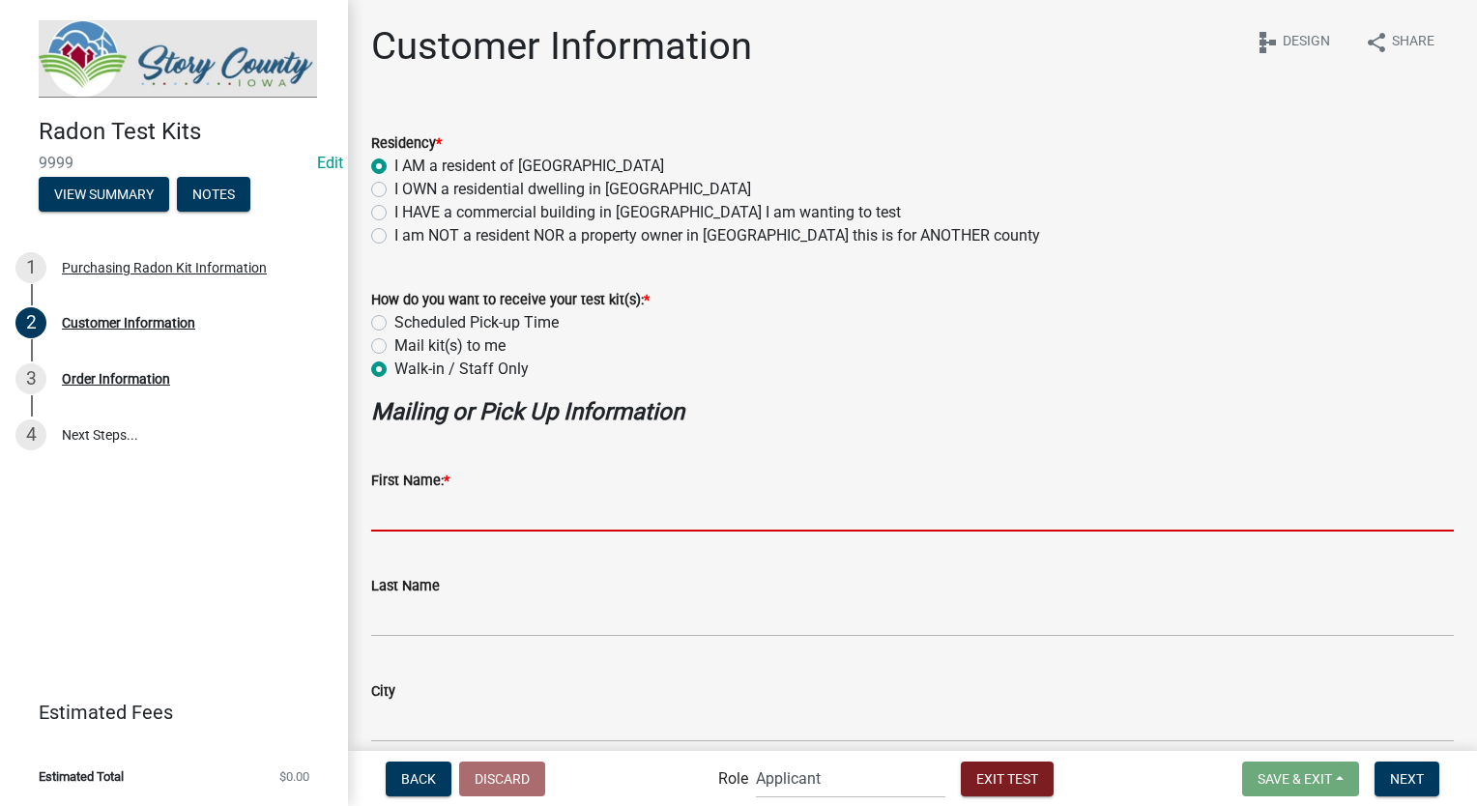
click at [391, 514] on input "First Name: *" at bounding box center [912, 512] width 1083 height 40
type input "Stacia Franklin"
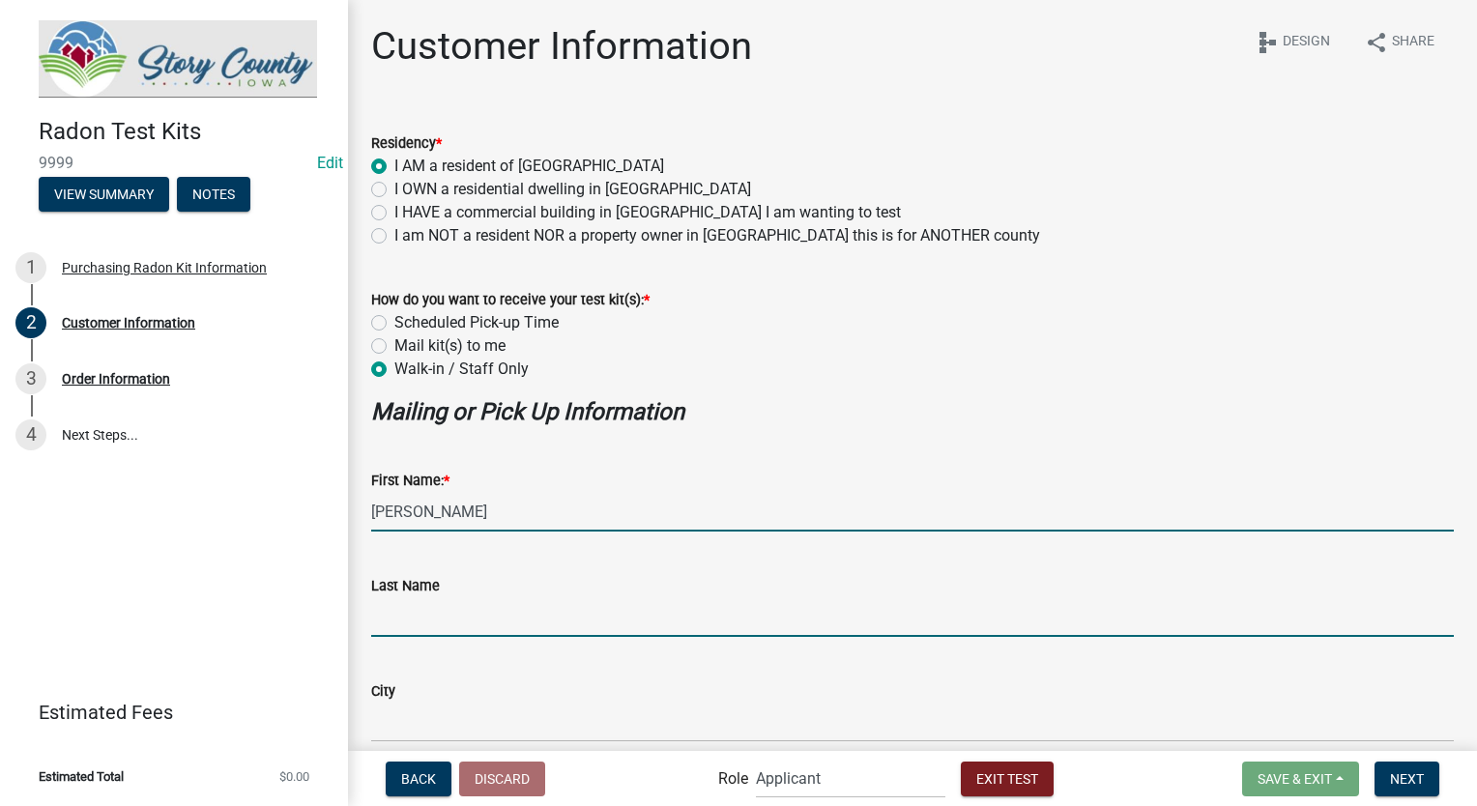
type input "Stacia Franklin"
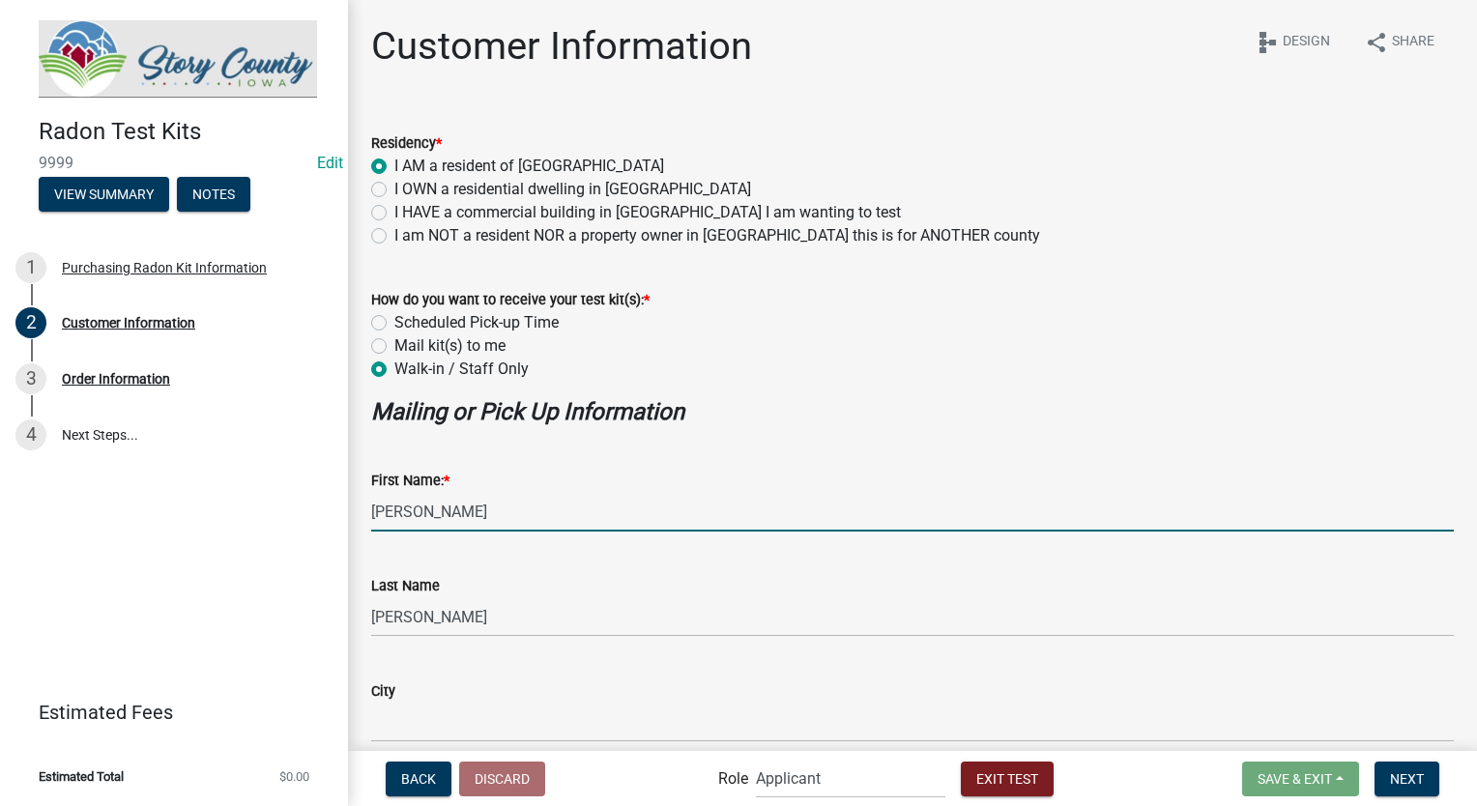
type input "3178267392"
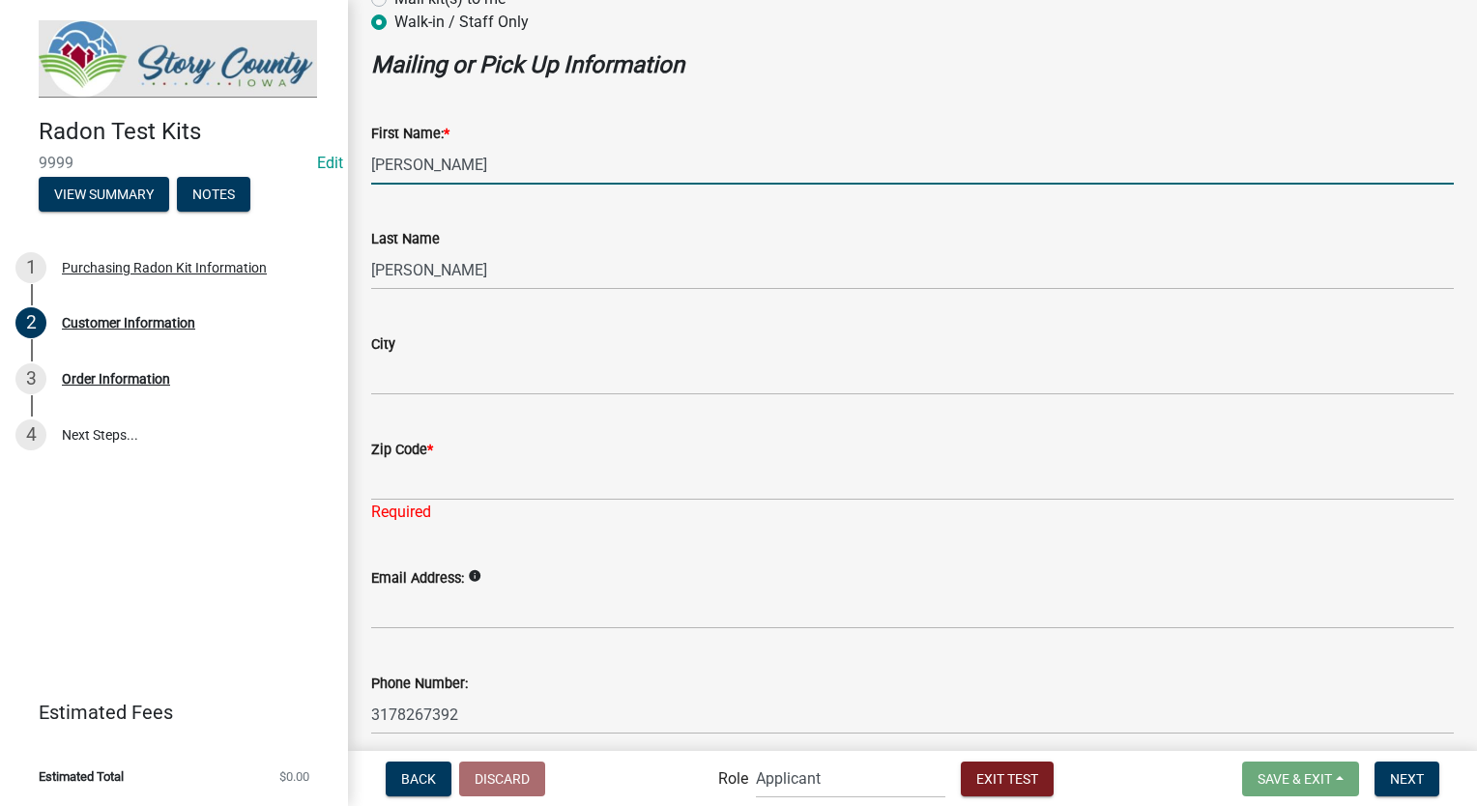
scroll to position [424, 0]
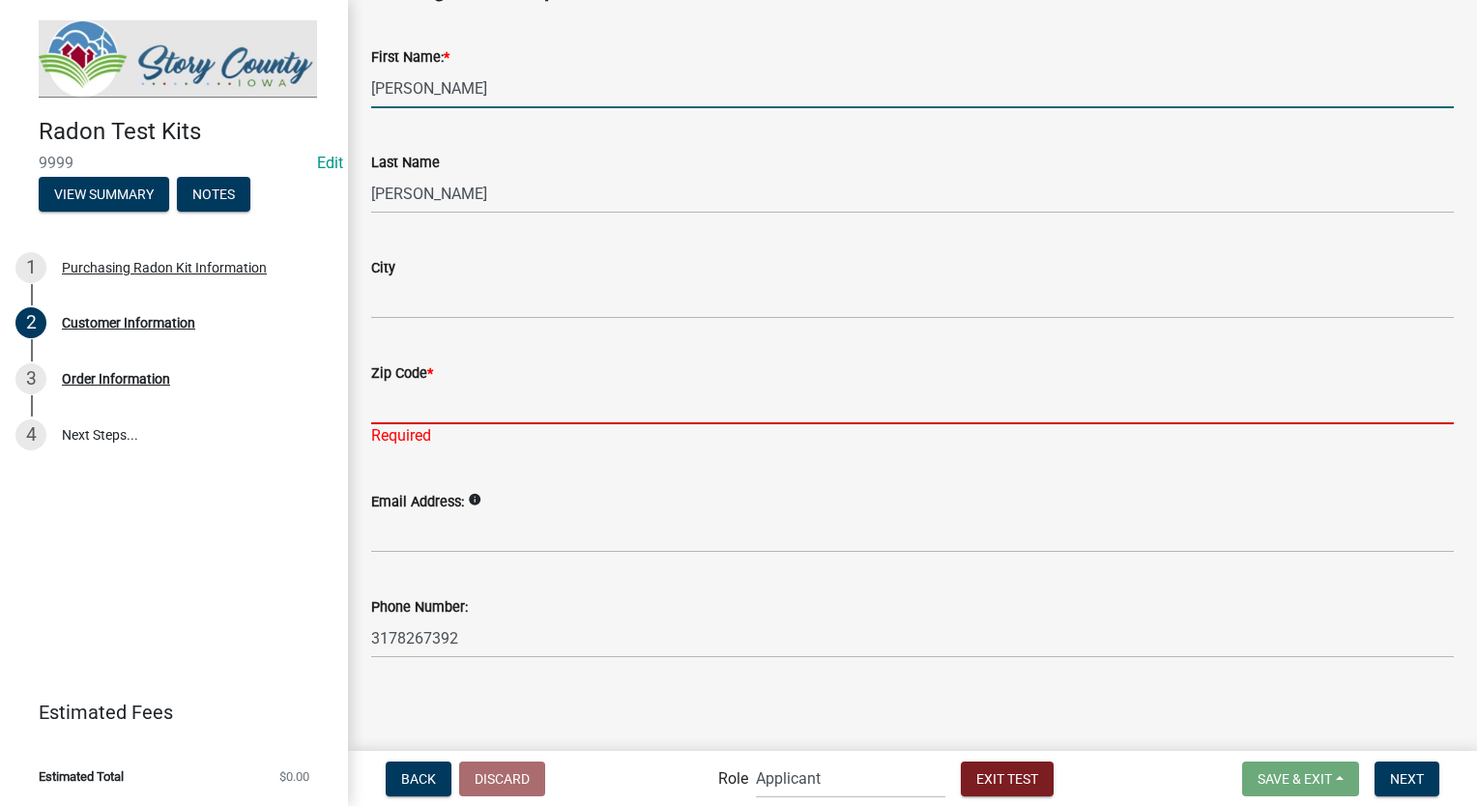
click at [436, 413] on input "Zip Code *" at bounding box center [912, 405] width 1083 height 40
type input "46216"
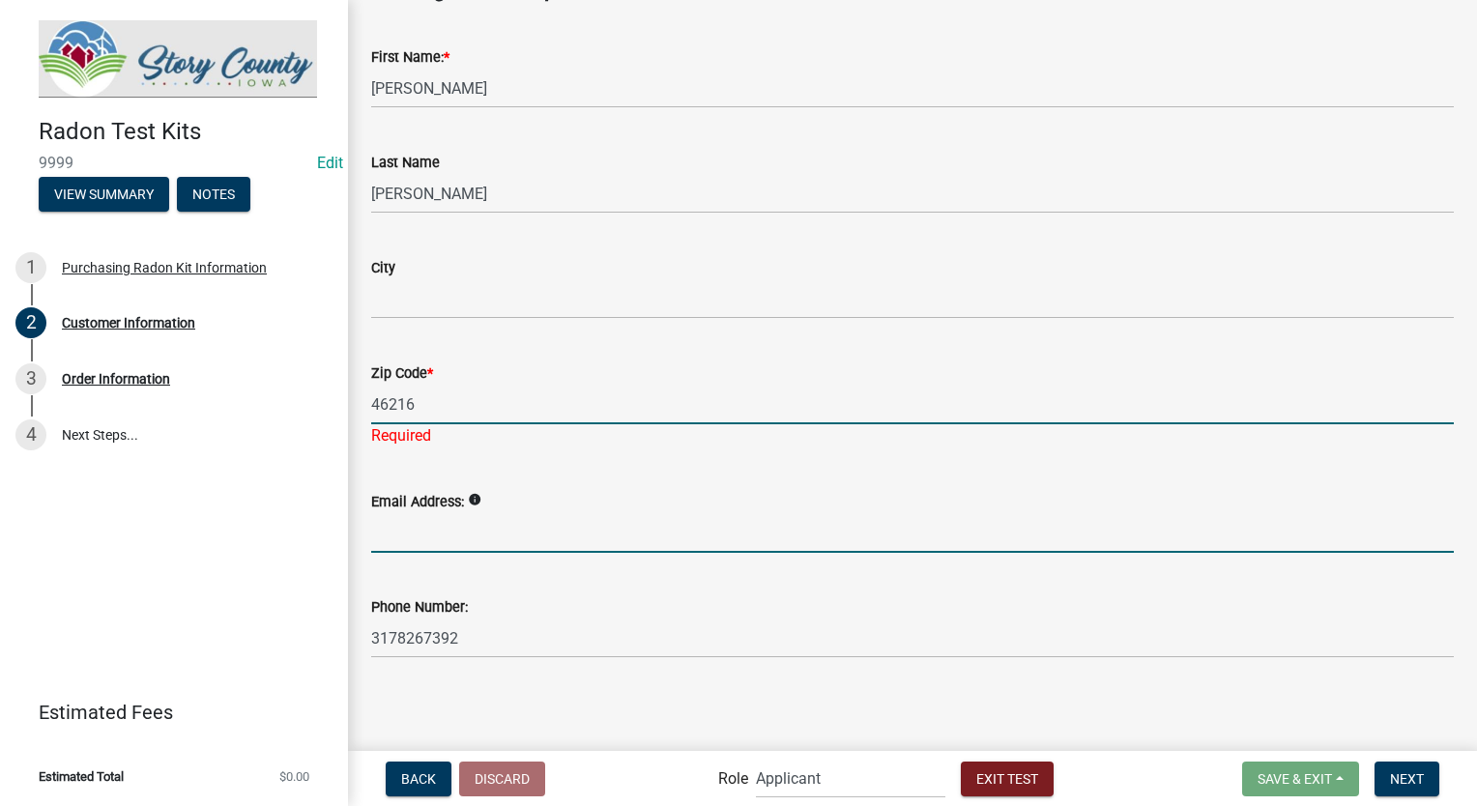
type input "[EMAIL_ADDRESS][DOMAIN_NAME]"
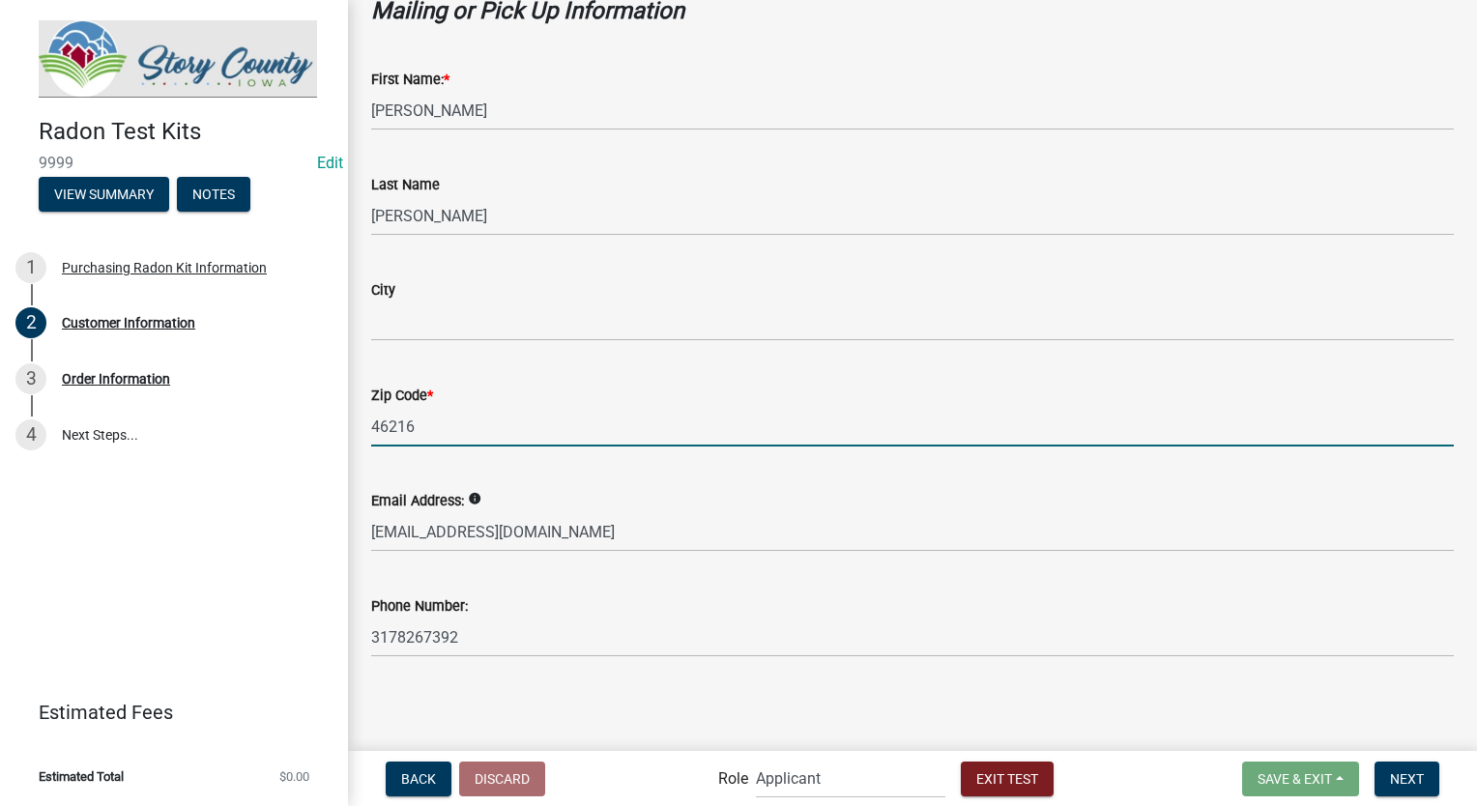
scroll to position [400, 0]
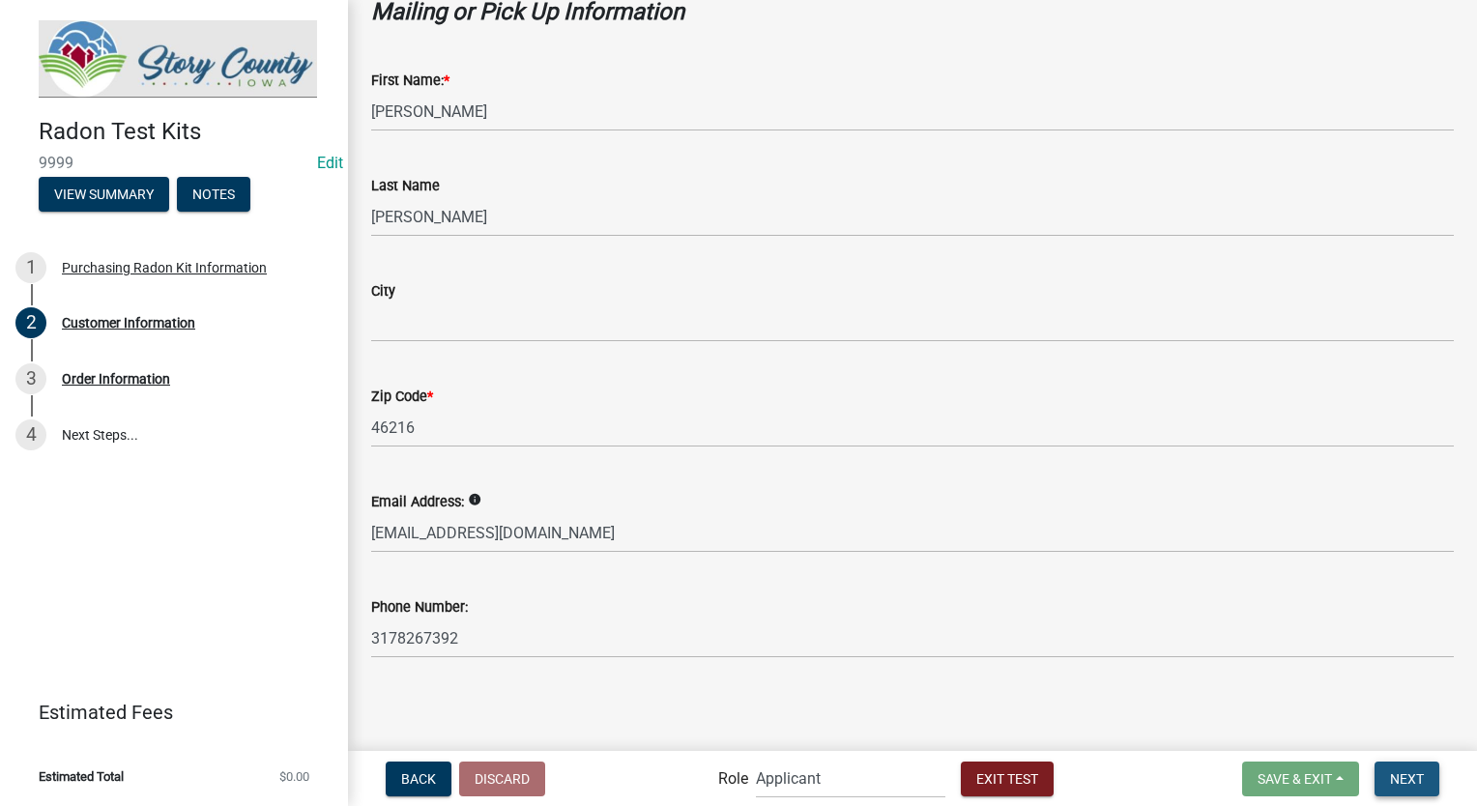
click at [1404, 769] on button "Next" at bounding box center [1407, 779] width 65 height 35
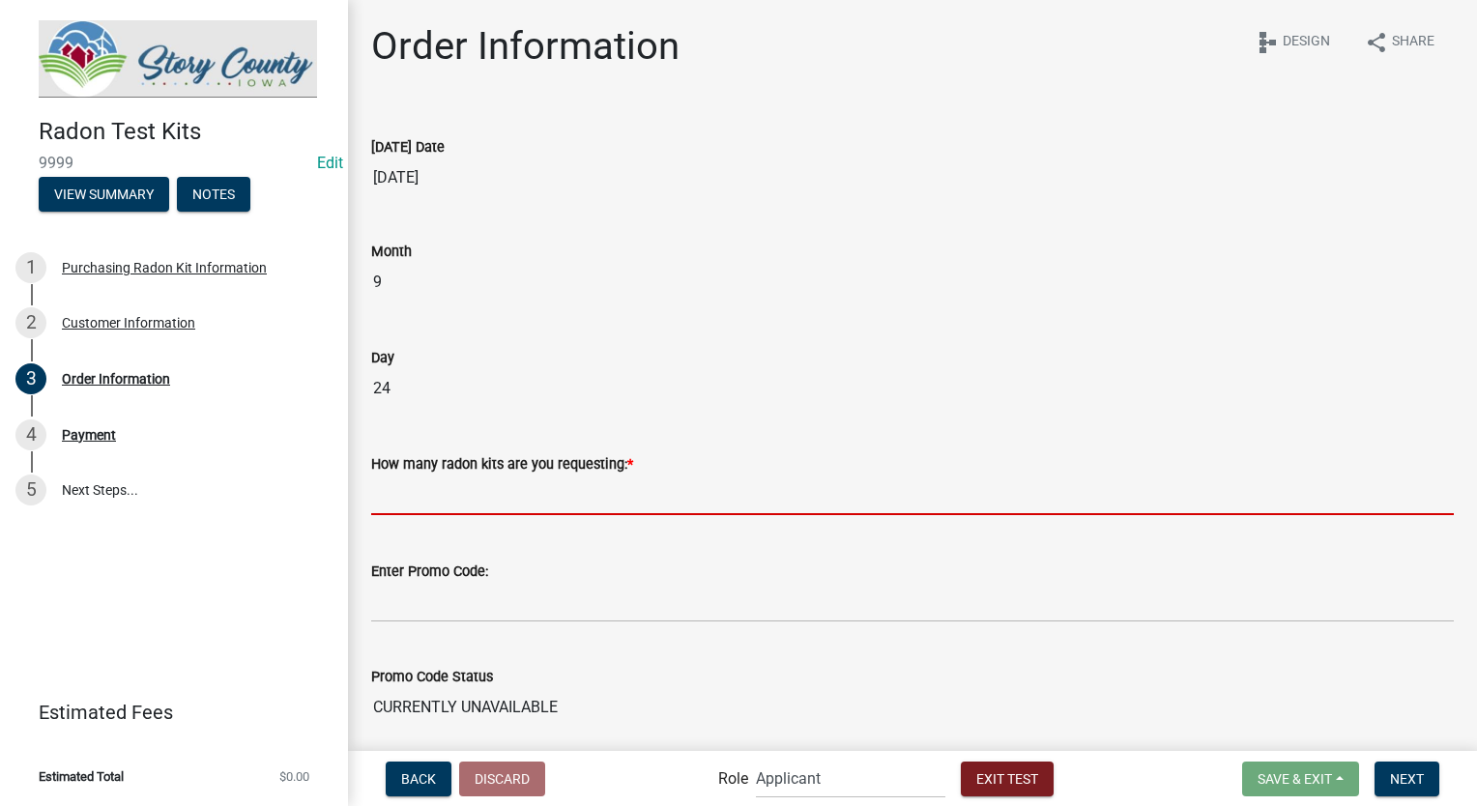
click at [444, 509] on input "text" at bounding box center [912, 496] width 1083 height 40
type input "4"
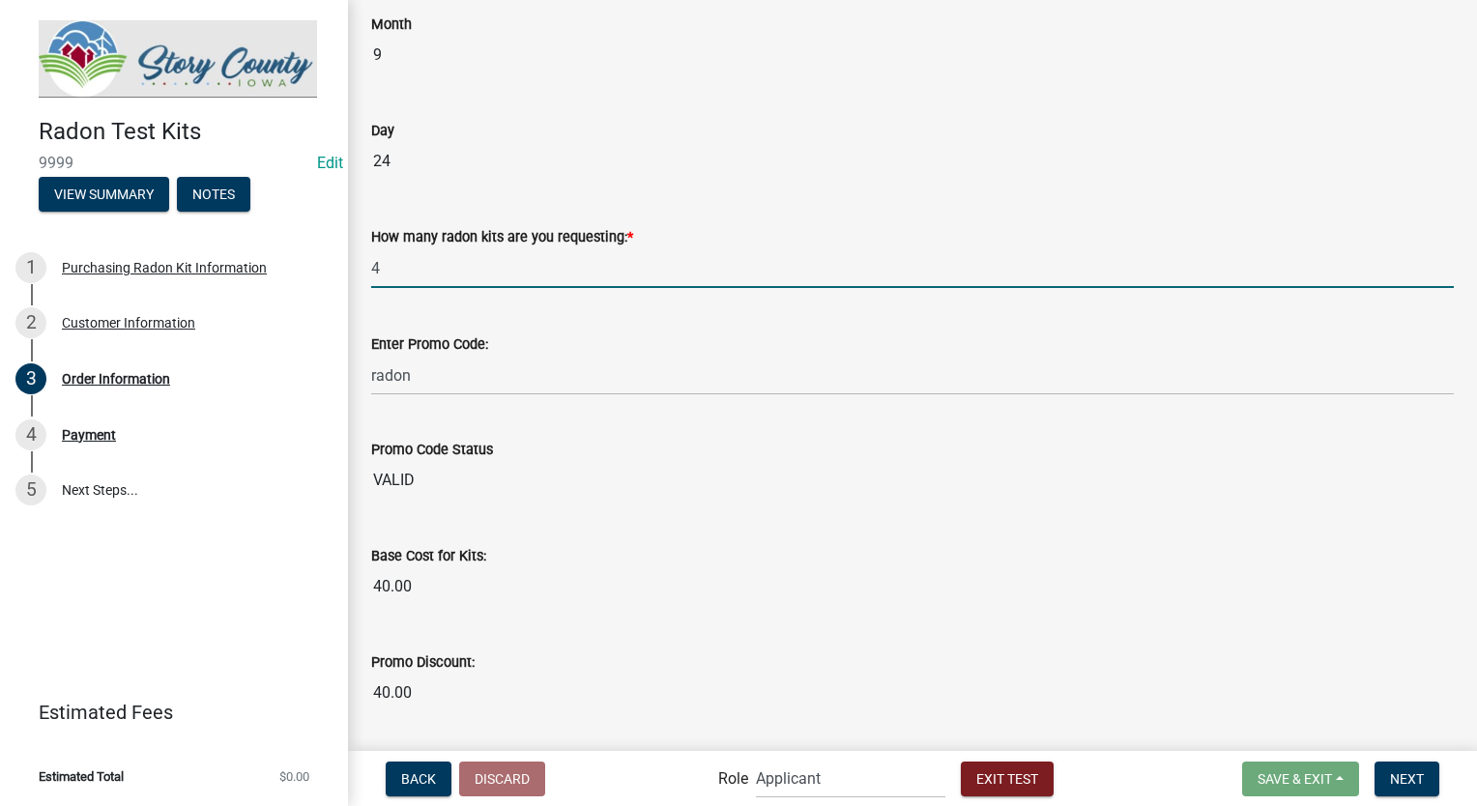
scroll to position [290, 0]
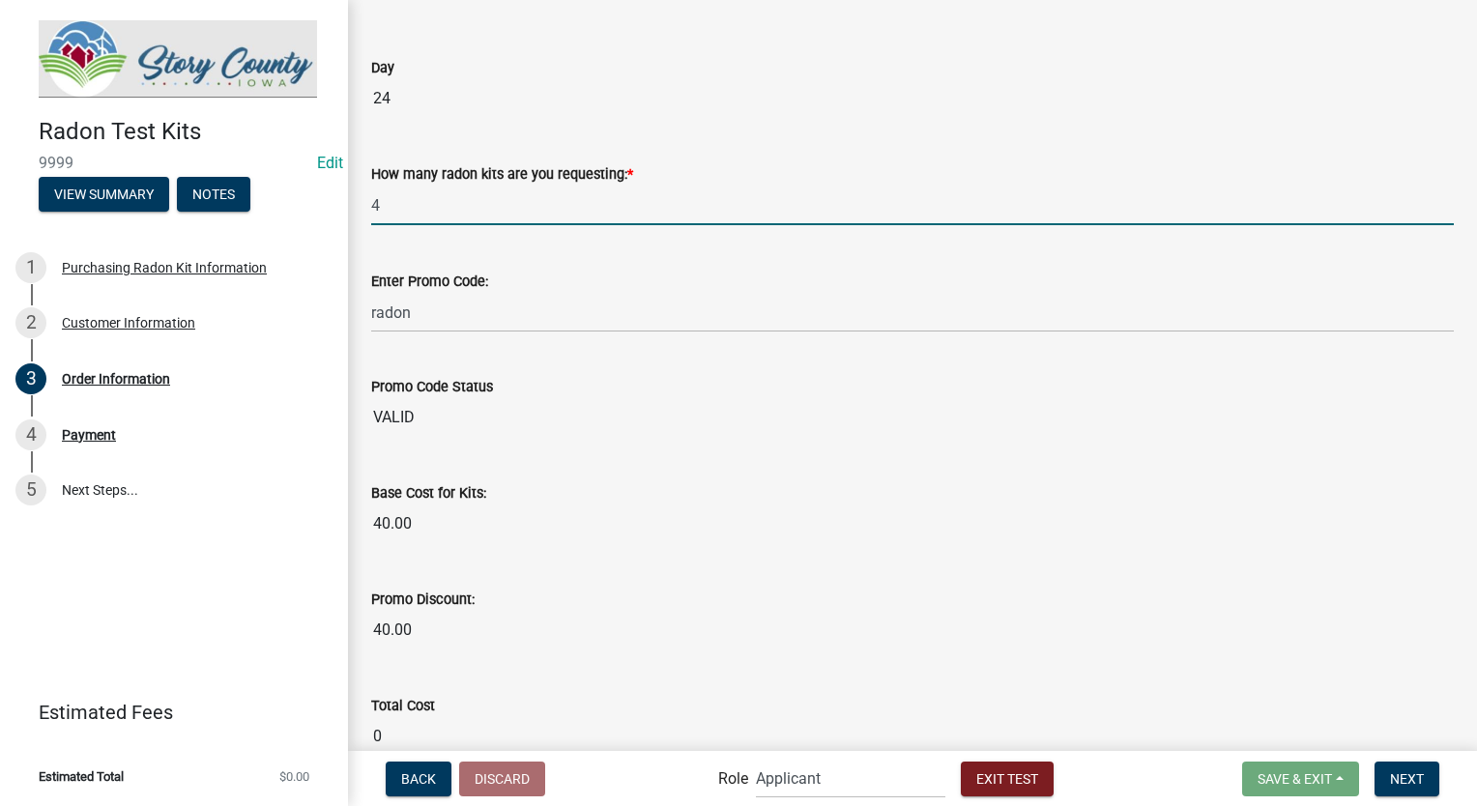
click at [482, 408] on input "VALID" at bounding box center [912, 417] width 1083 height 39
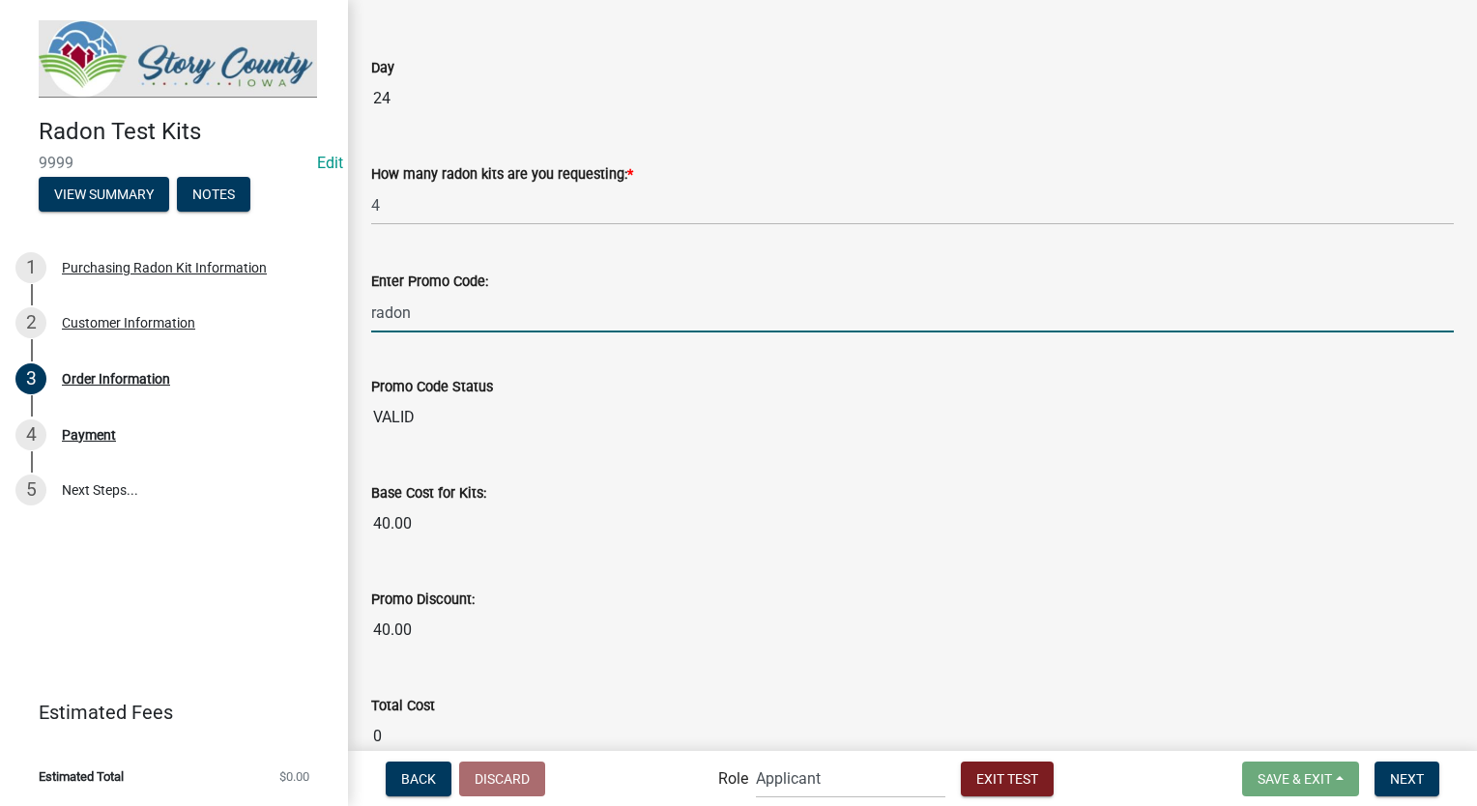
click at [501, 318] on input "radon" at bounding box center [912, 313] width 1083 height 40
type input "r"
type input "RADON"
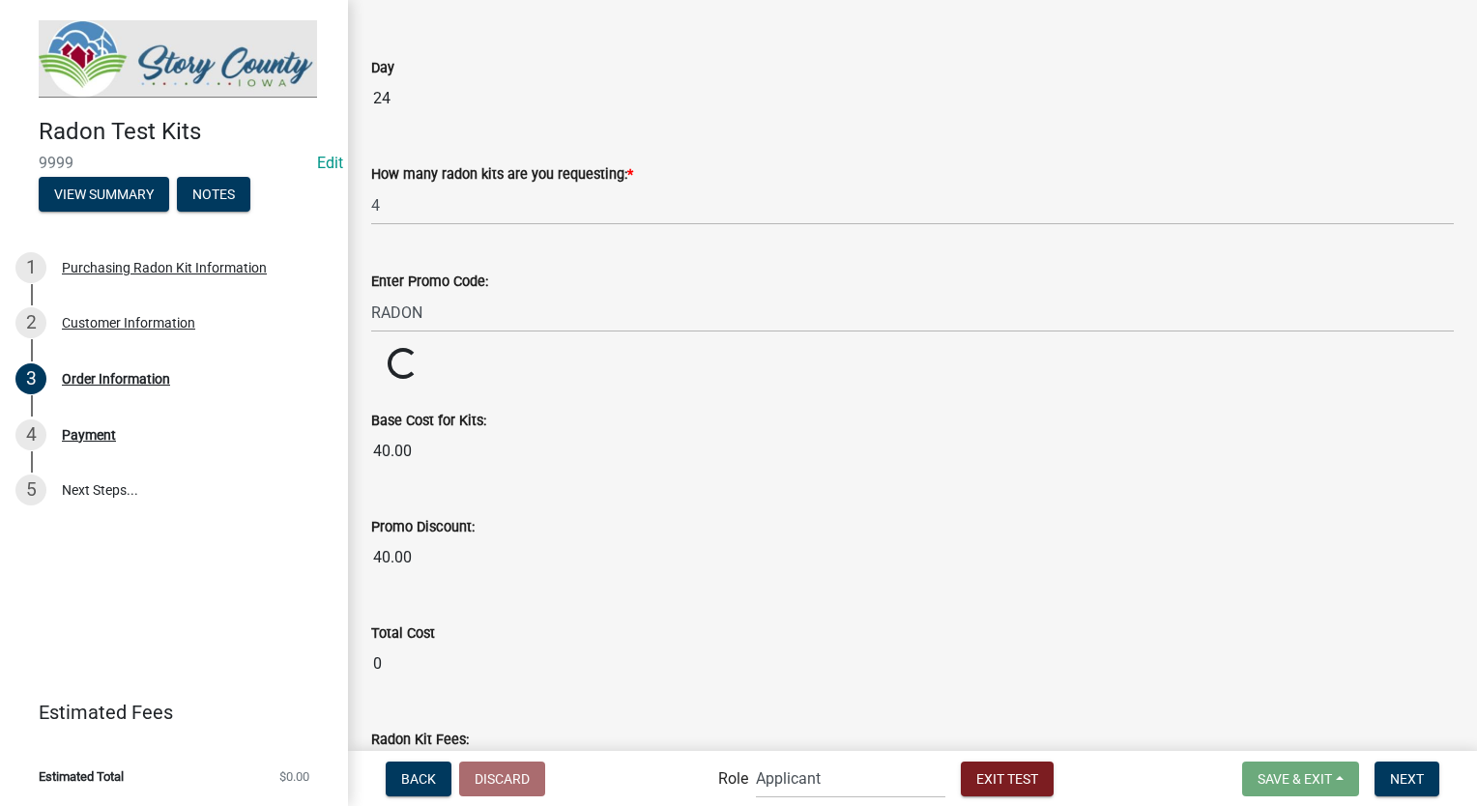
click at [565, 354] on wm-data-entity-input "Promo Code Status Loading... Loading..." at bounding box center [912, 365] width 1083 height 34
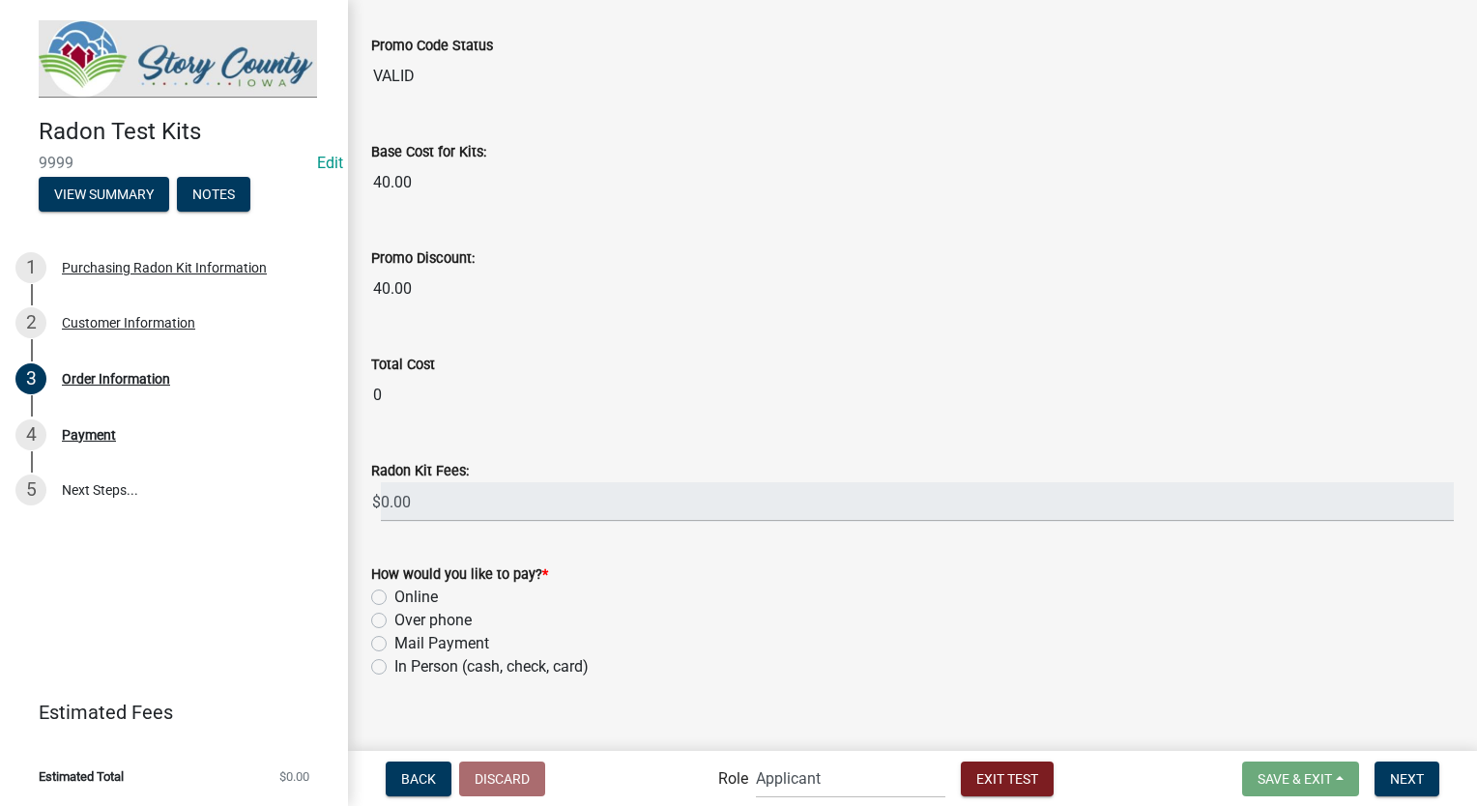
scroll to position [651, 0]
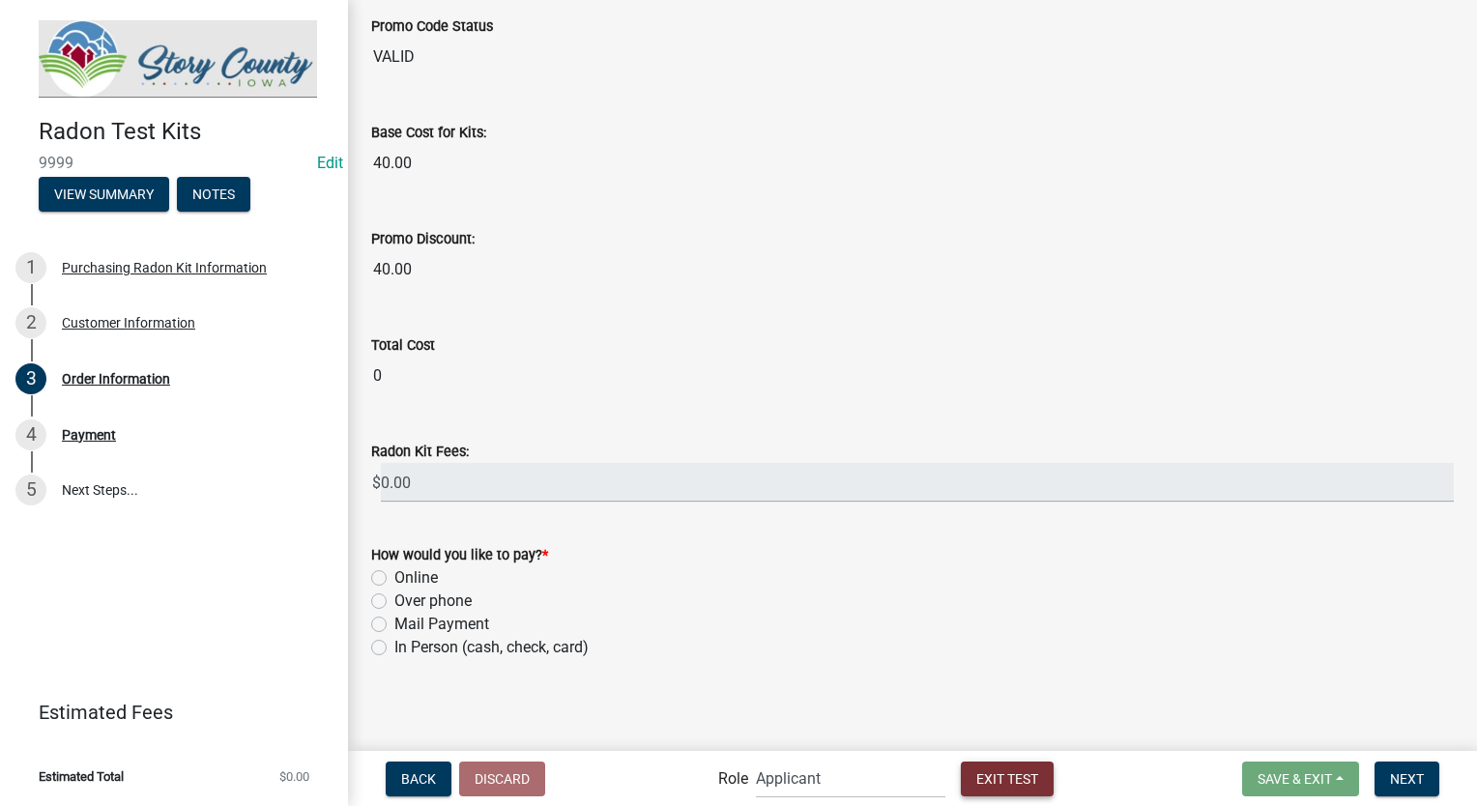
click at [1016, 772] on span "Exit Test" at bounding box center [1008, 778] width 62 height 15
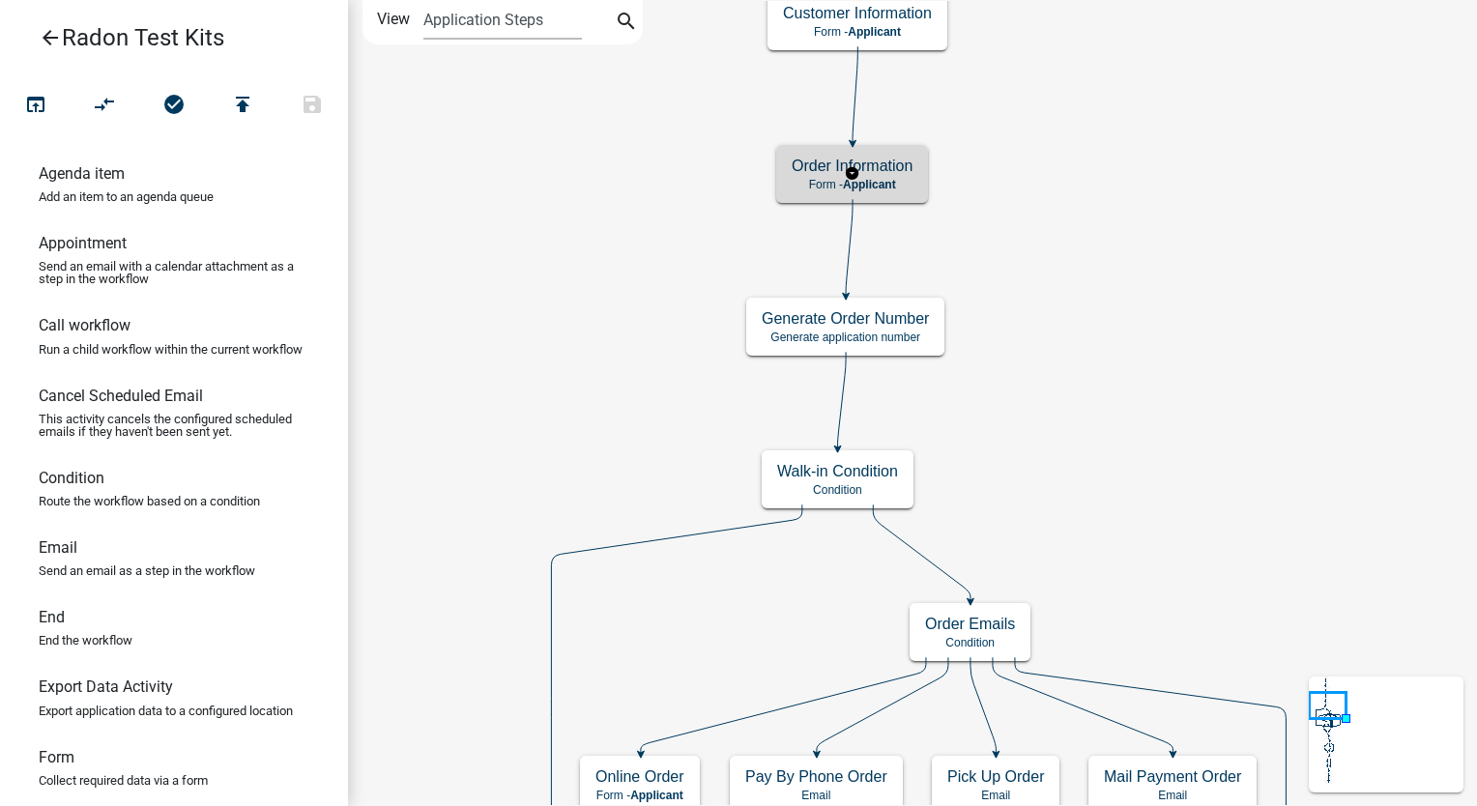
click at [914, 179] on div "Order Information Form - Applicant" at bounding box center [852, 174] width 152 height 58
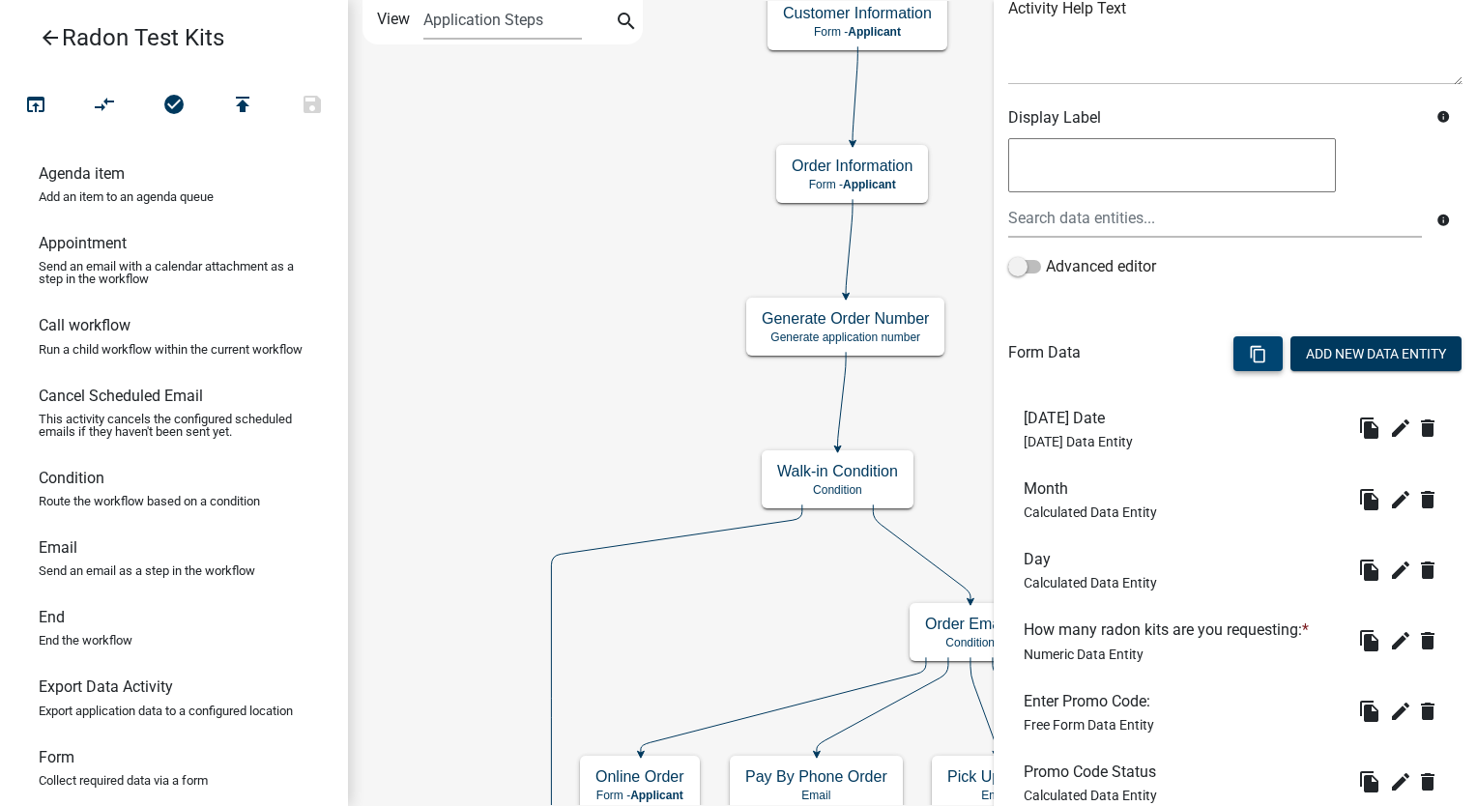
scroll to position [290, 0]
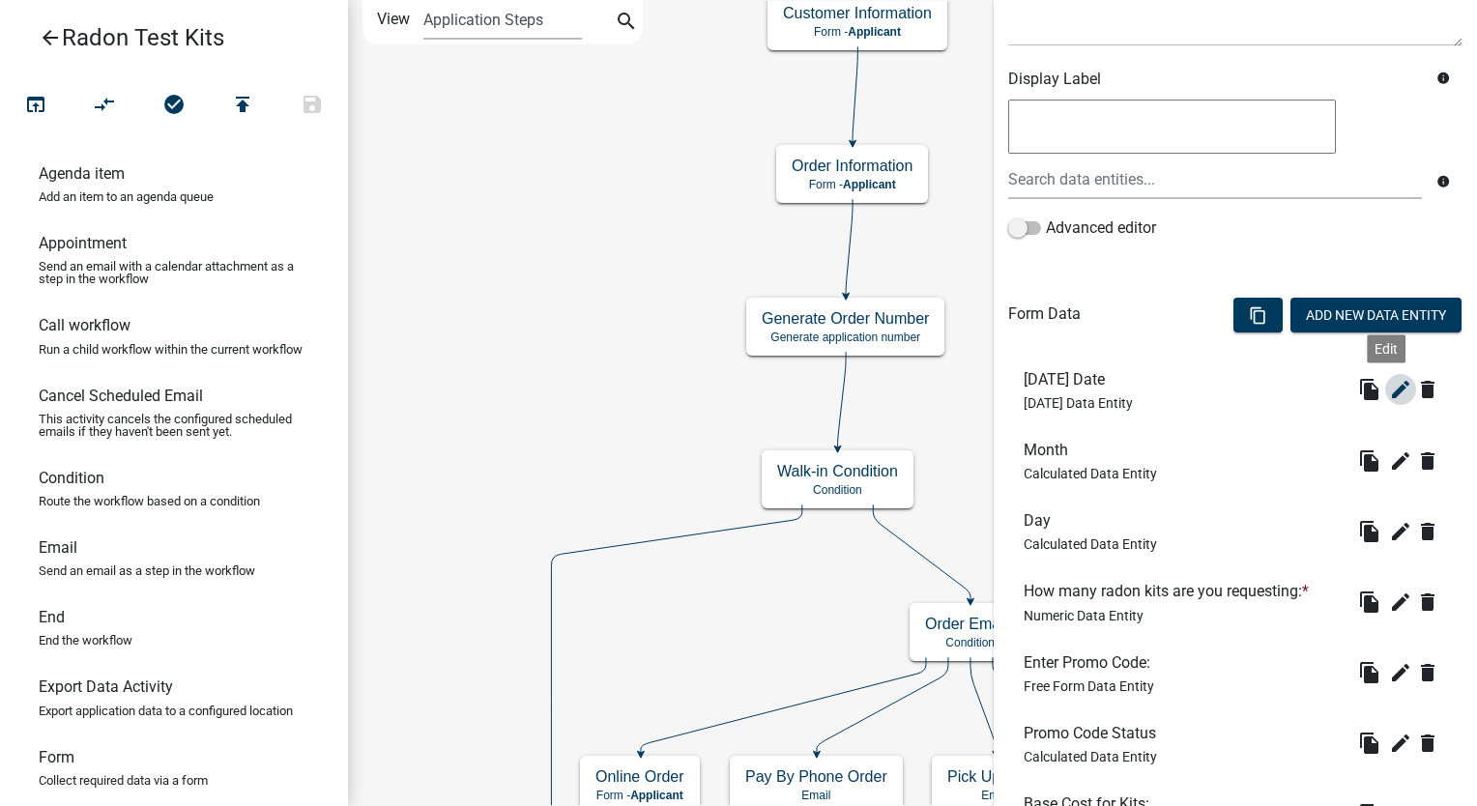
click at [1391, 381] on icon "edit" at bounding box center [1400, 389] width 23 height 23
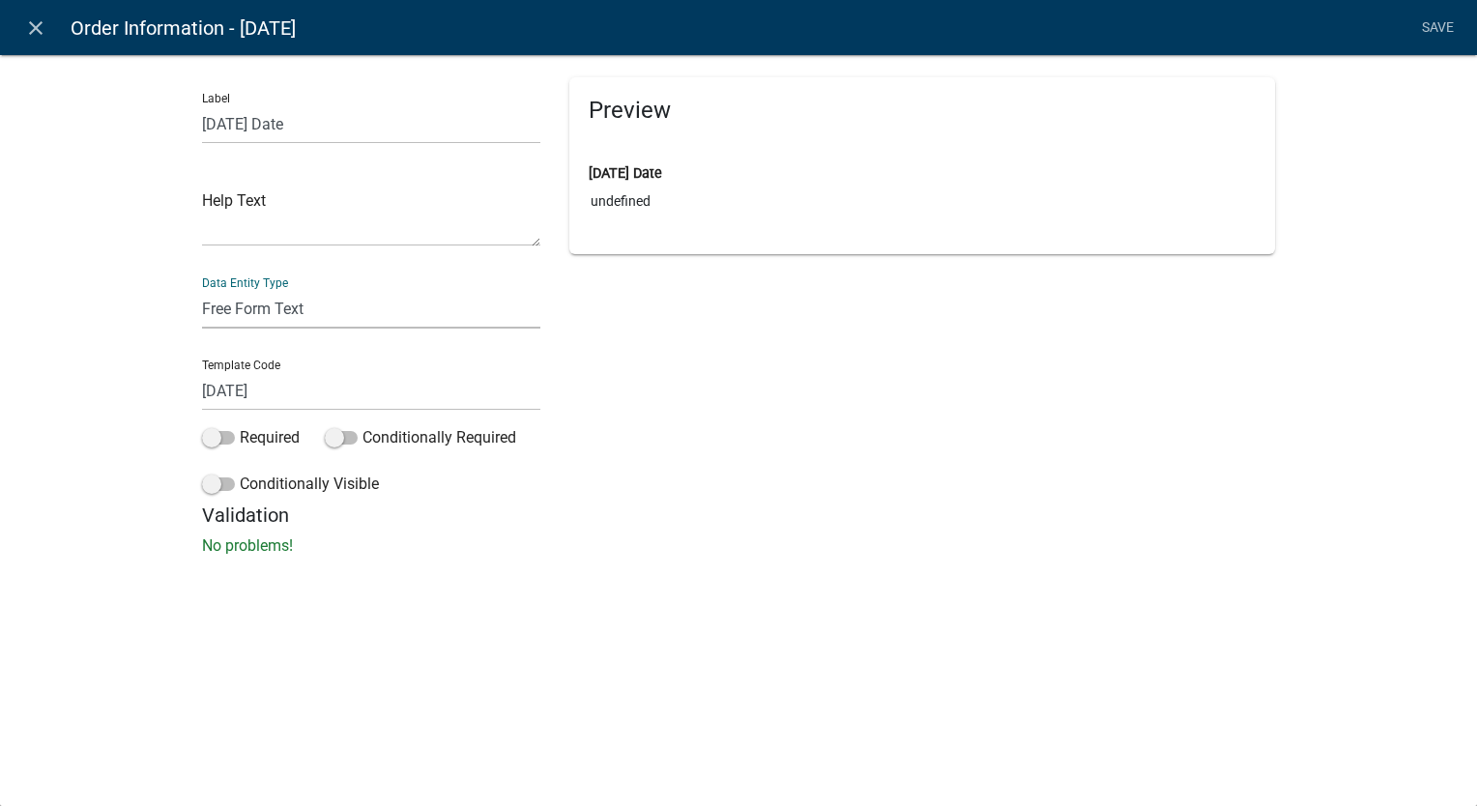
click at [254, 317] on select "Free Form Text Document Display Entity Value Fee Numeric Data Date Map Sketch D…" at bounding box center [371, 309] width 338 height 40
select select "date"
click at [202, 289] on select "Free Form Text Document Display Entity Value Fee Numeric Data Date Map Sketch D…" at bounding box center [371, 309] width 338 height 40
select select "date"
select select
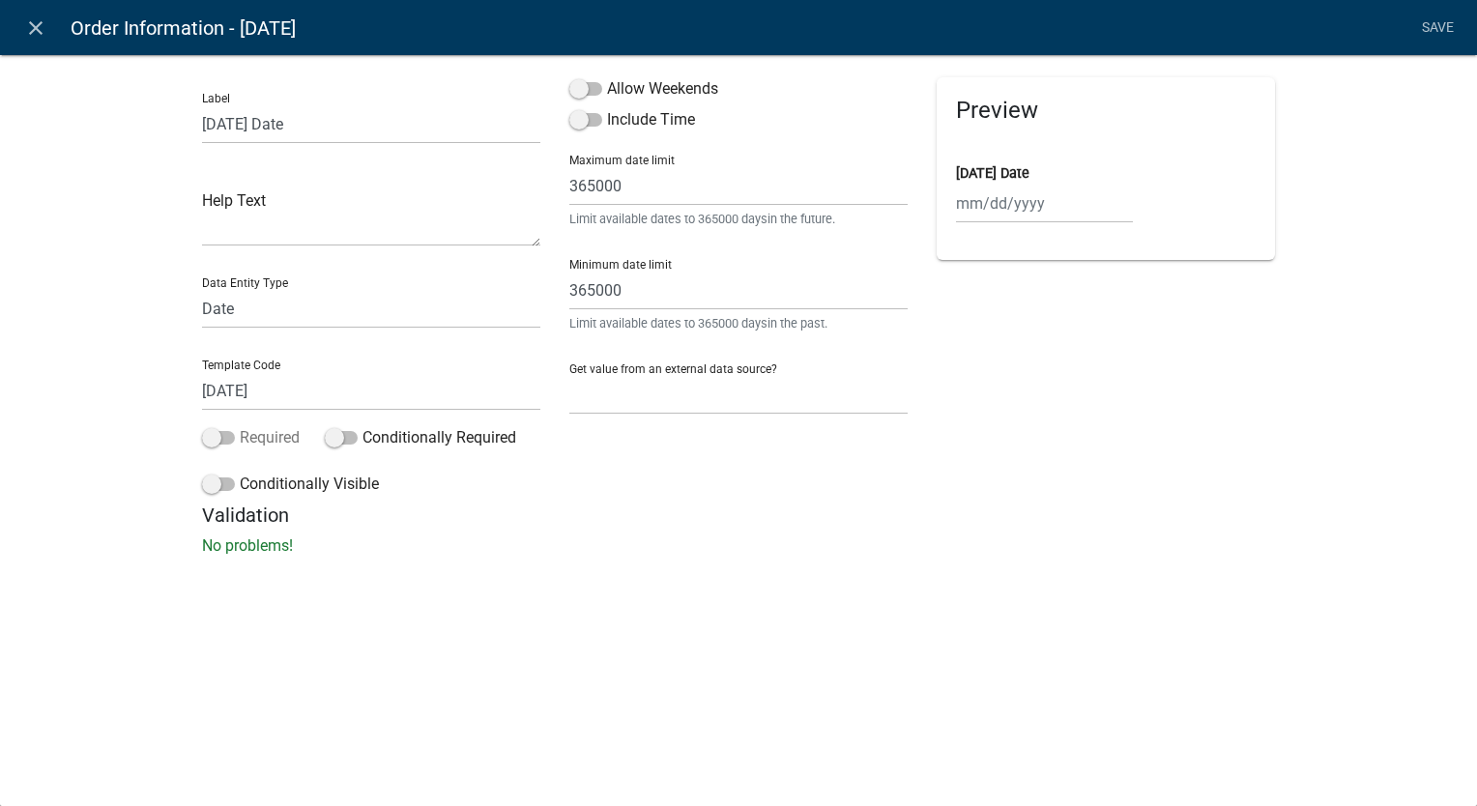
click at [206, 435] on span at bounding box center [218, 438] width 33 height 14
click at [240, 426] on input "Required" at bounding box center [240, 426] width 0 height 0
click at [1438, 23] on link "Save" at bounding box center [1438, 28] width 48 height 37
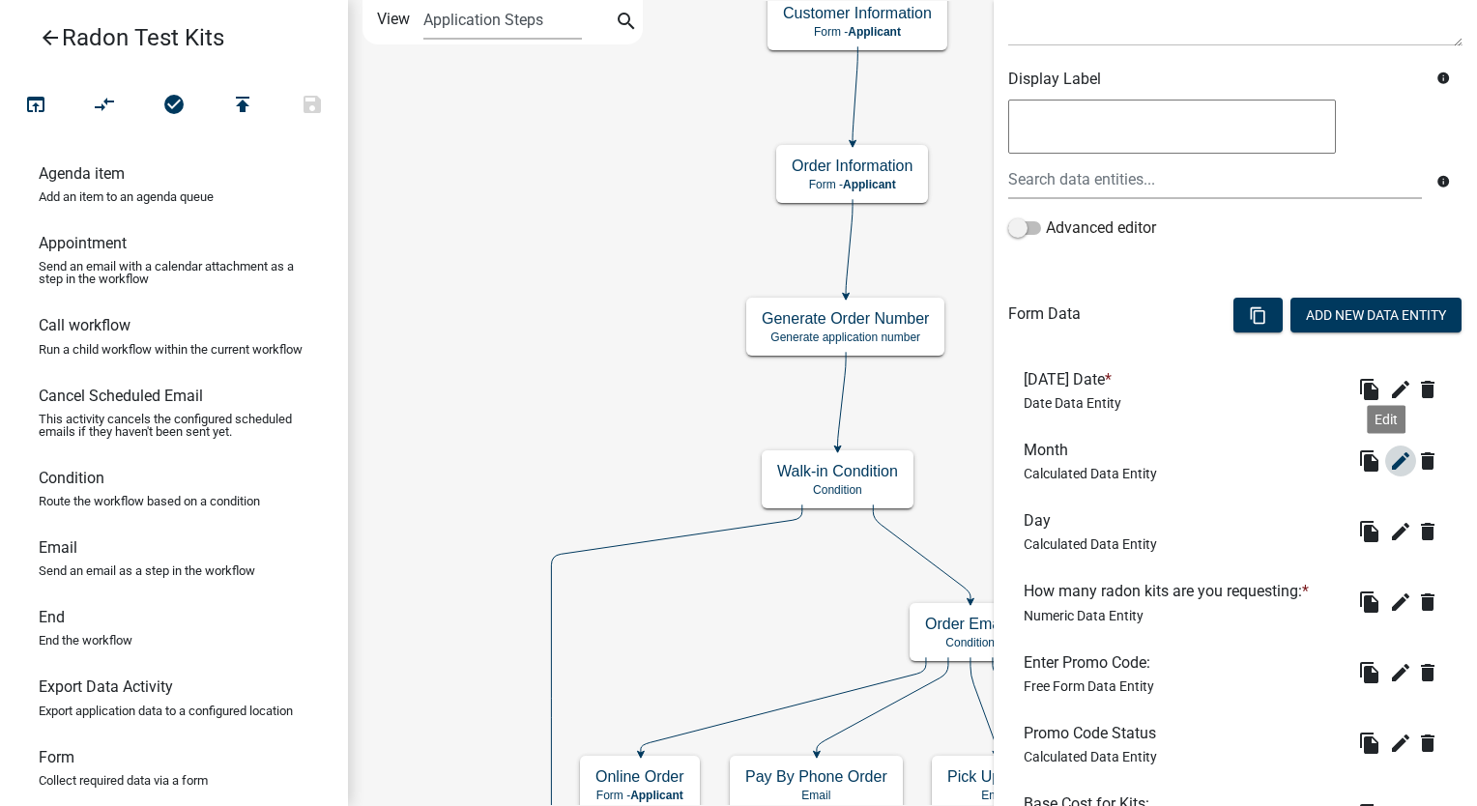
click at [1389, 464] on icon "edit" at bounding box center [1400, 461] width 23 height 23
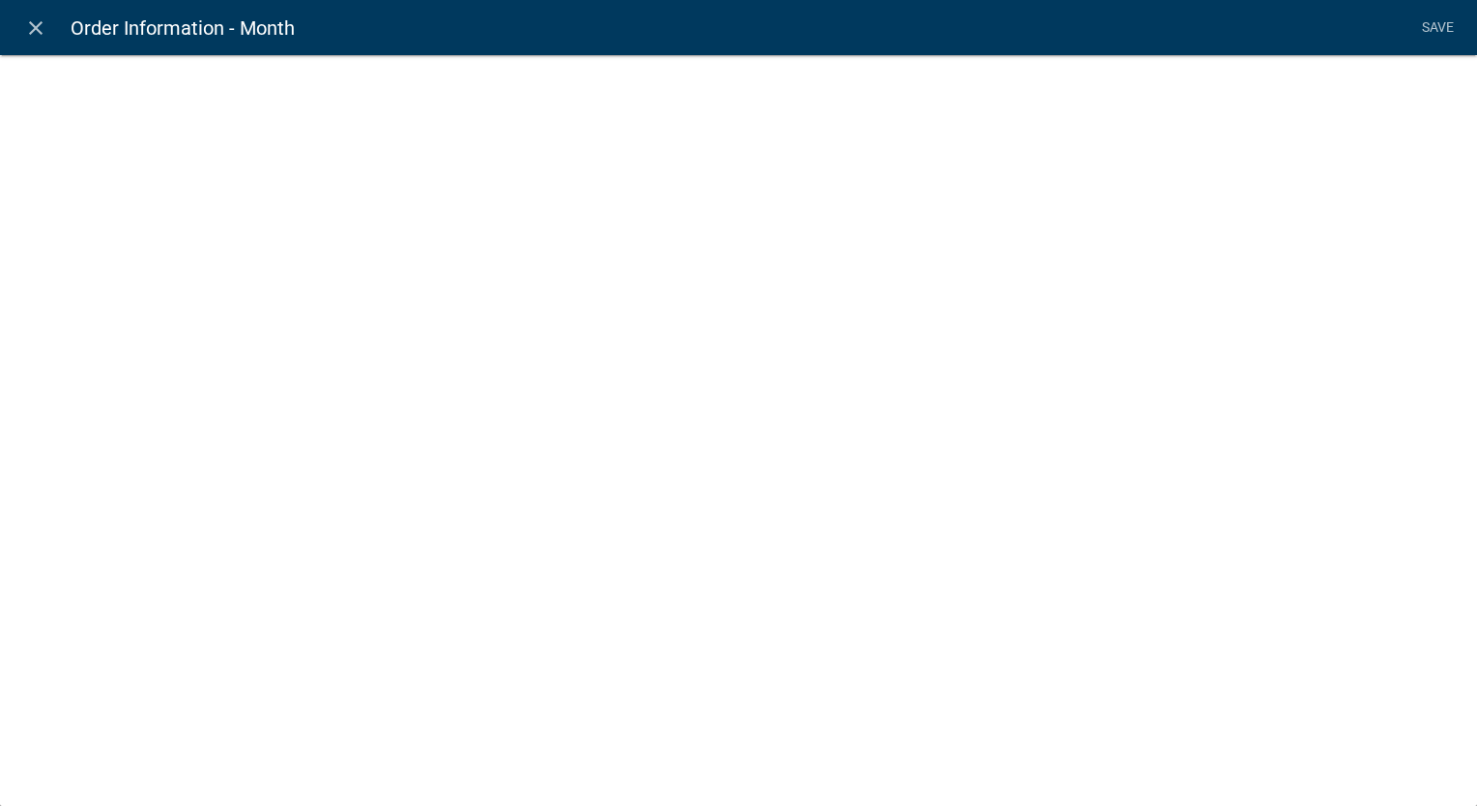
select select "calculated-value"
select select "2"
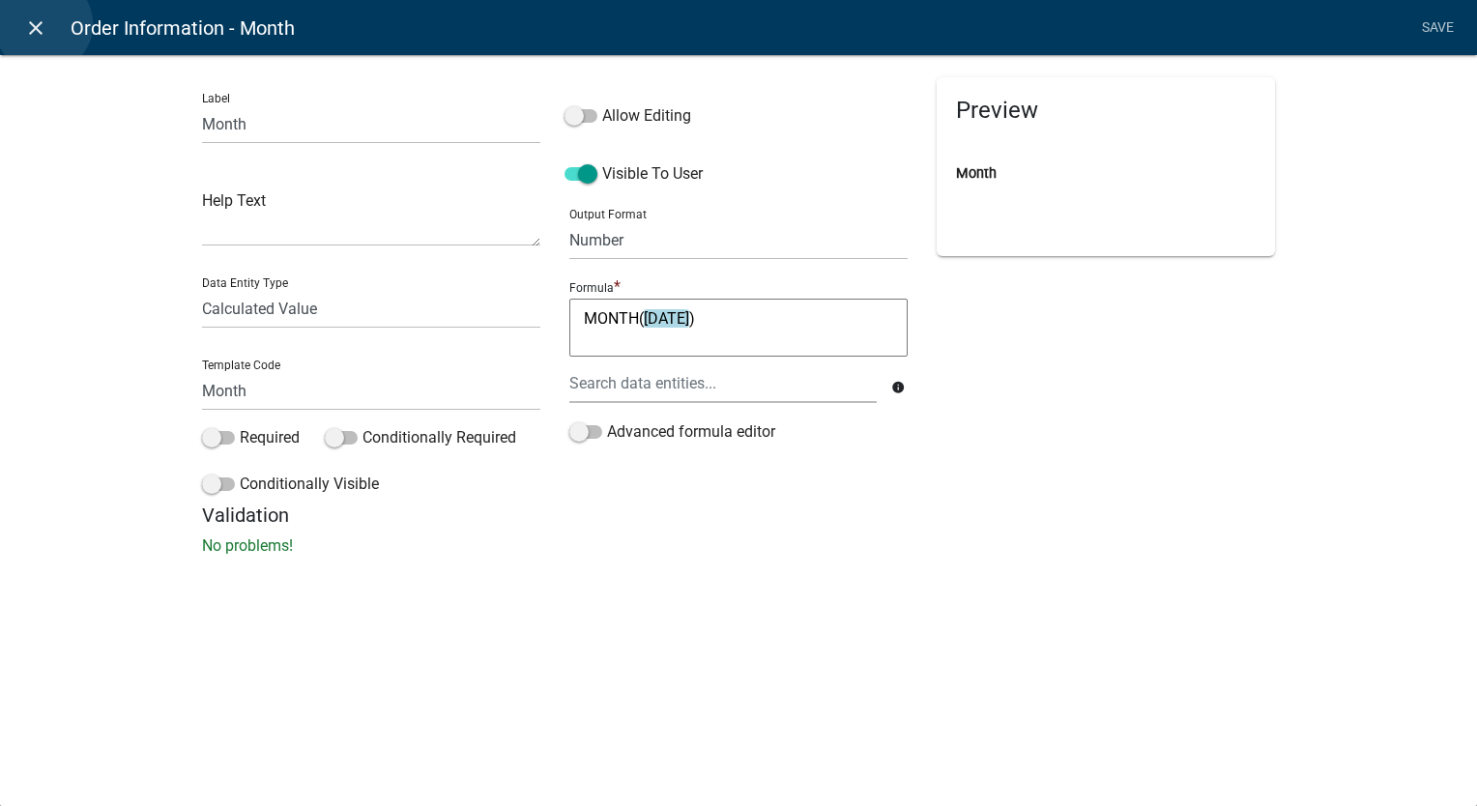
click at [44, 24] on icon "close" at bounding box center [35, 27] width 23 height 23
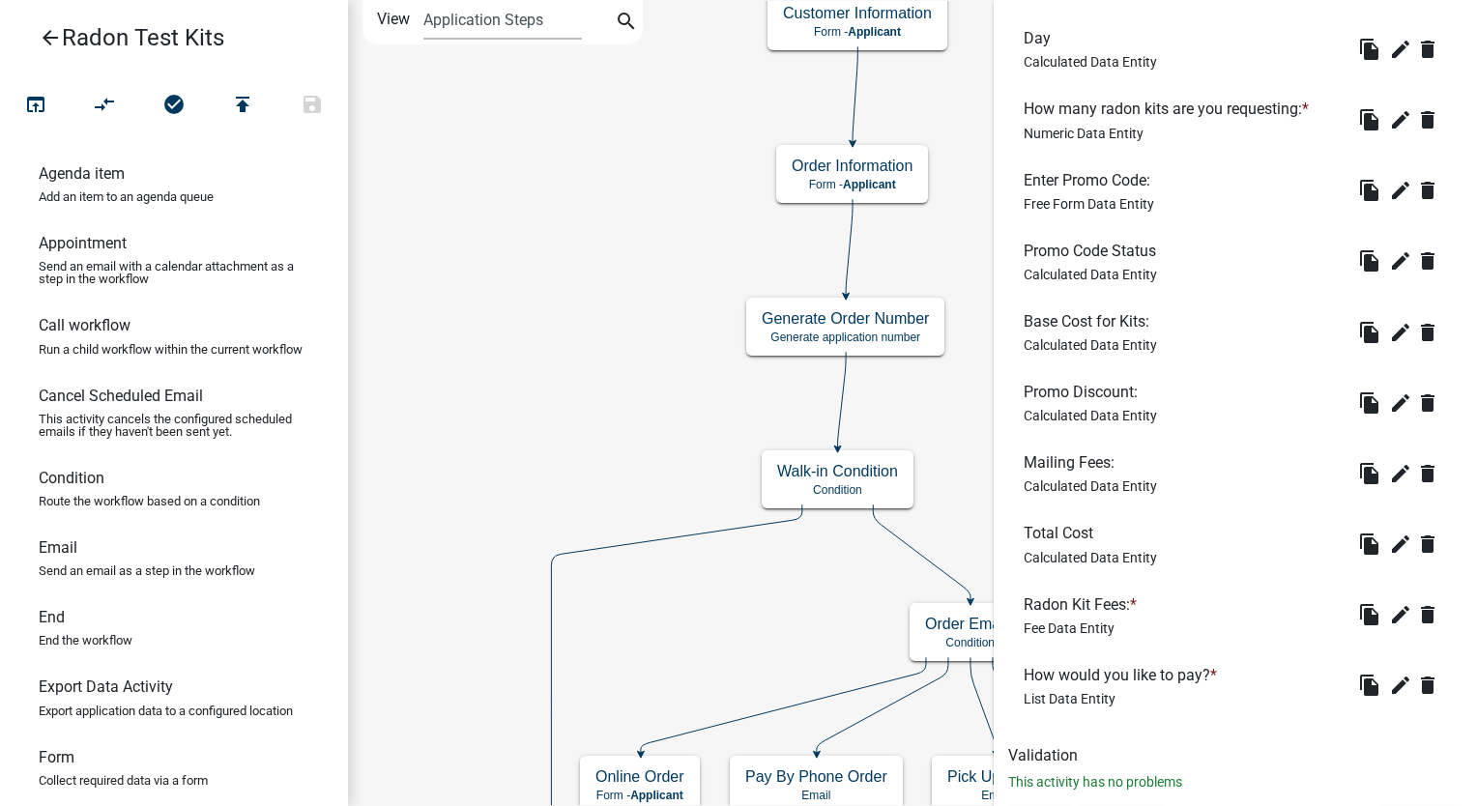
scroll to position [813, 0]
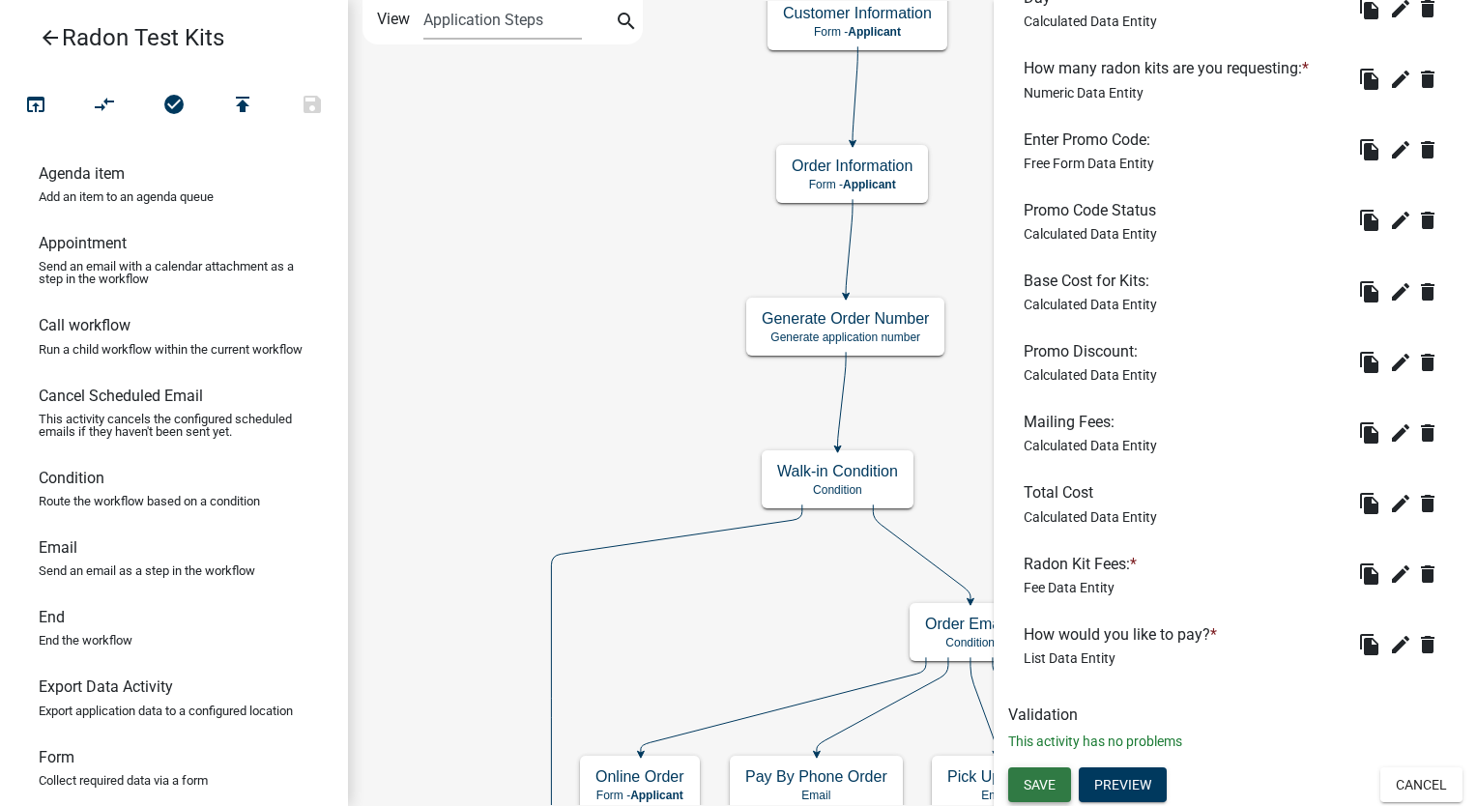
click at [1030, 795] on button "Save" at bounding box center [1040, 785] width 63 height 35
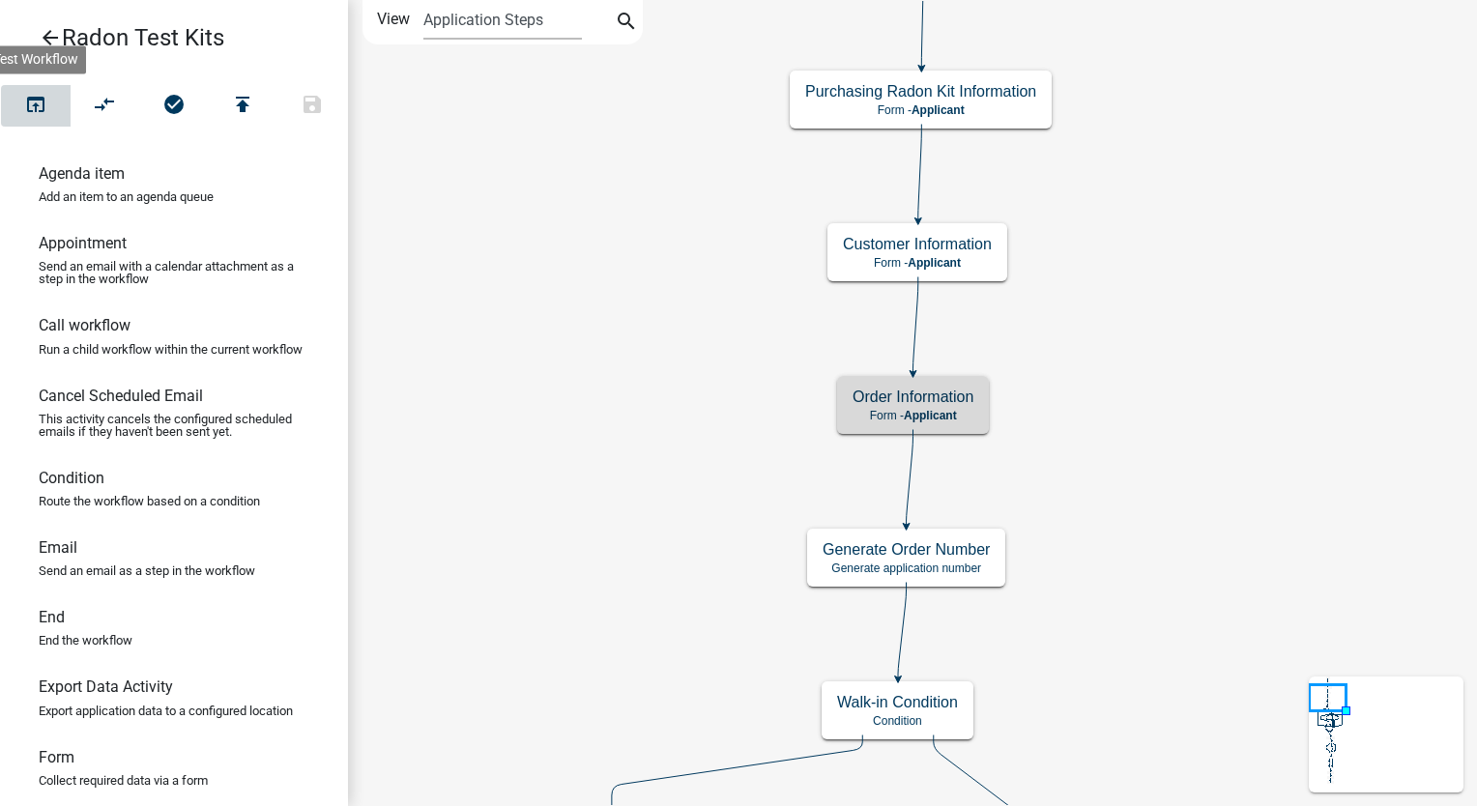
click at [24, 110] on icon "open_in_browser" at bounding box center [35, 106] width 23 height 27
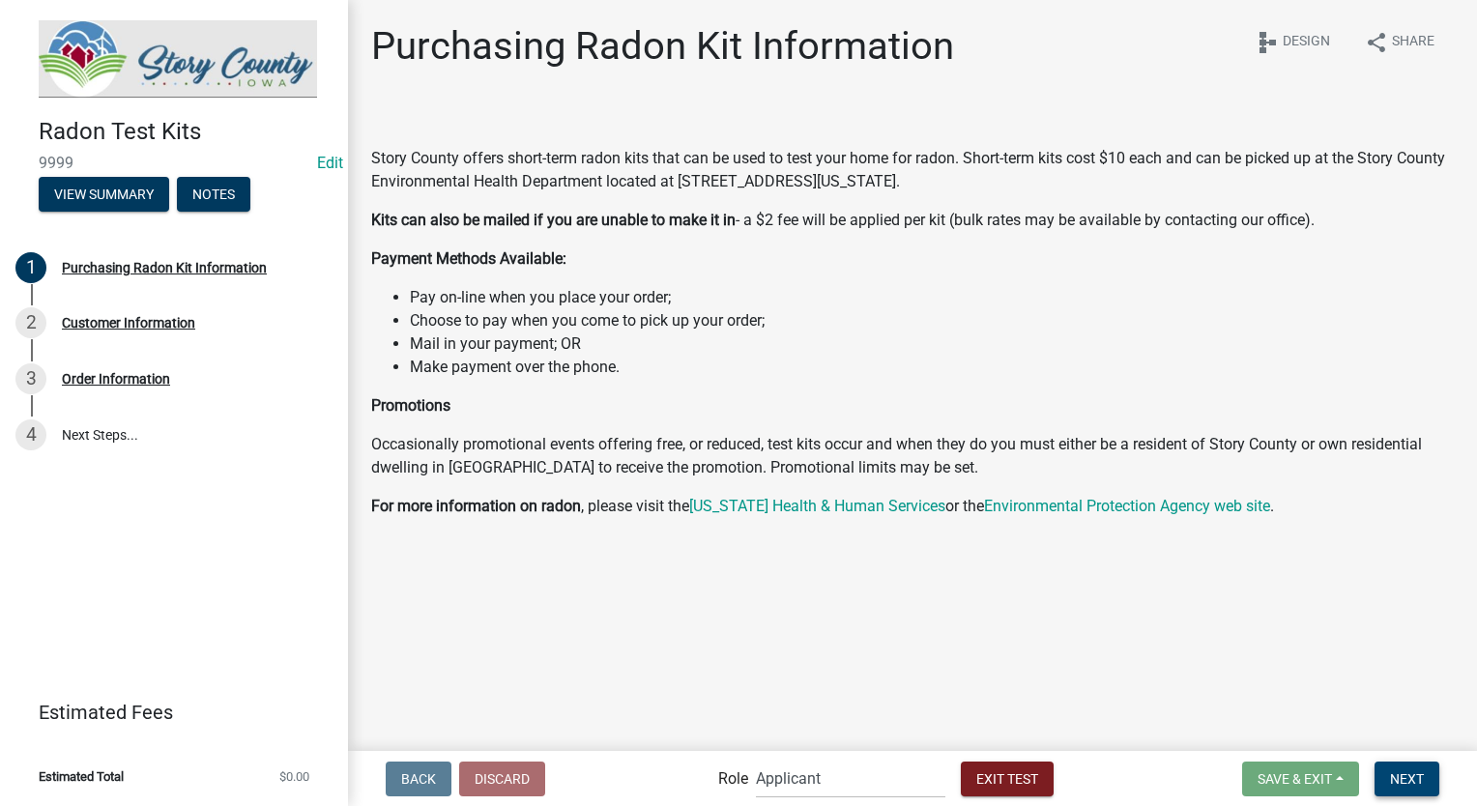
click at [1396, 781] on span "Next" at bounding box center [1407, 778] width 34 height 15
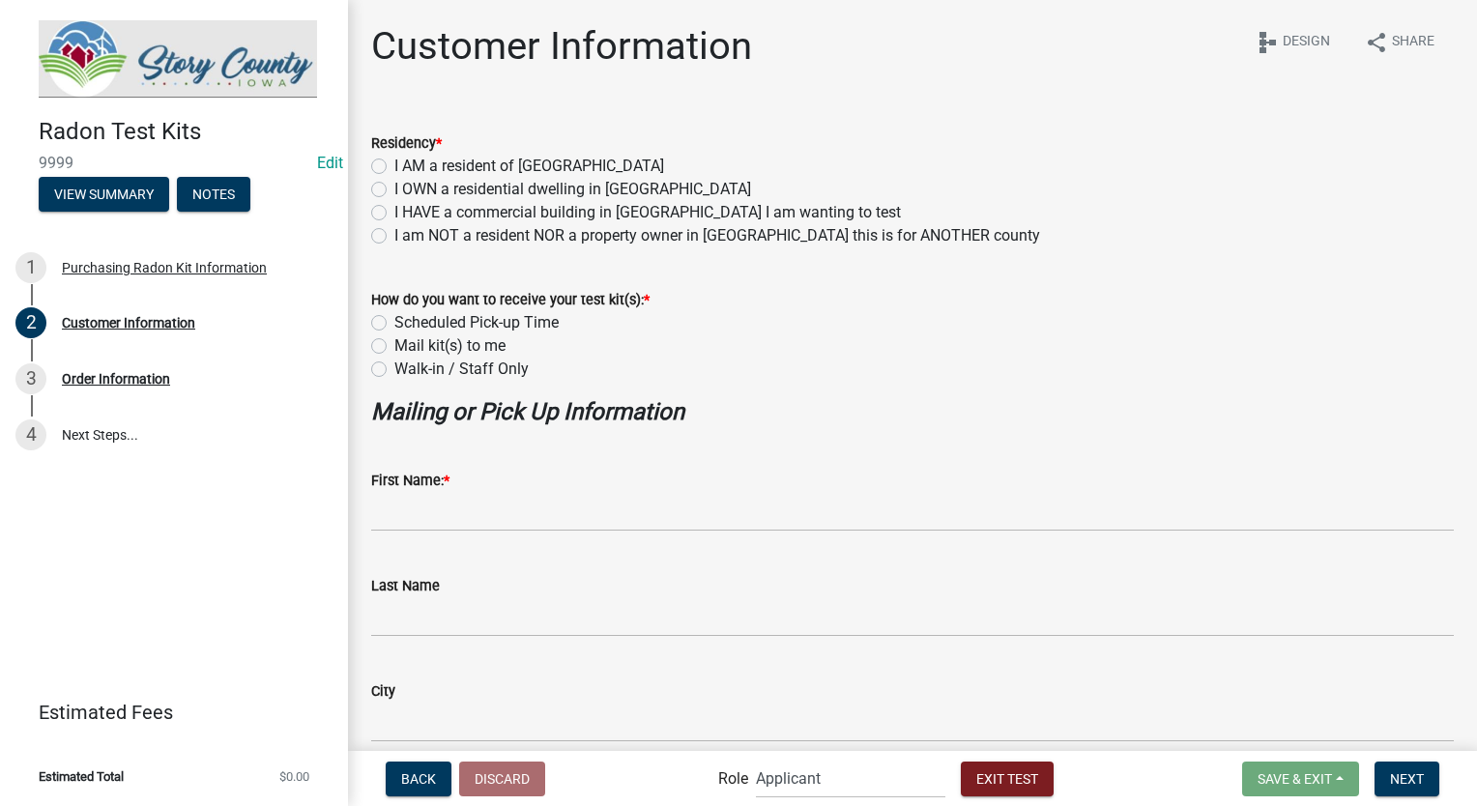
click at [395, 161] on label "I AM a resident of [GEOGRAPHIC_DATA]" at bounding box center [530, 166] width 270 height 23
click at [395, 161] on input "I AM a resident of [GEOGRAPHIC_DATA]" at bounding box center [401, 161] width 13 height 13
radio input "true"
click at [395, 370] on label "Walk-in / Staff Only" at bounding box center [462, 369] width 134 height 23
click at [395, 370] on input "Walk-in / Staff Only" at bounding box center [401, 364] width 13 height 13
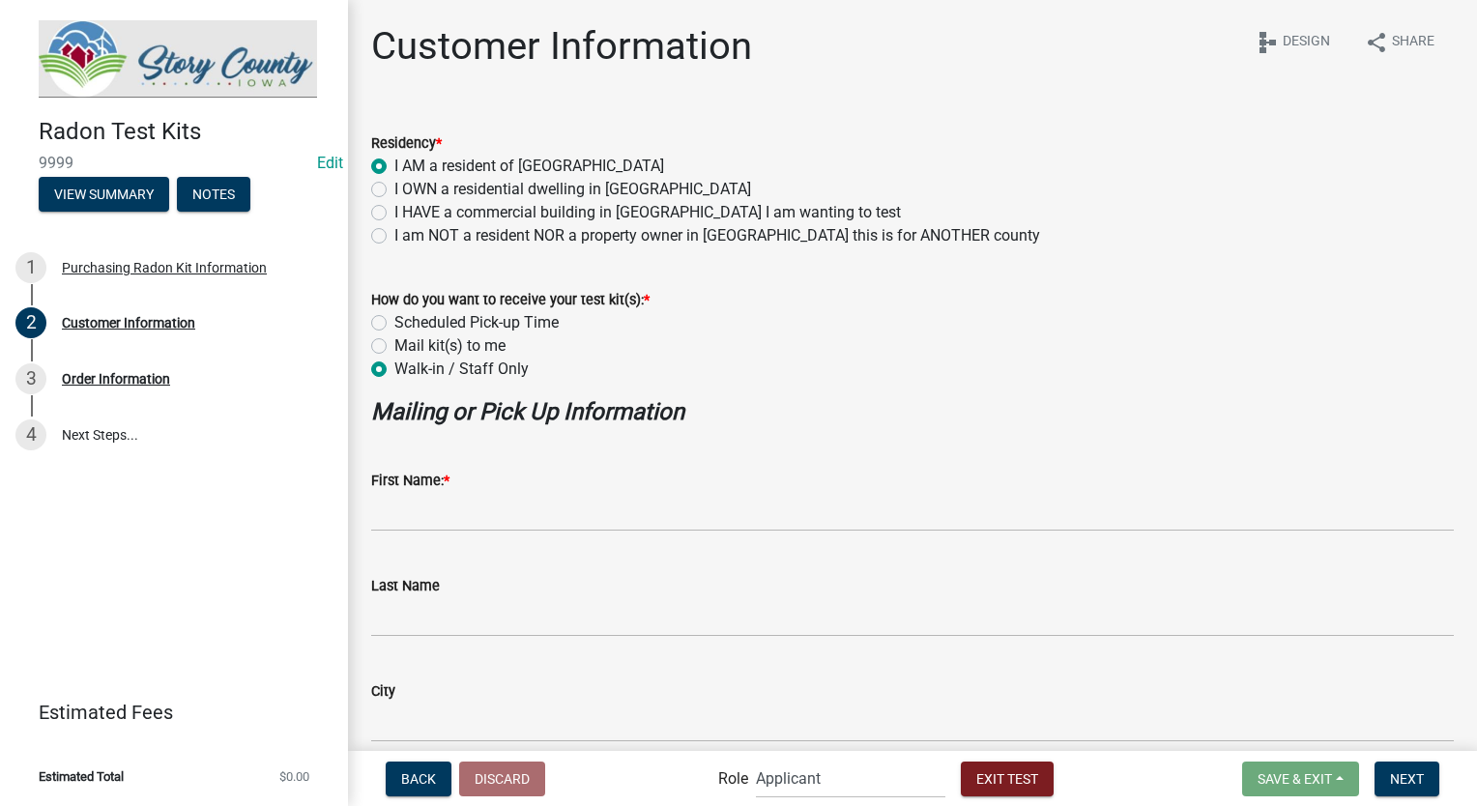
radio input "true"
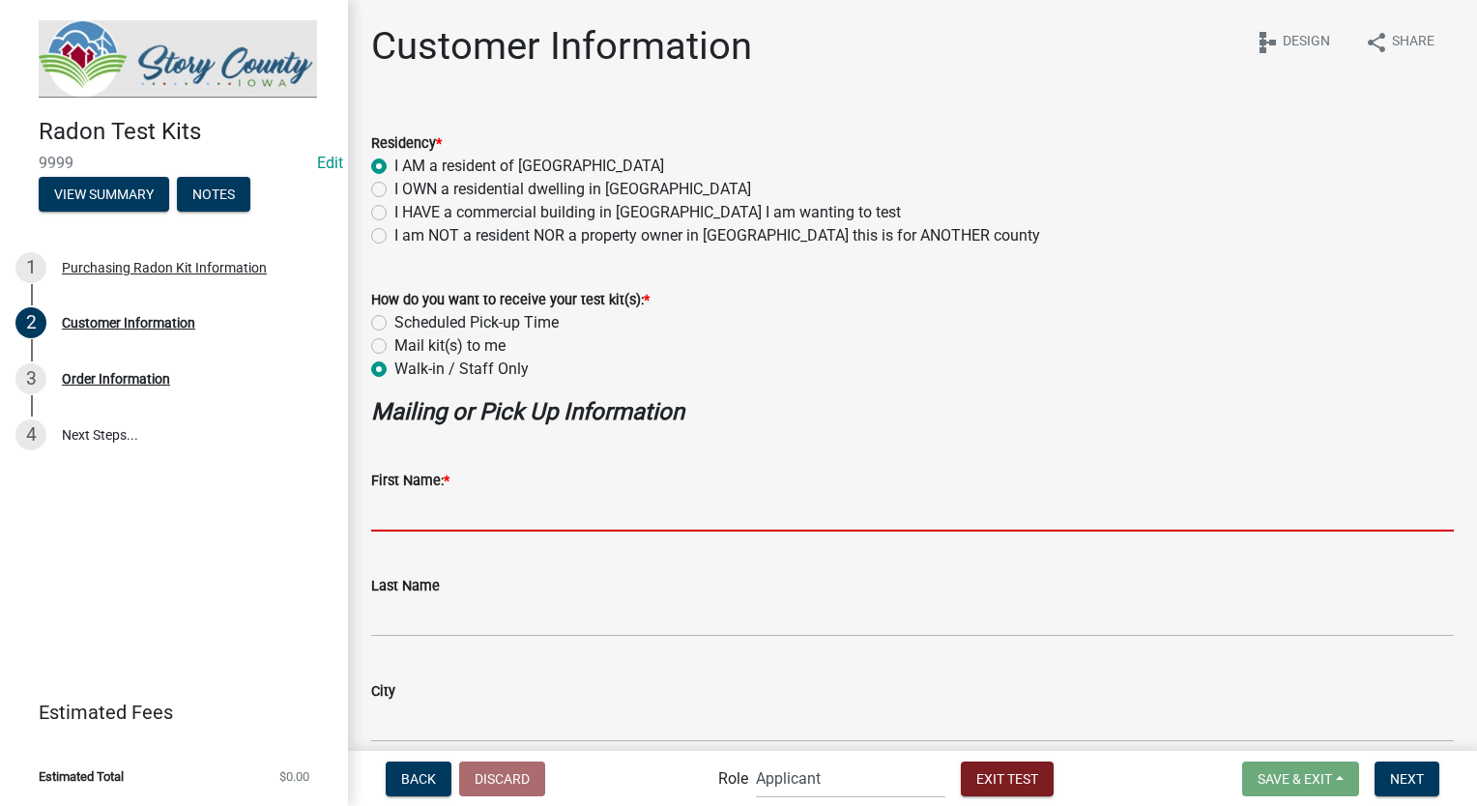
click at [487, 520] on input "First Name: *" at bounding box center [912, 512] width 1083 height 40
type input "Stacia Franklin"
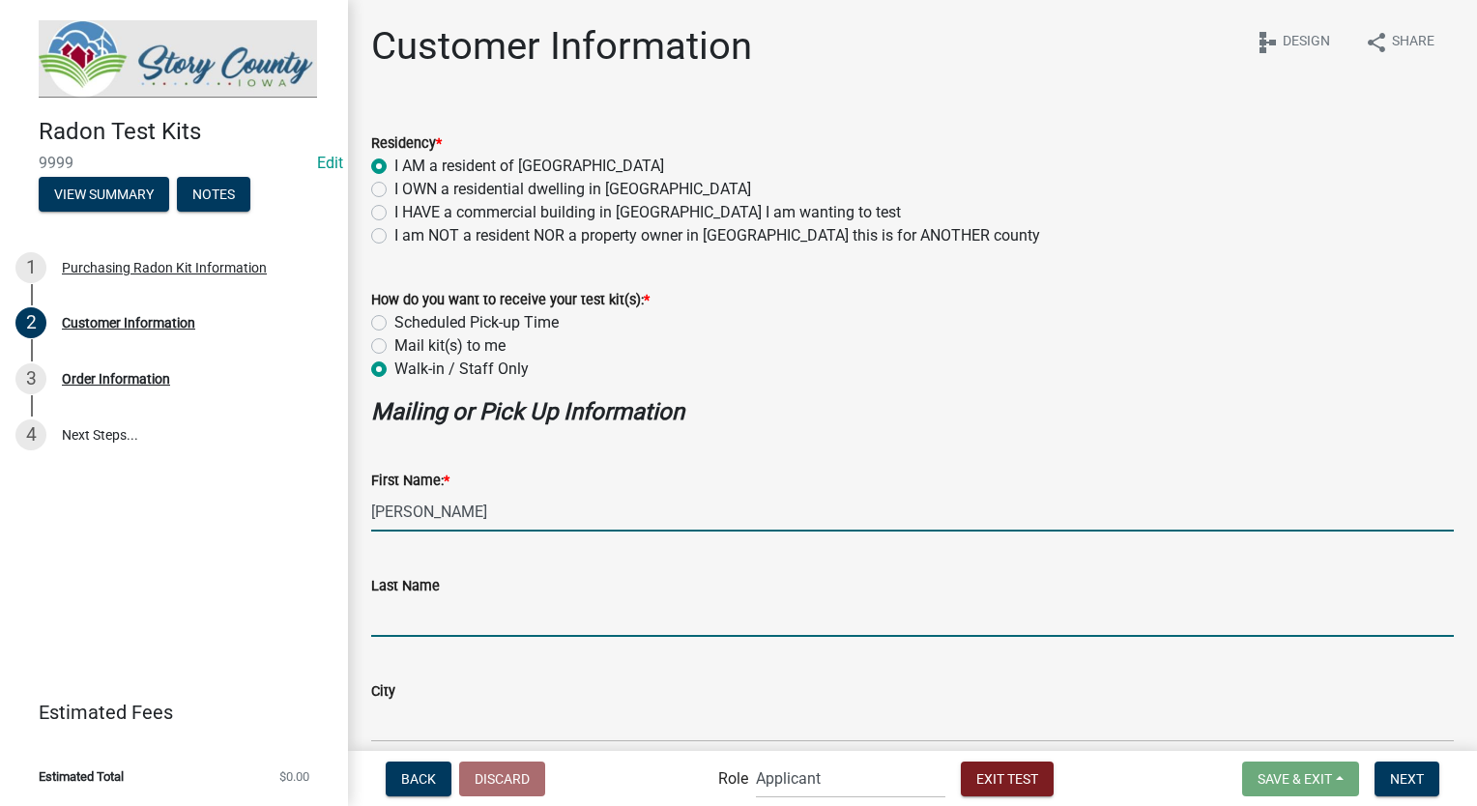
type input "Stacia Franklin"
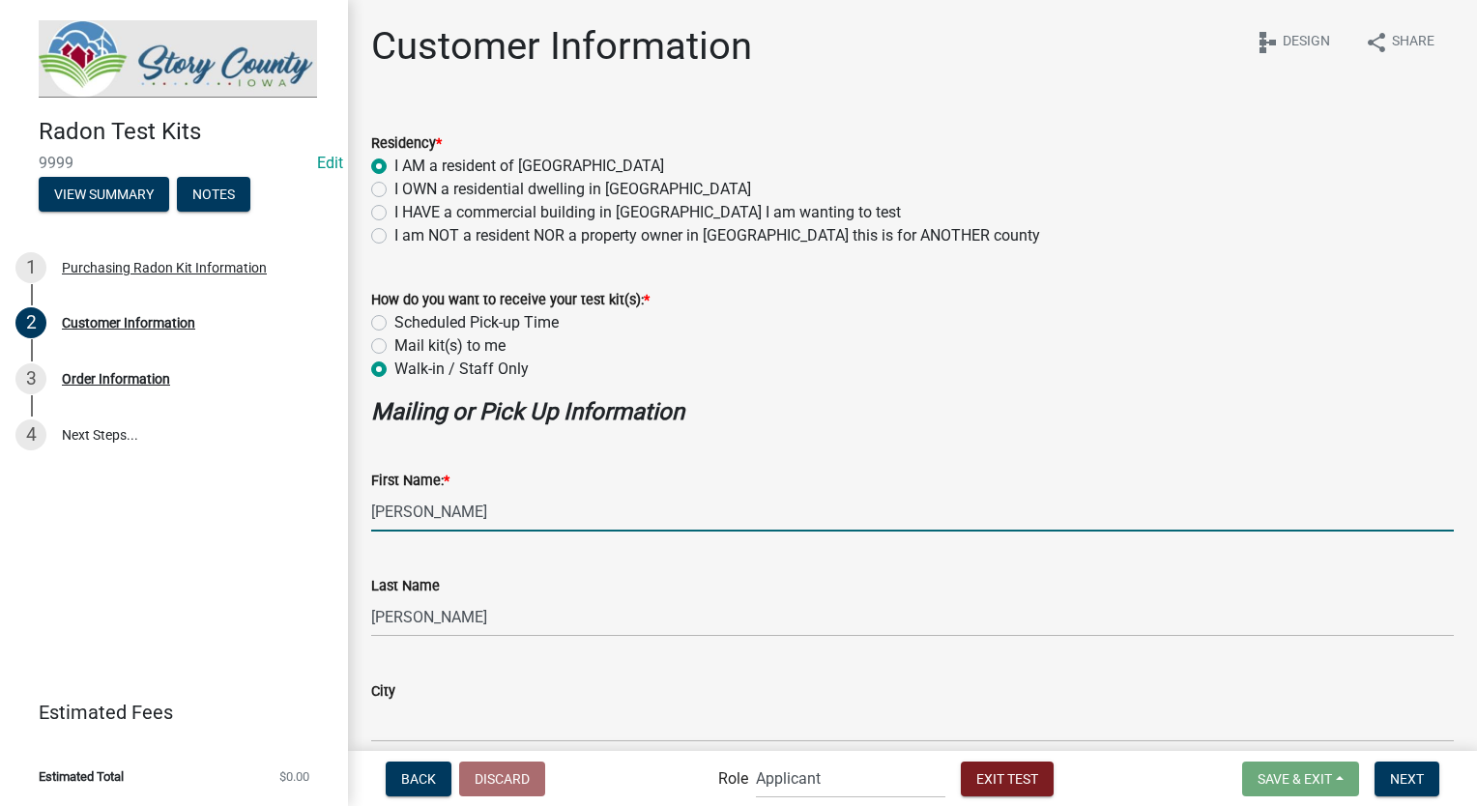
type input "46216"
type input "[EMAIL_ADDRESS][DOMAIN_NAME]"
type input "3178267392"
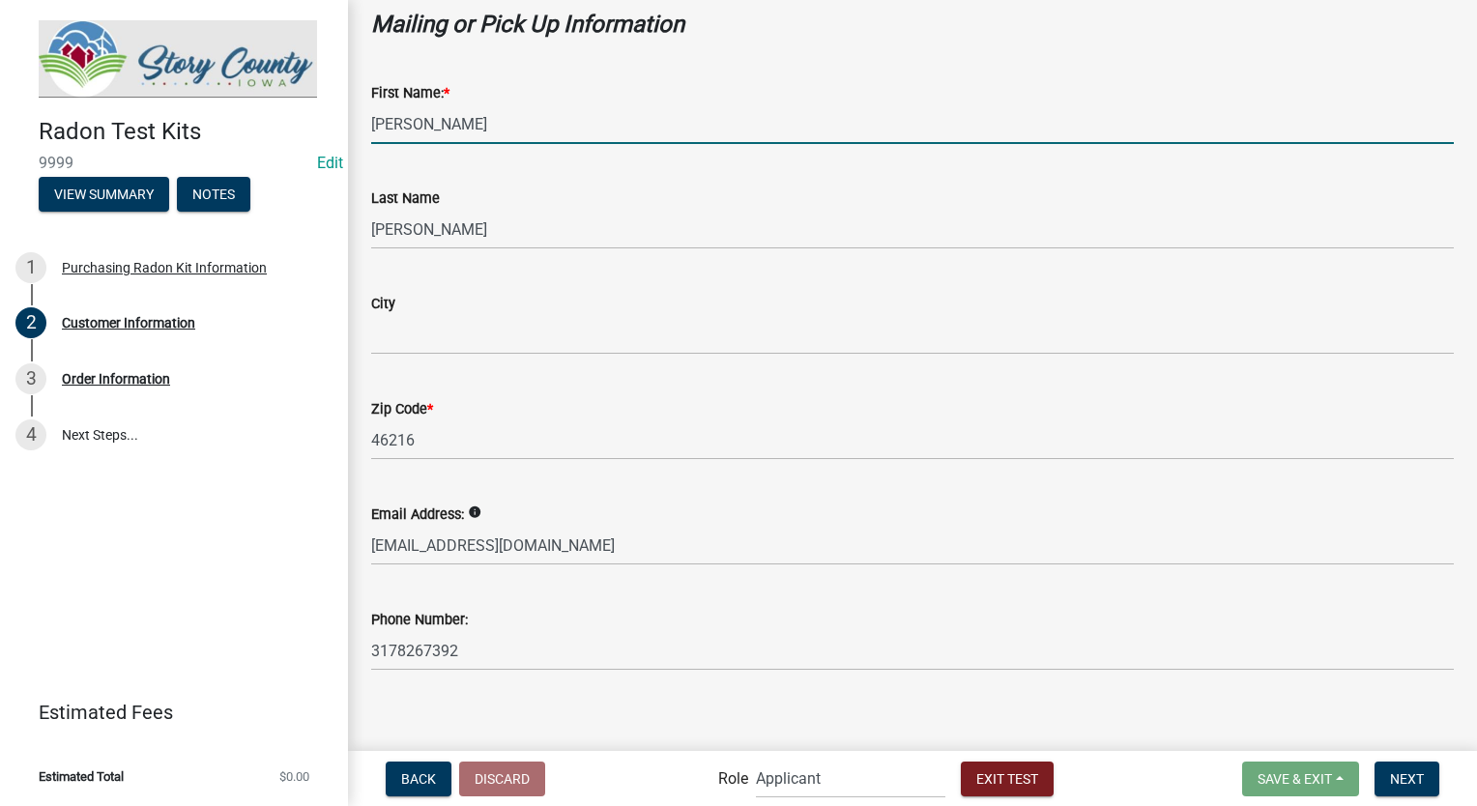
scroll to position [400, 0]
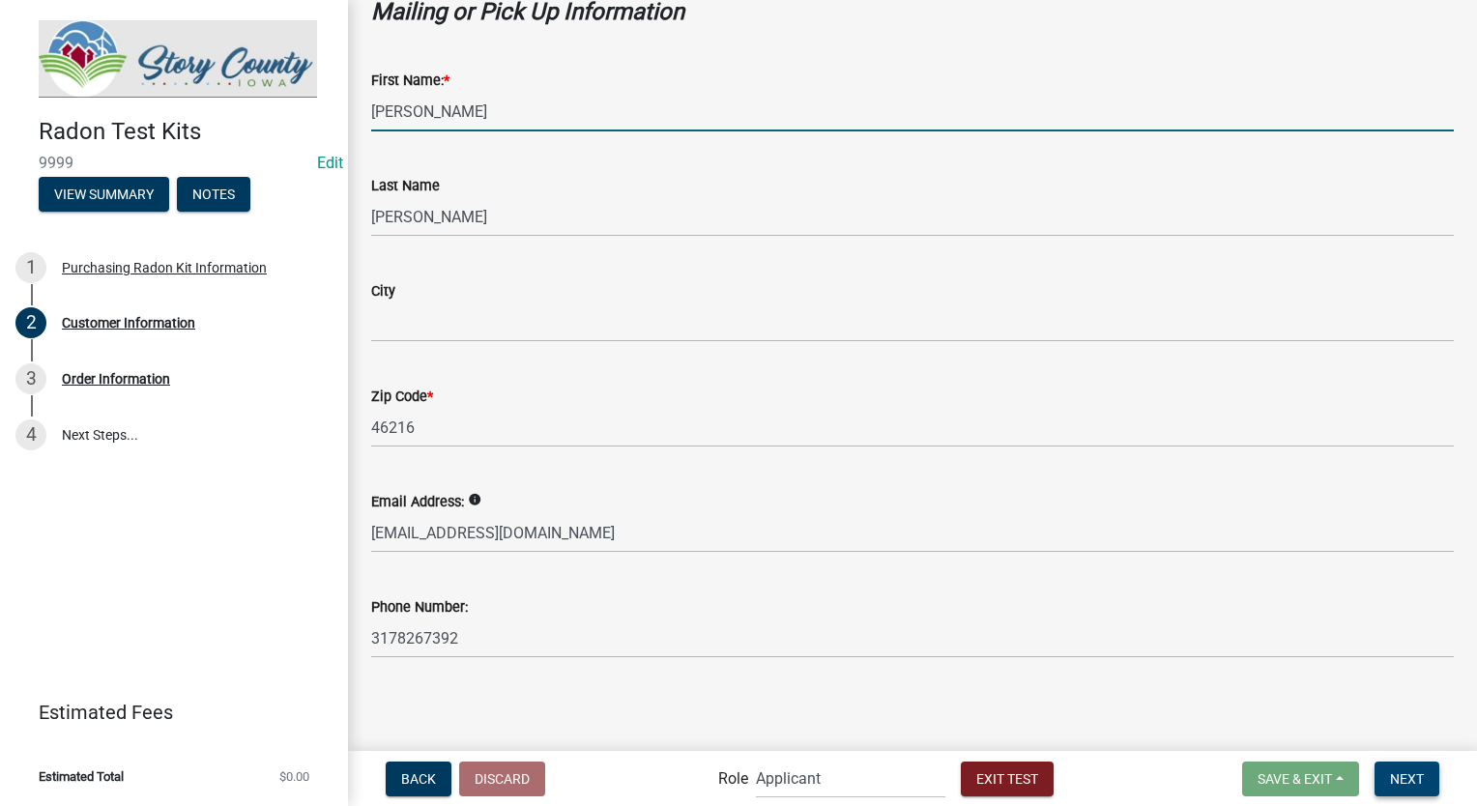
click at [1416, 791] on button "Next" at bounding box center [1407, 779] width 65 height 35
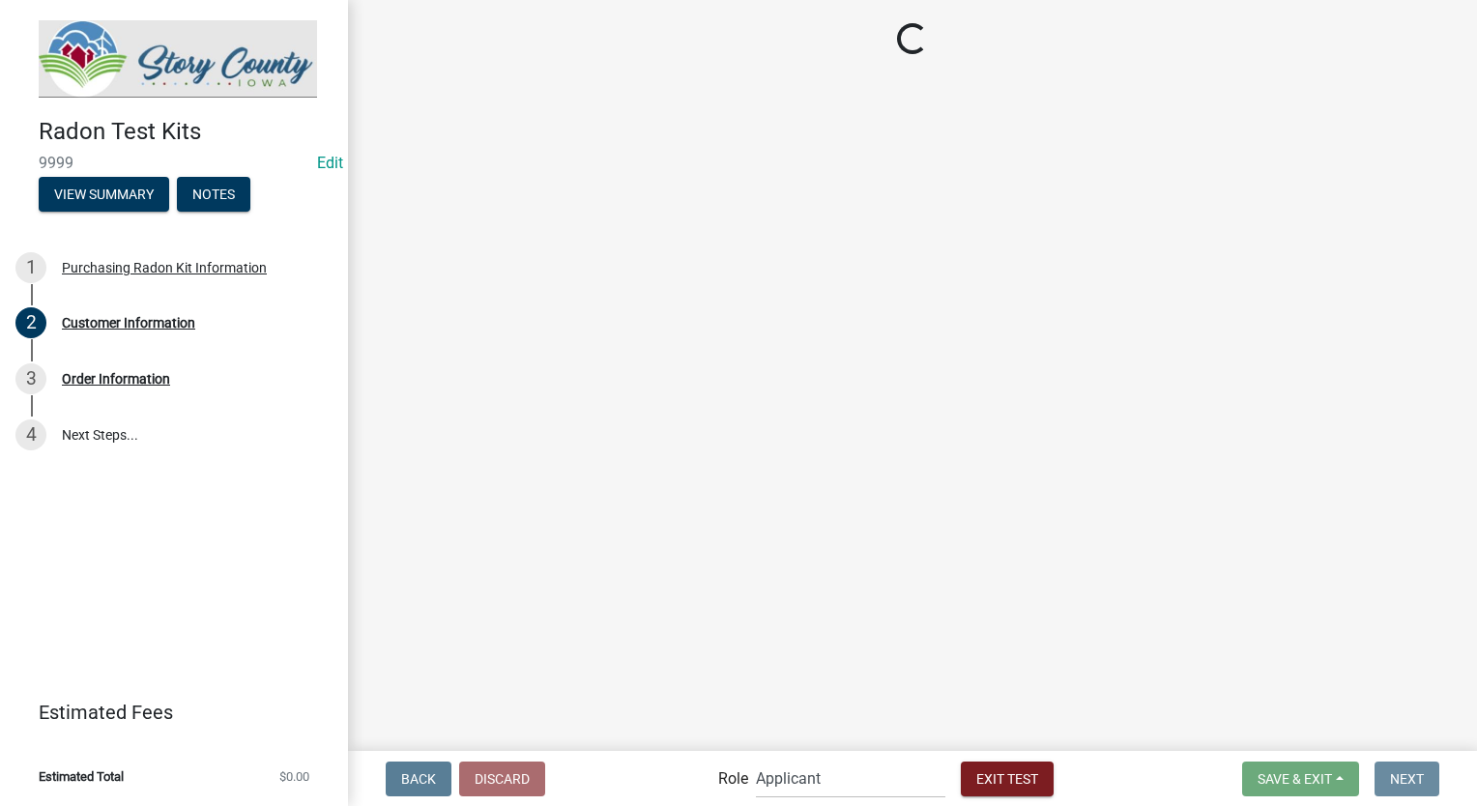
scroll to position [0, 0]
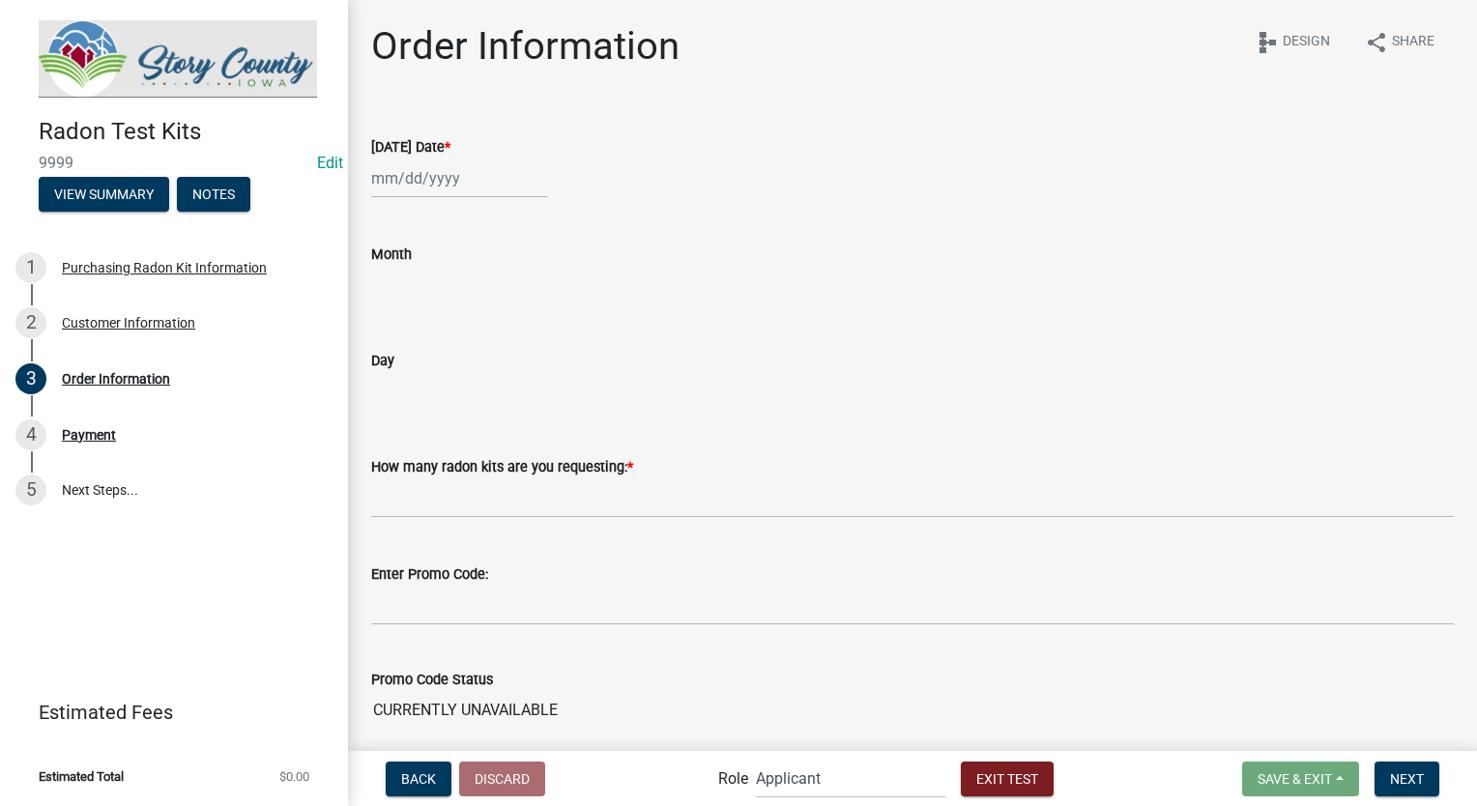
select select "9"
select select "2025"
click at [459, 189] on div "Jan Feb Mar Apr May Jun Jul Aug Sep Oct Nov Dec 1525 1526 1527 1528 1529 1530 1…" at bounding box center [459, 179] width 177 height 40
click at [397, 220] on button "Previous month" at bounding box center [390, 219] width 23 height 31
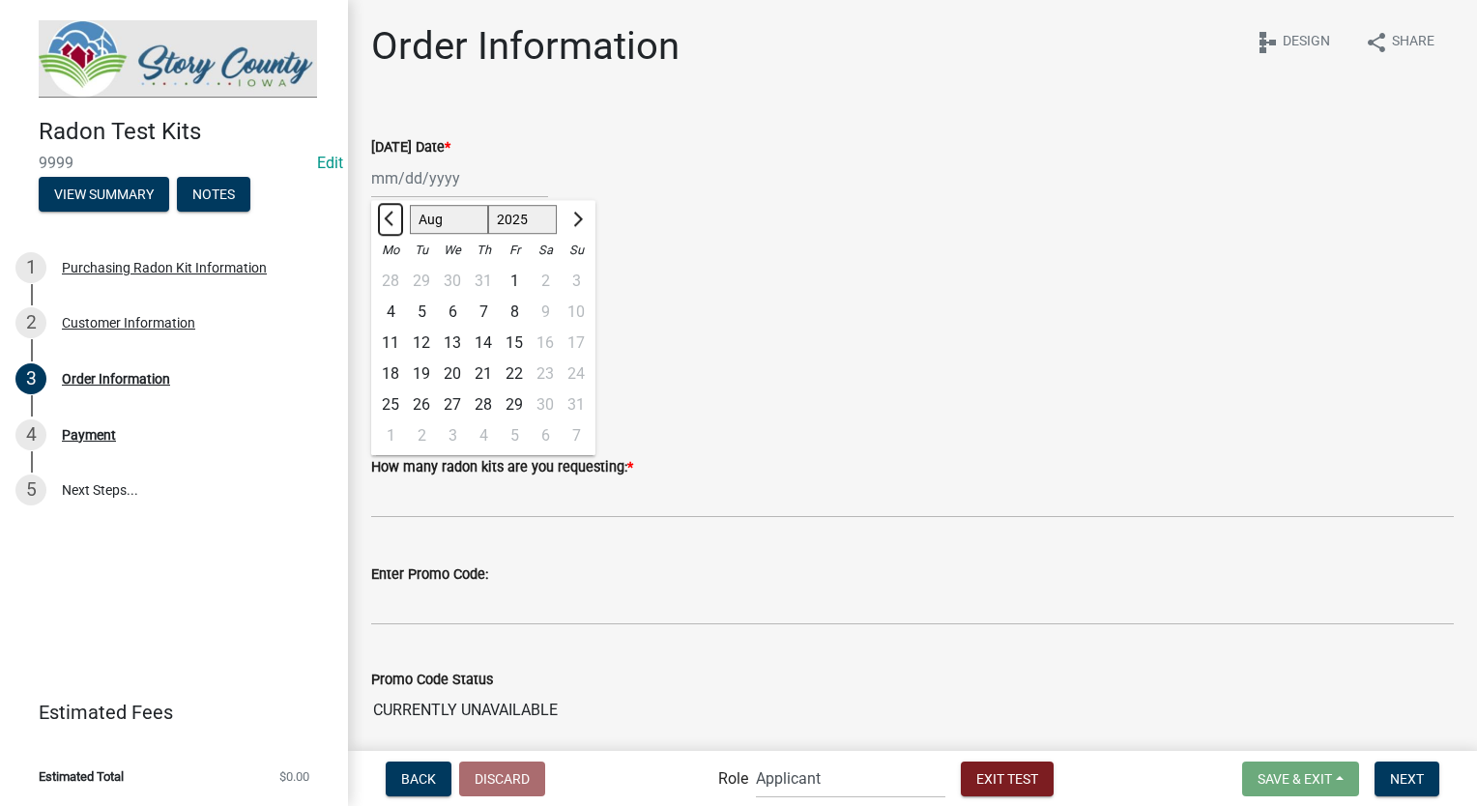
select select "7"
click at [396, 351] on div "14" at bounding box center [390, 343] width 31 height 31
type input "[DATE]"
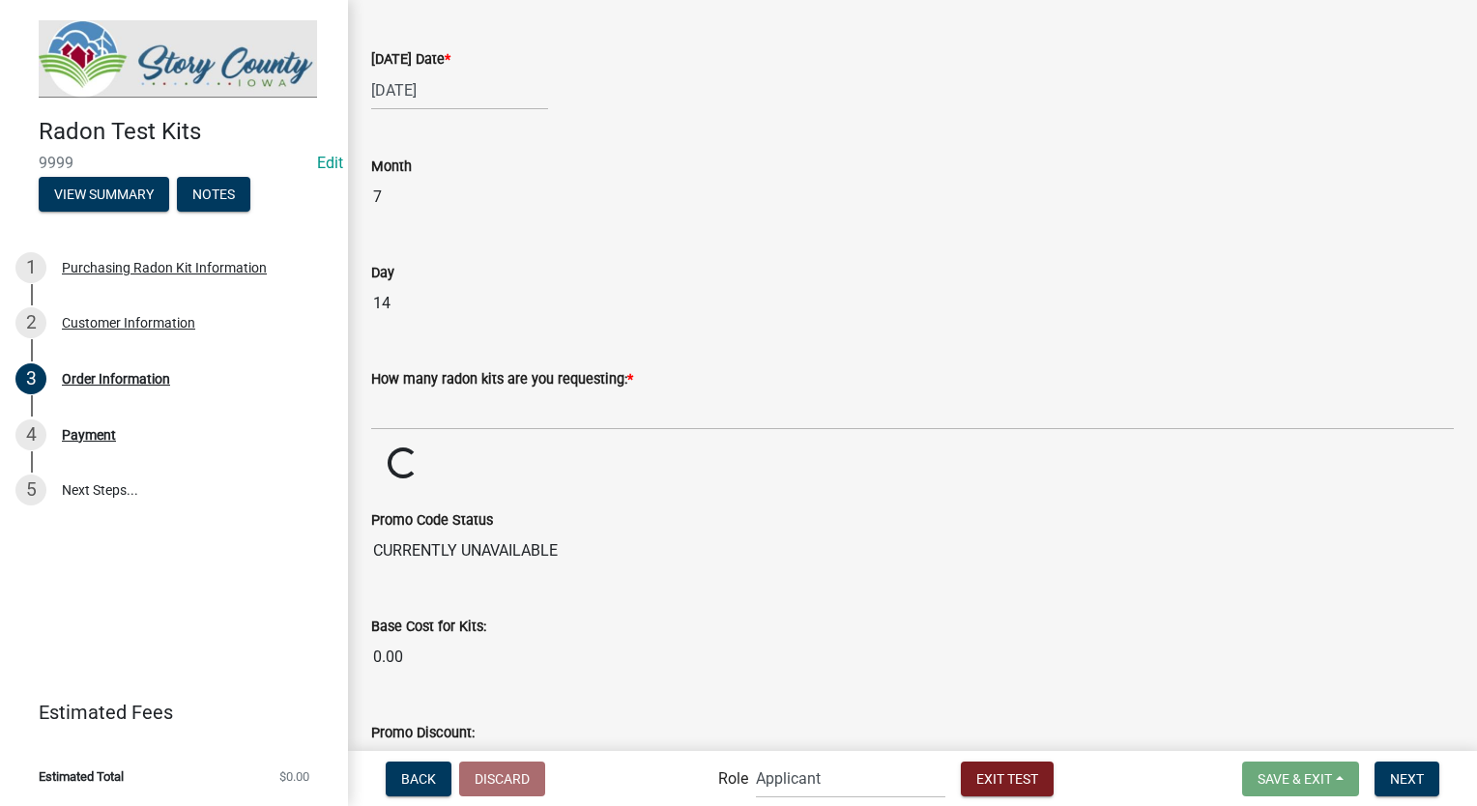
scroll to position [97, 0]
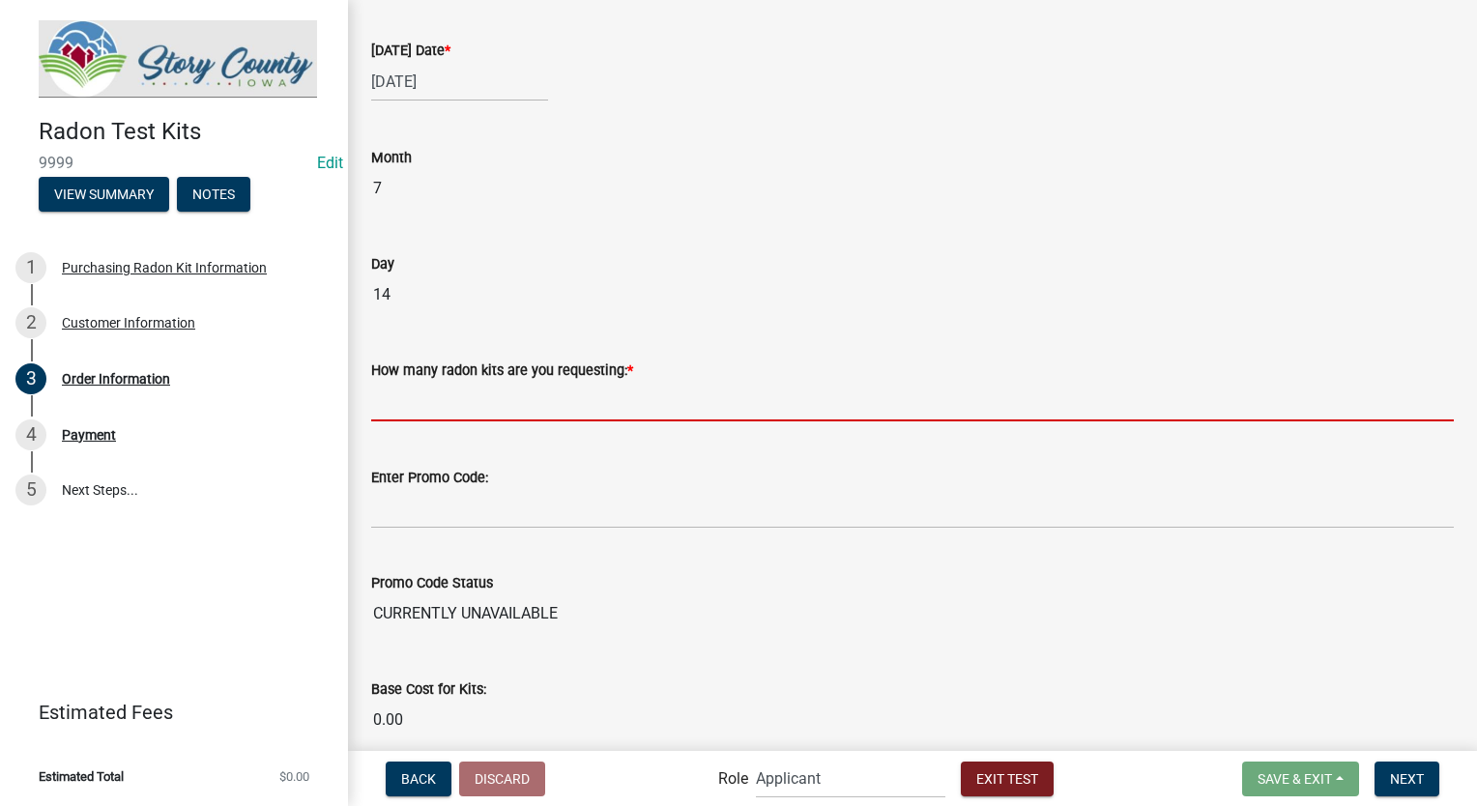
click at [412, 404] on input "text" at bounding box center [912, 402] width 1083 height 40
type input "4"
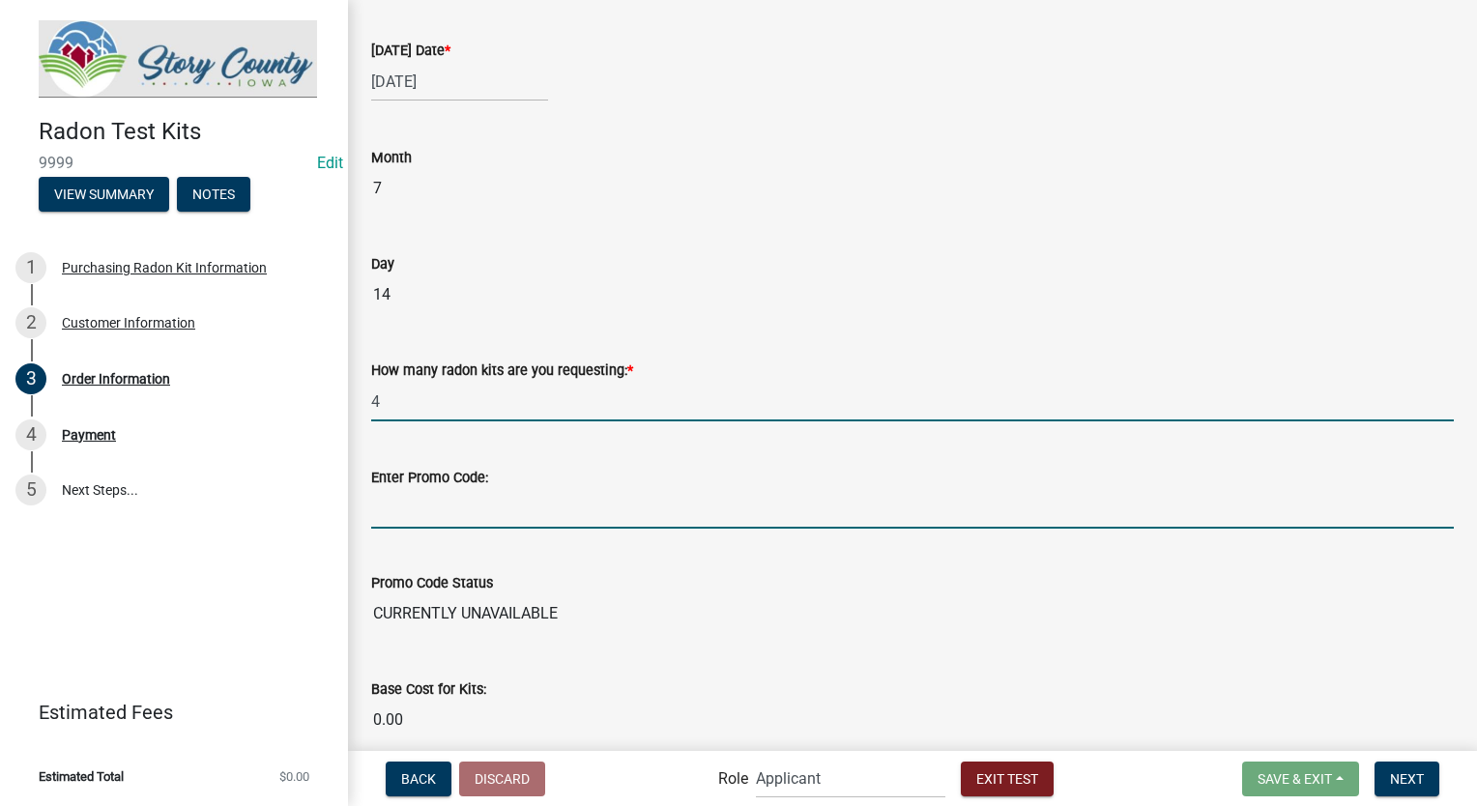
click at [417, 517] on input "Enter Promo Code:" at bounding box center [912, 509] width 1083 height 40
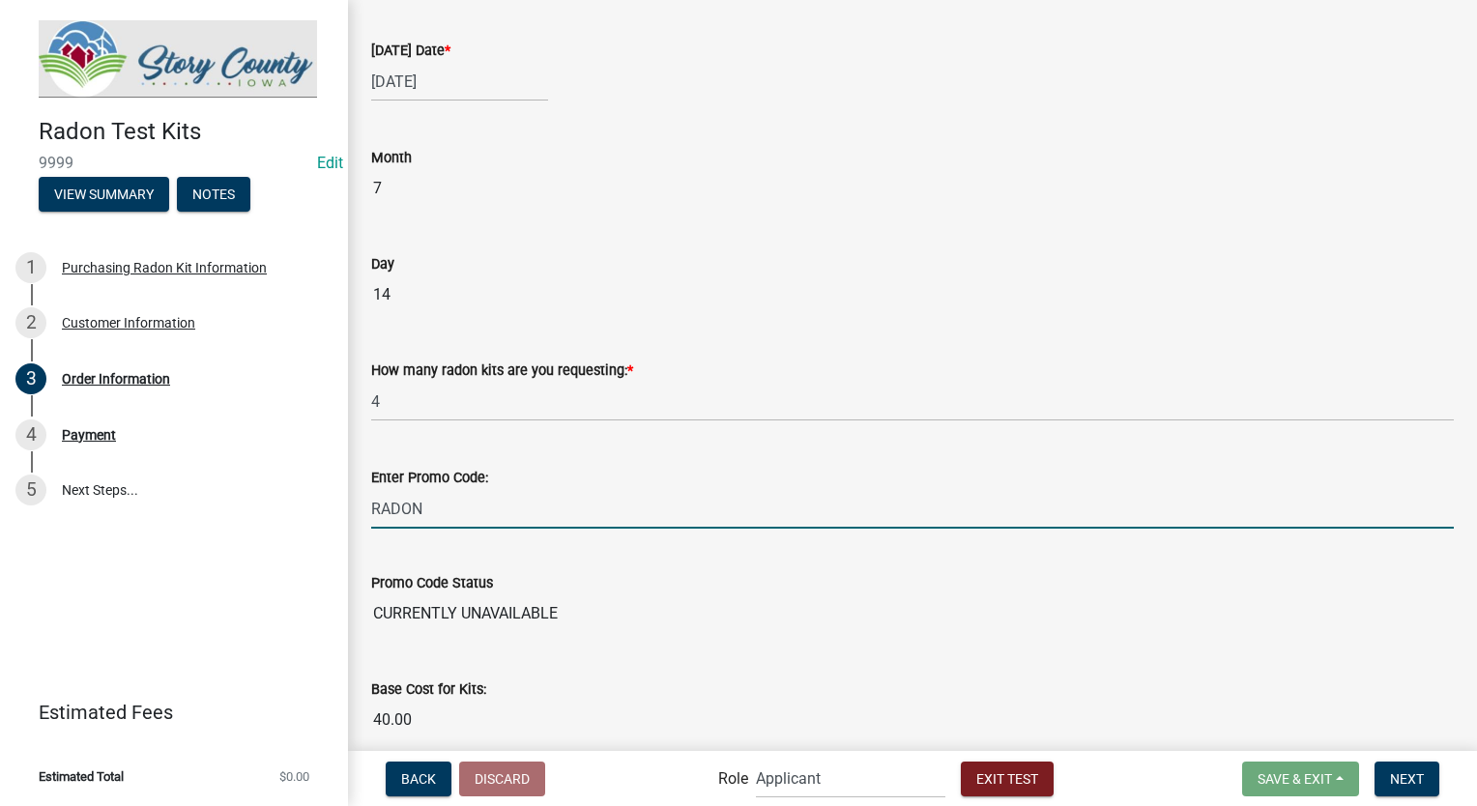
type input "RADON"
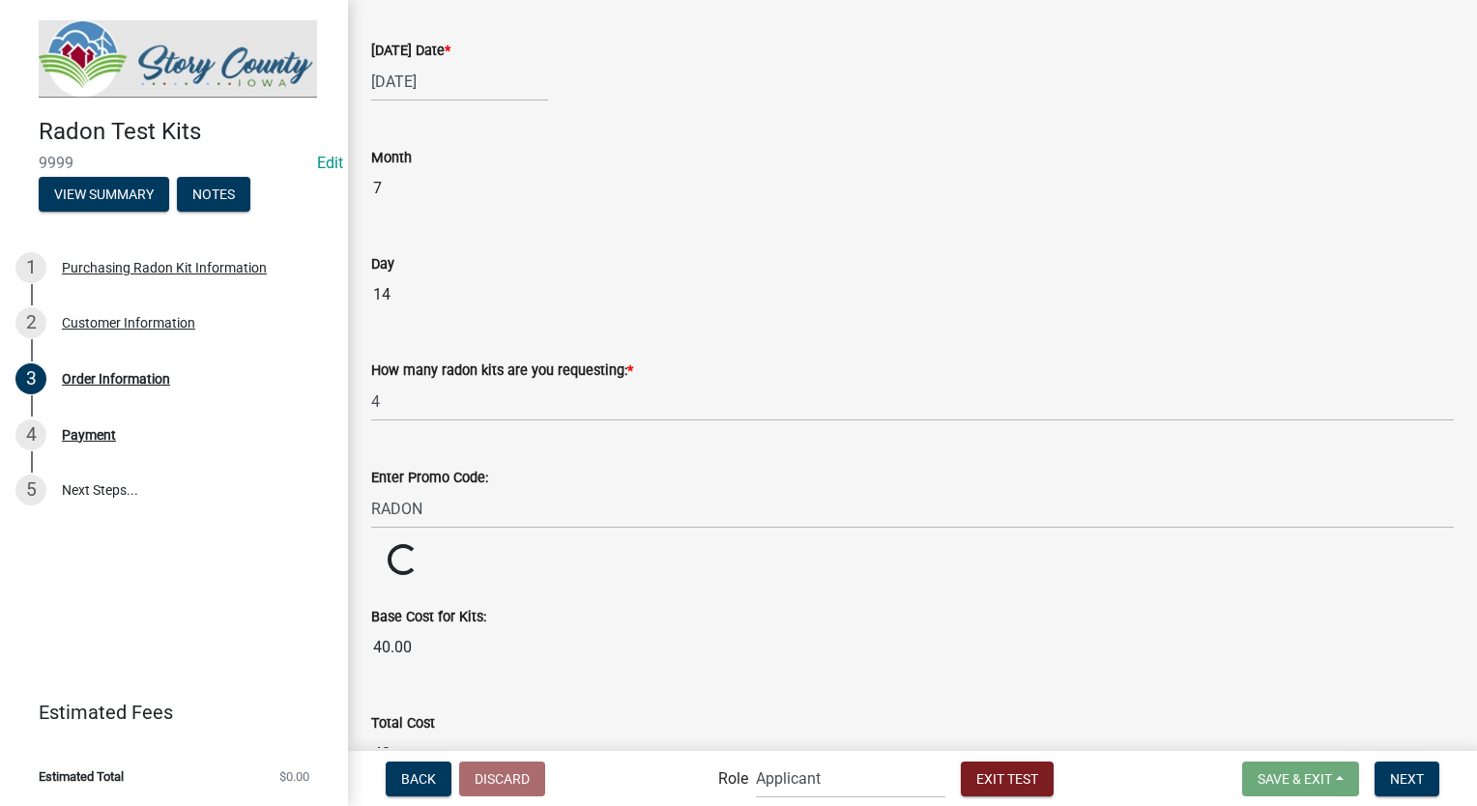
click at [556, 547] on wm-data-entity-input "Promo Code Status Loading... Loading..." at bounding box center [912, 561] width 1083 height 34
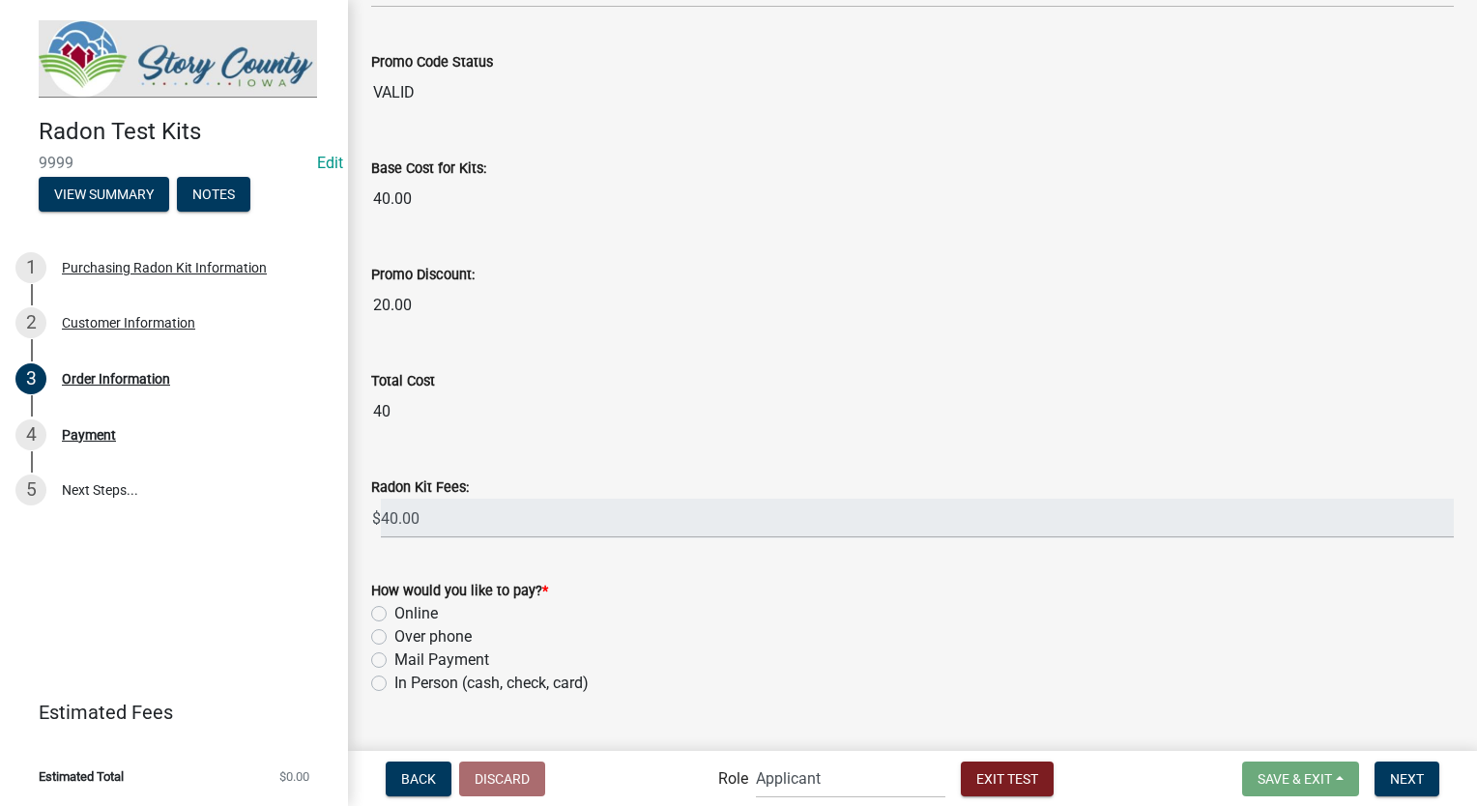
scroll to position [655, 0]
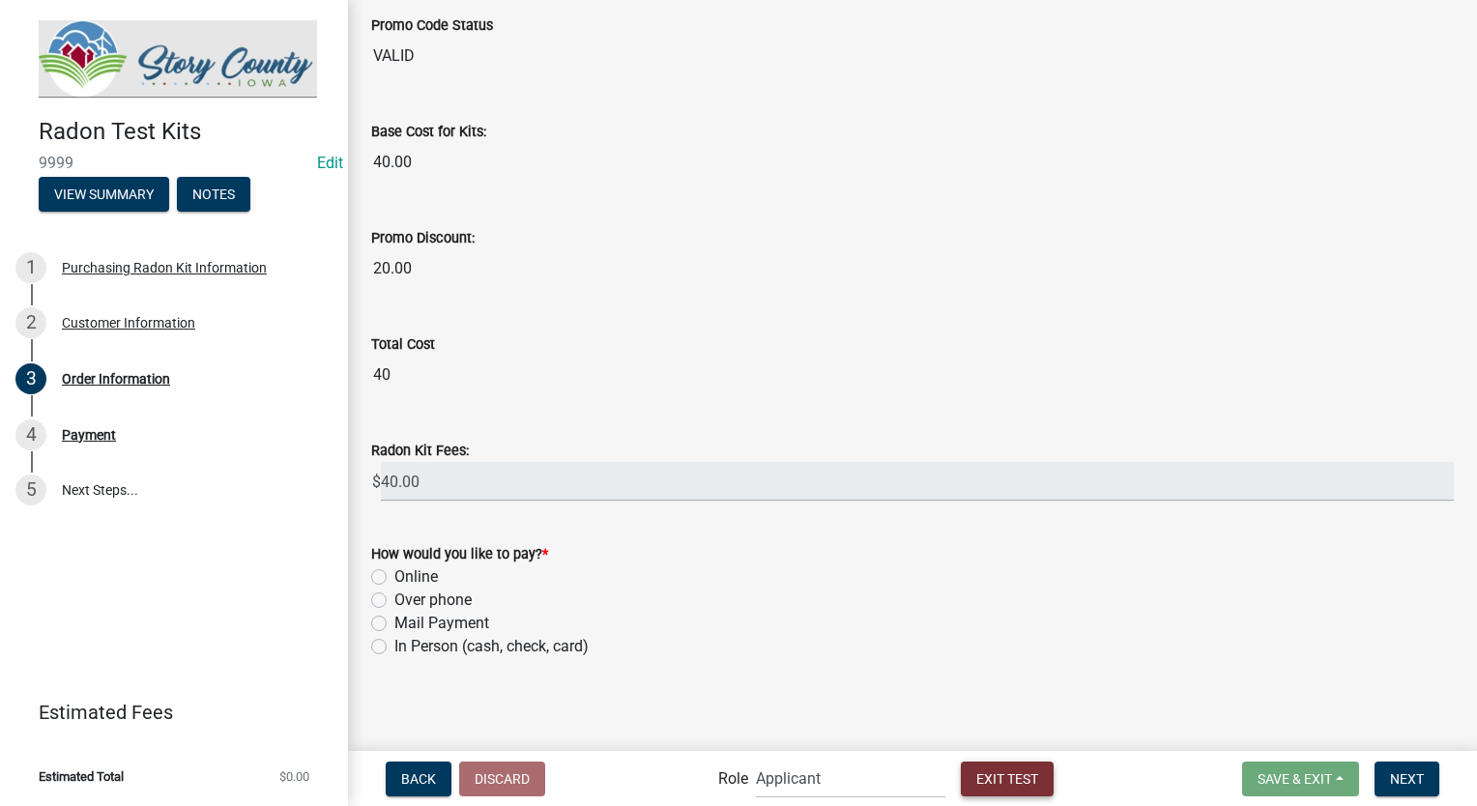
click at [998, 775] on span "Exit Test" at bounding box center [1008, 778] width 62 height 15
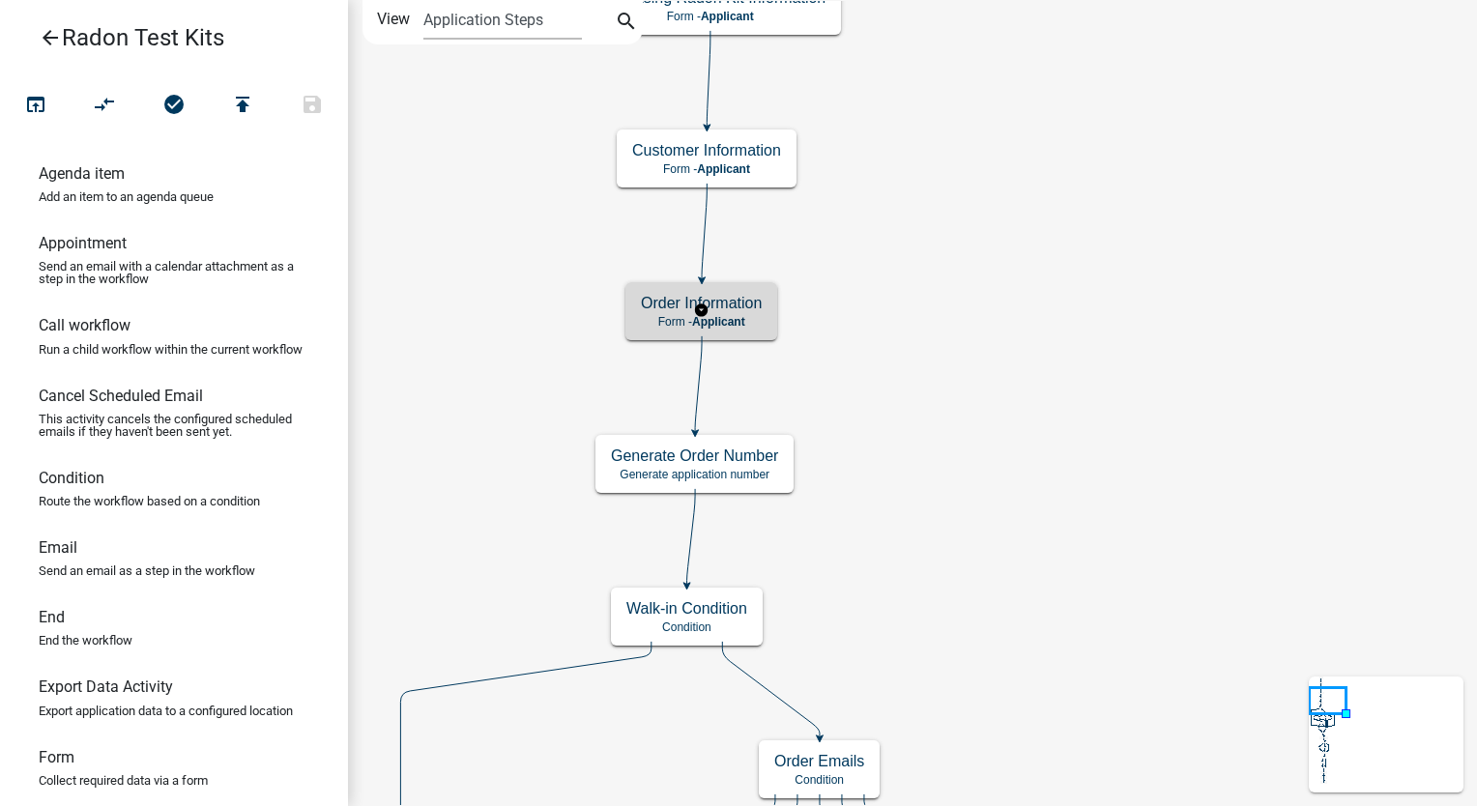
click at [752, 331] on div "Order Information Form - Applicant" at bounding box center [702, 311] width 152 height 58
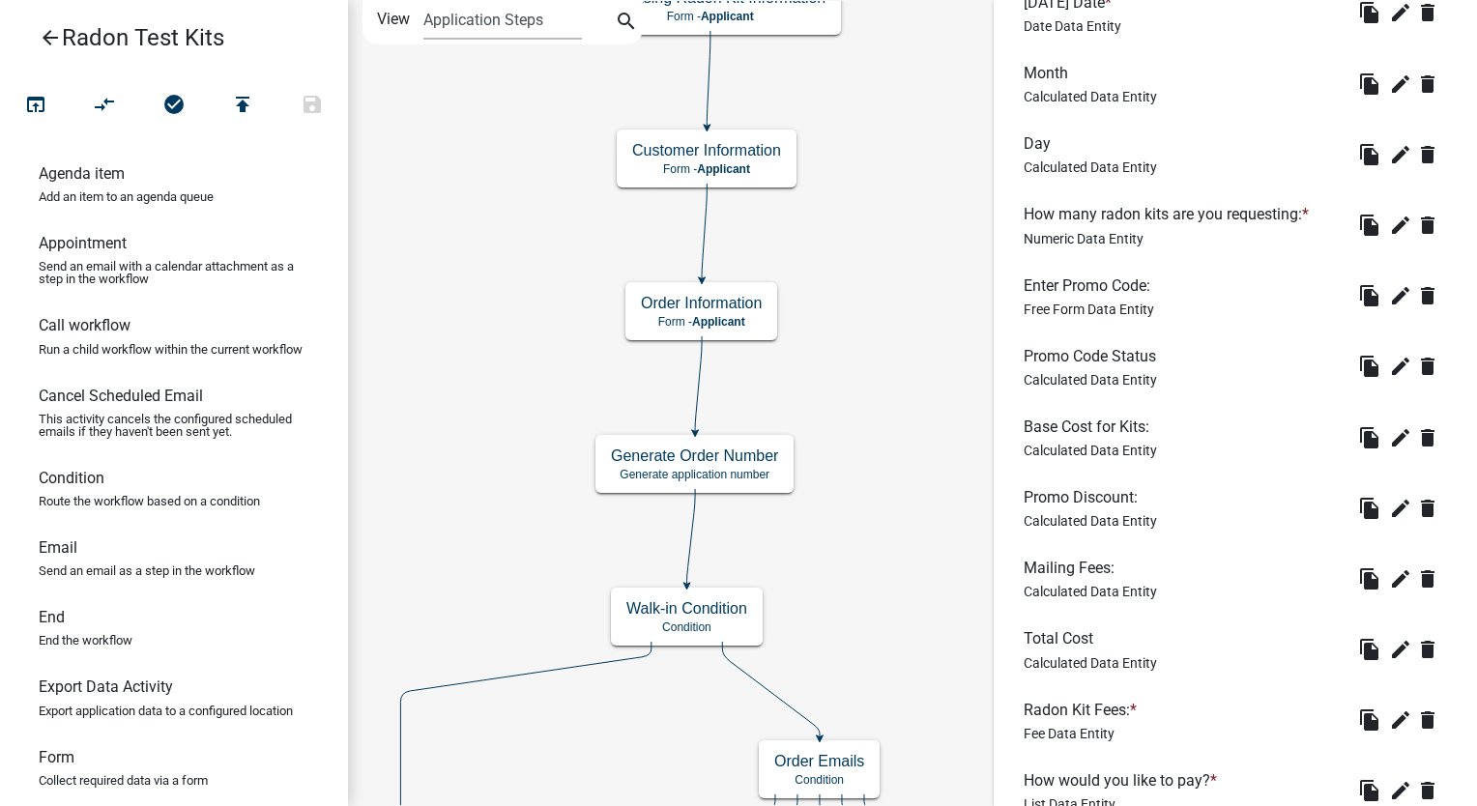
scroll to position [677, 0]
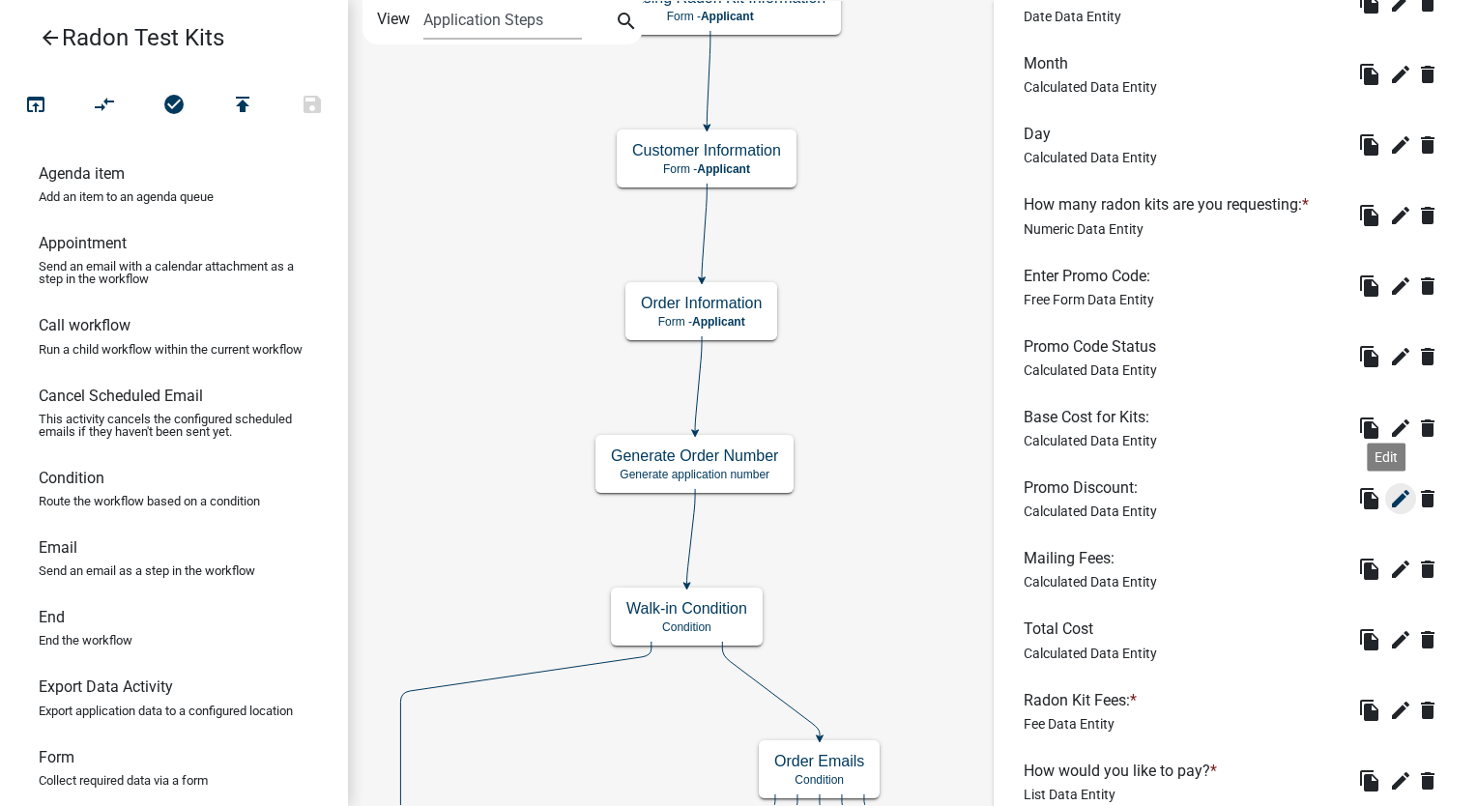
click at [1389, 489] on icon "edit" at bounding box center [1400, 498] width 23 height 23
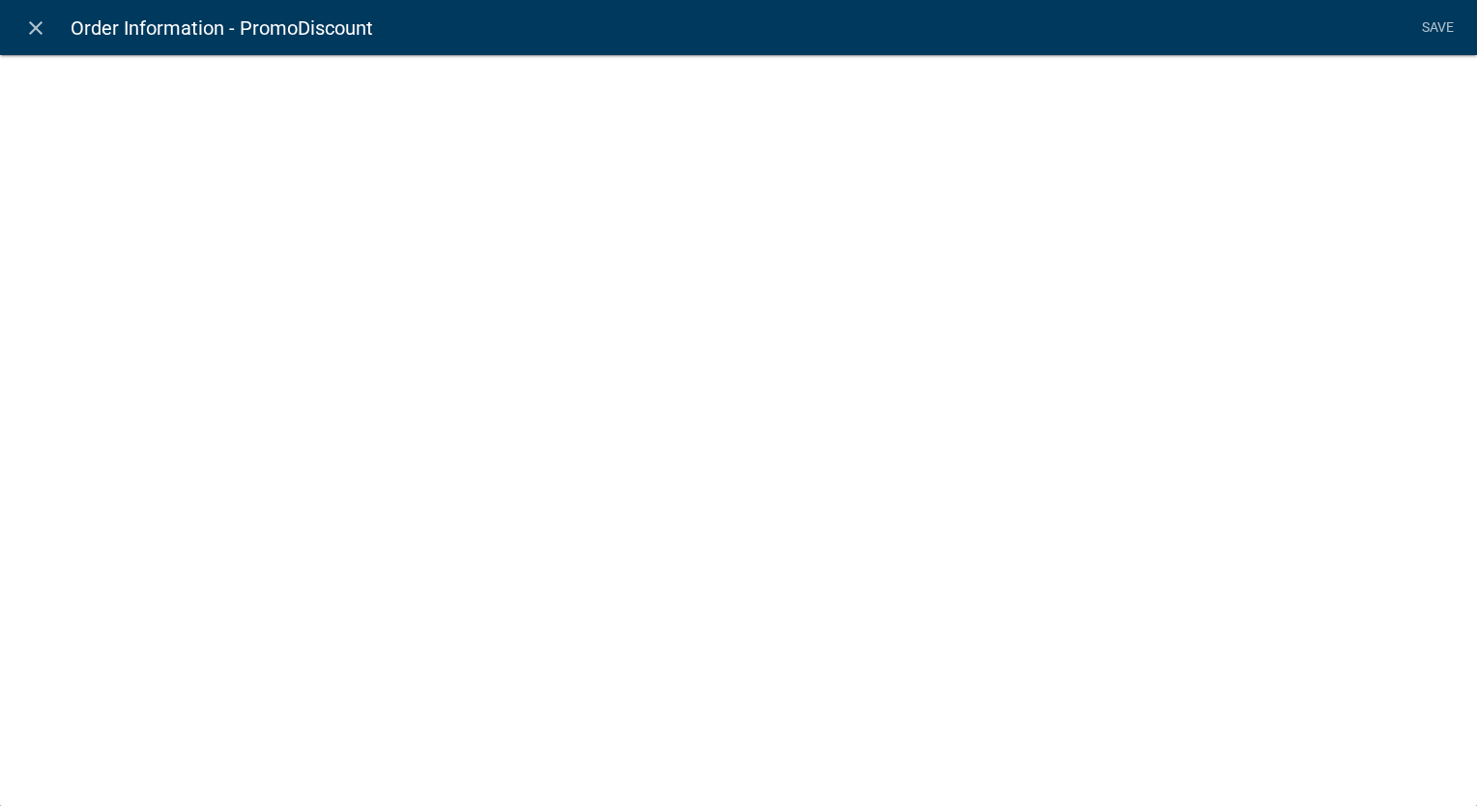
select select "calculated-value"
select select "3"
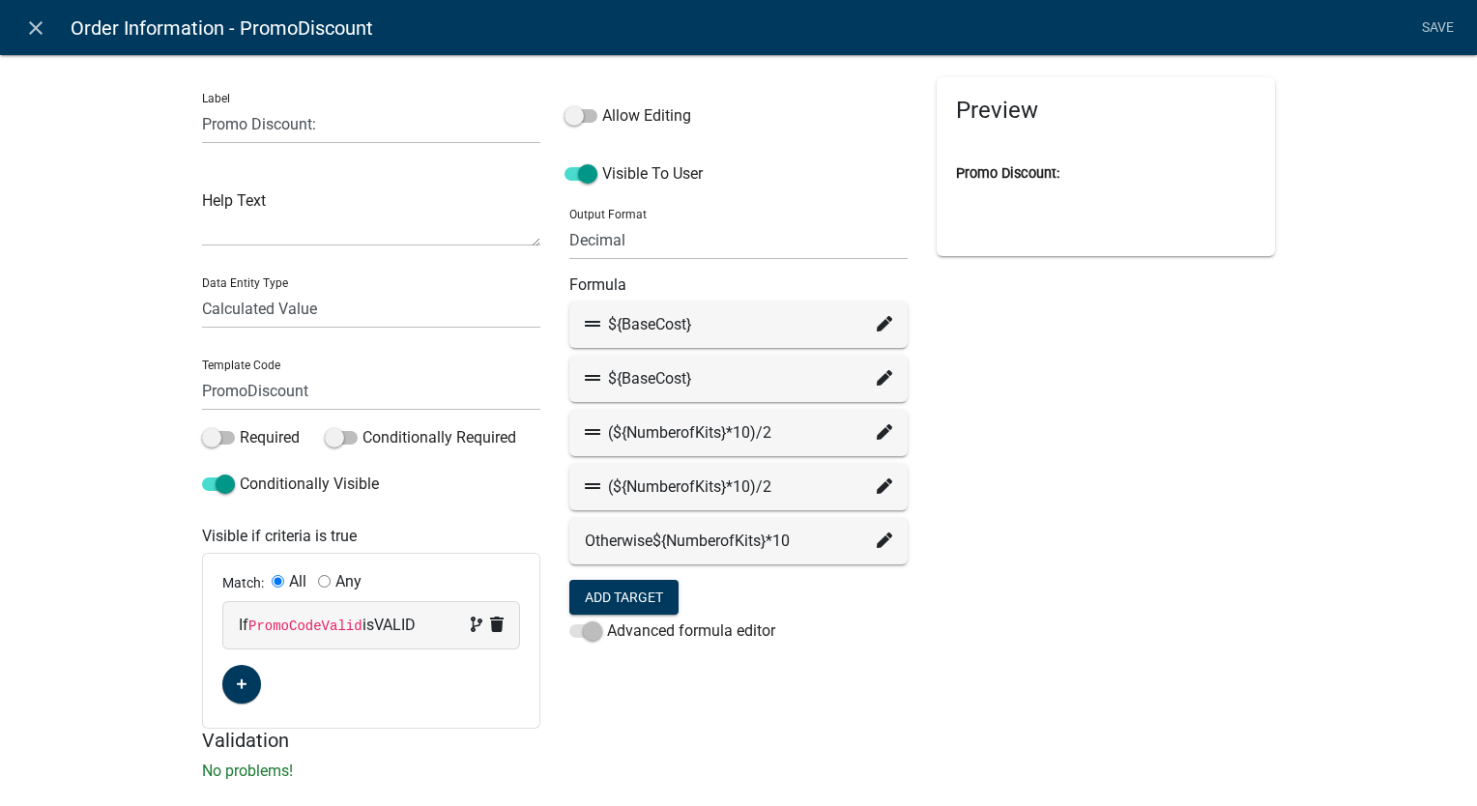
click at [877, 322] on icon at bounding box center [884, 323] width 15 height 15
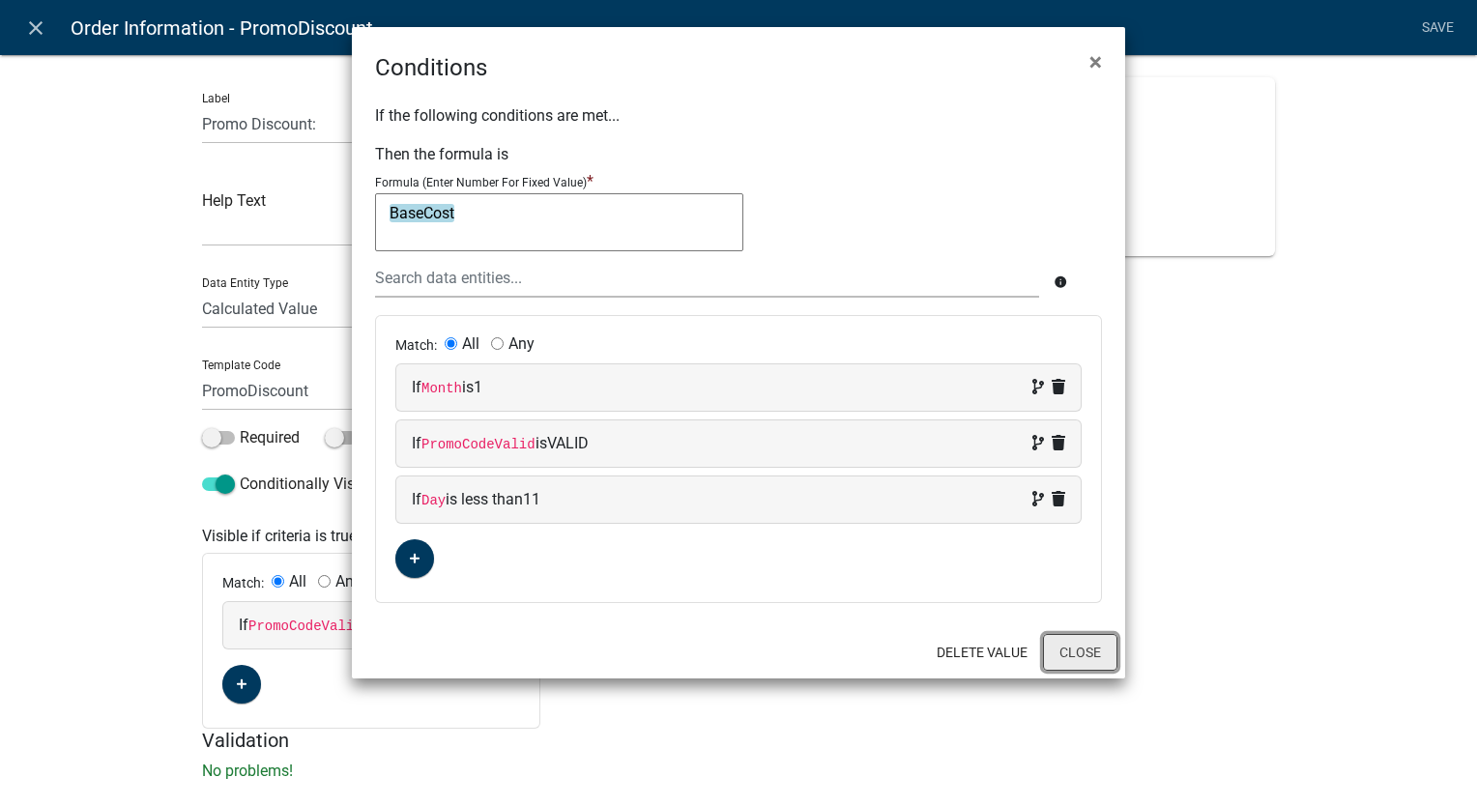
click at [1106, 658] on button "Close" at bounding box center [1080, 652] width 74 height 37
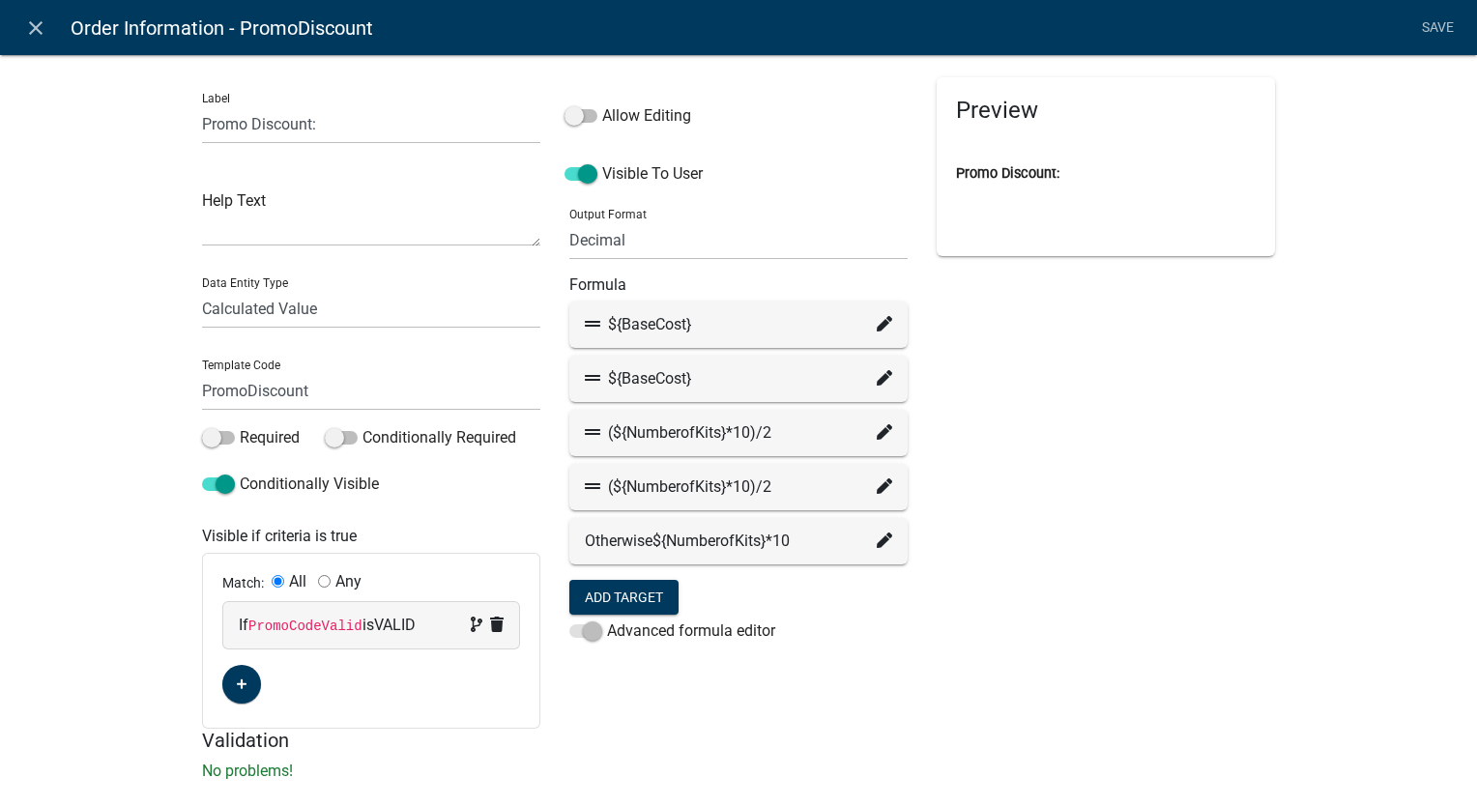
click at [879, 429] on icon at bounding box center [884, 431] width 15 height 15
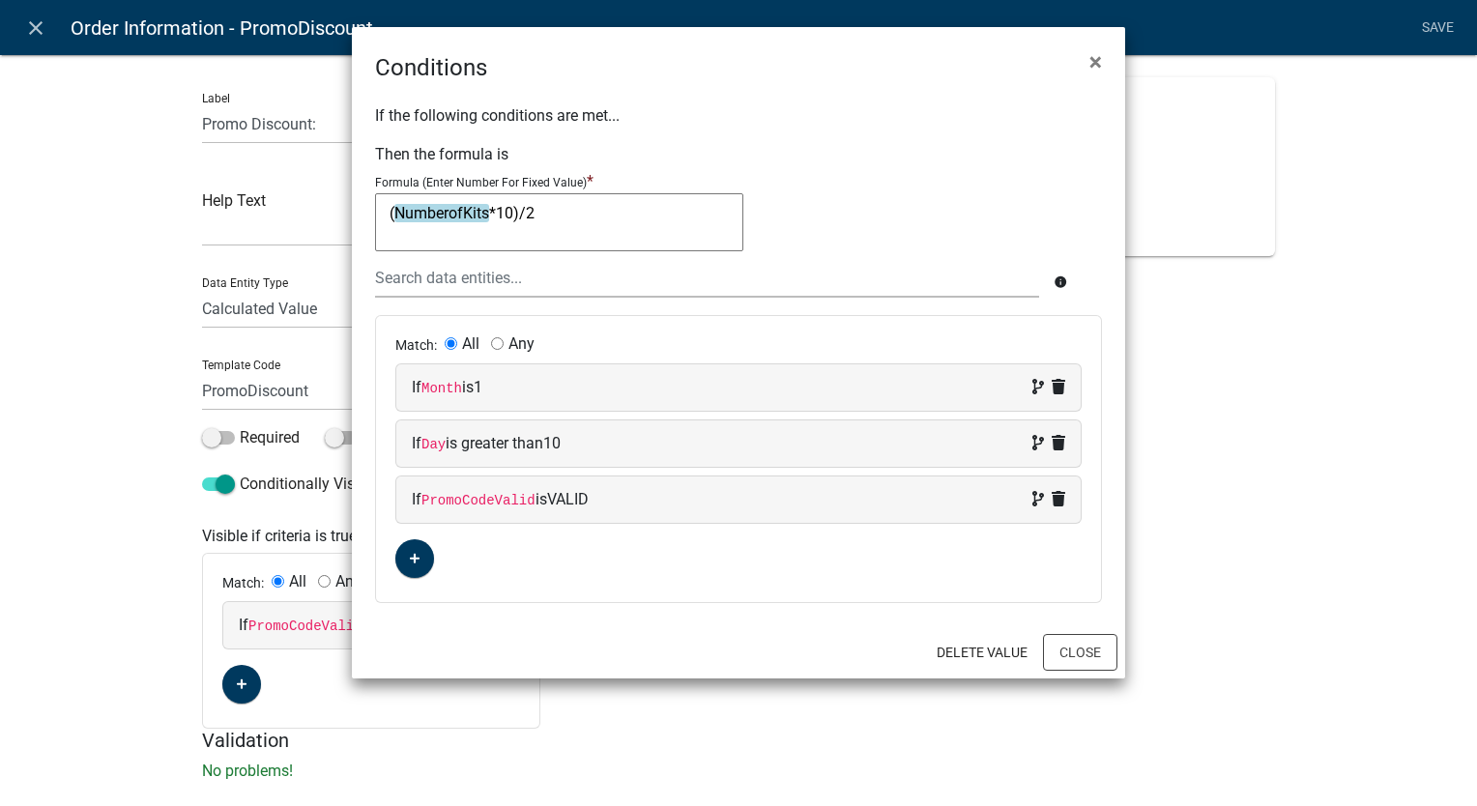
click at [39, 22] on ngb-modal-window "Conditions × If the following conditions are met... Then the formula is Formula…" at bounding box center [738, 403] width 1477 height 806
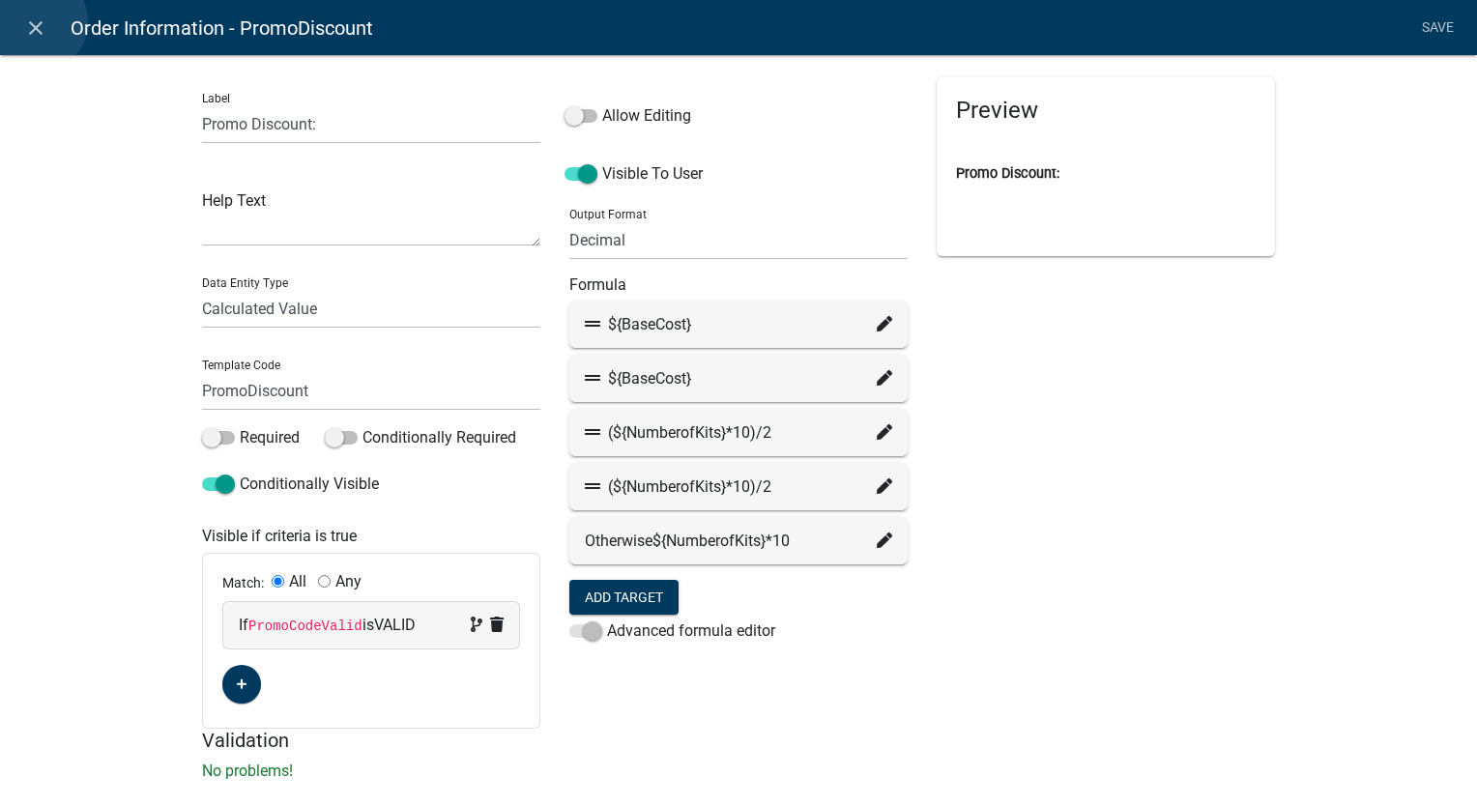
click at [39, 22] on icon "close" at bounding box center [35, 27] width 23 height 23
